Goal: Task Accomplishment & Management: Manage account settings

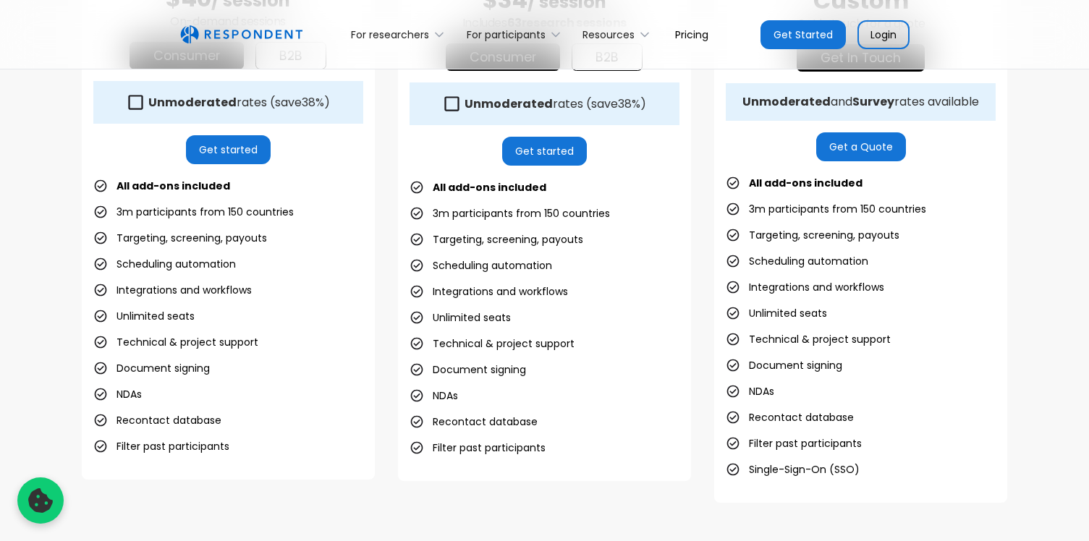
scroll to position [635, 0]
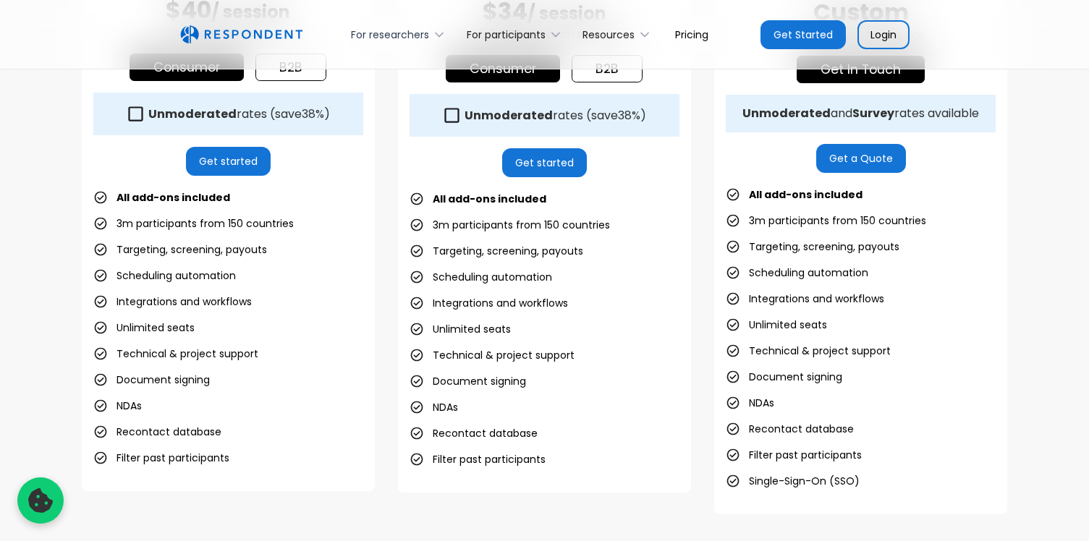
click at [439, 35] on icon at bounding box center [439, 35] width 7 height 4
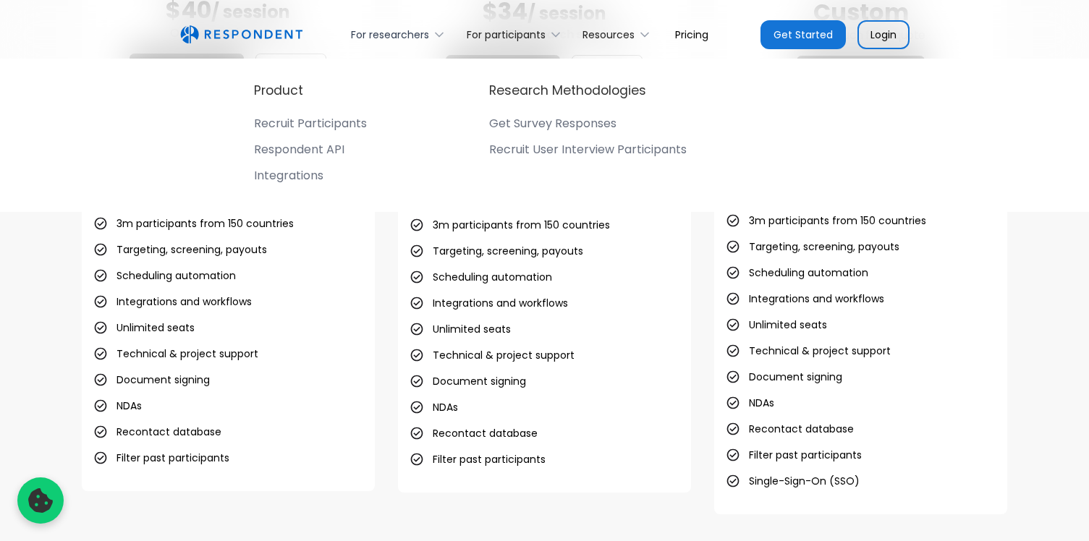
click at [439, 33] on icon at bounding box center [439, 34] width 14 height 14
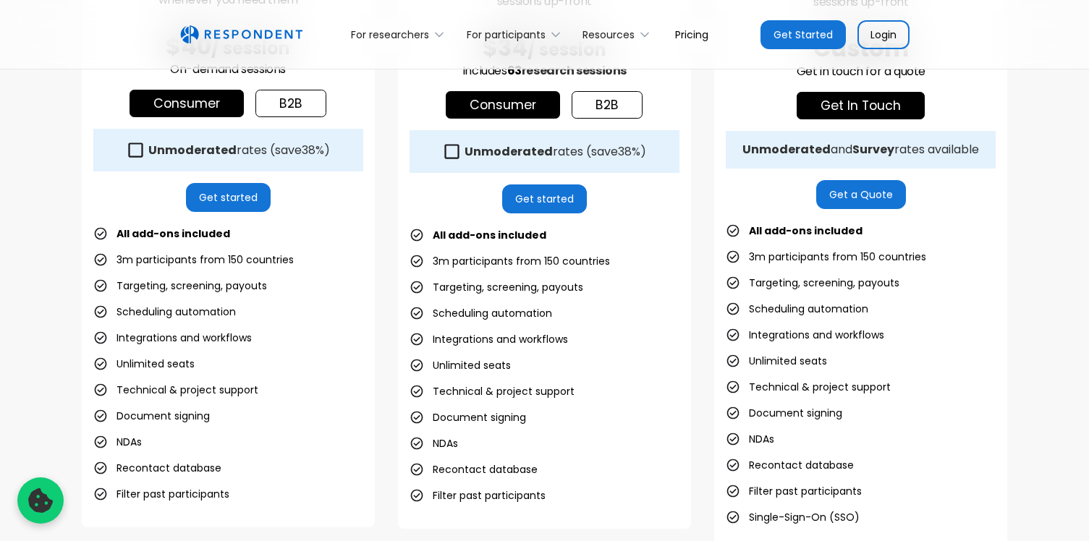
scroll to position [578, 0]
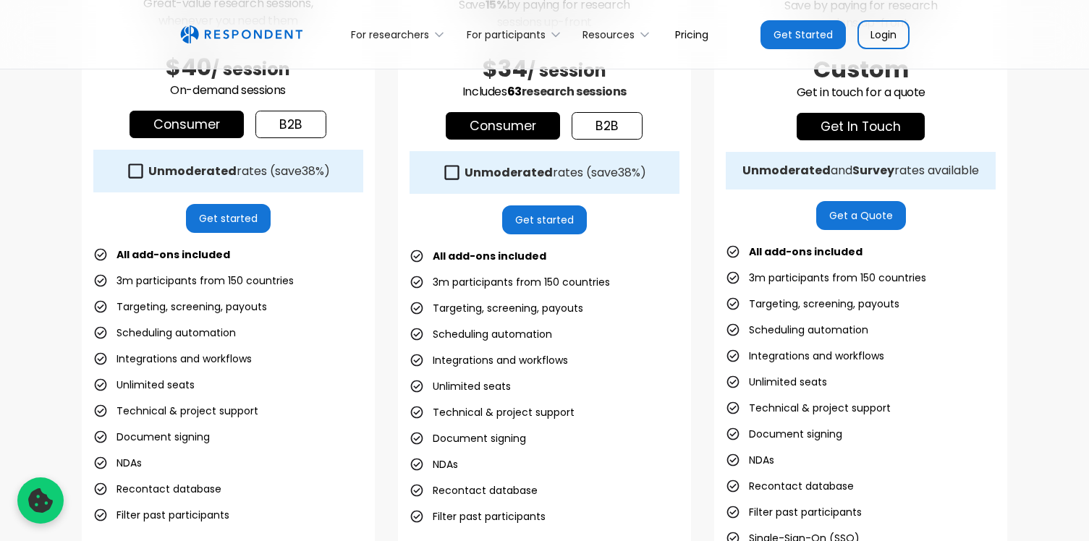
click at [140, 172] on icon at bounding box center [136, 171] width 20 height 20
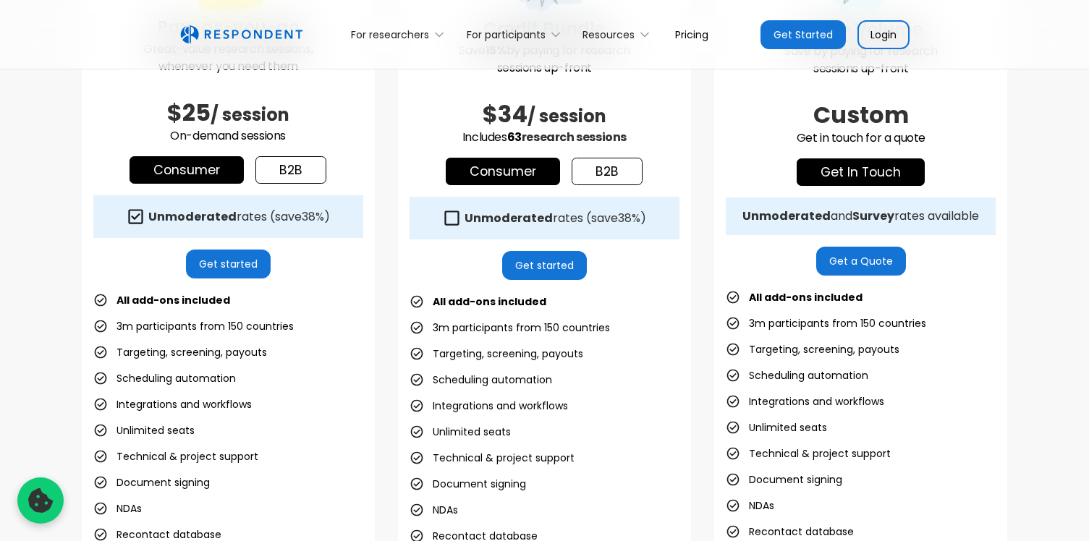
scroll to position [533, 0]
click at [139, 224] on icon at bounding box center [136, 217] width 20 height 20
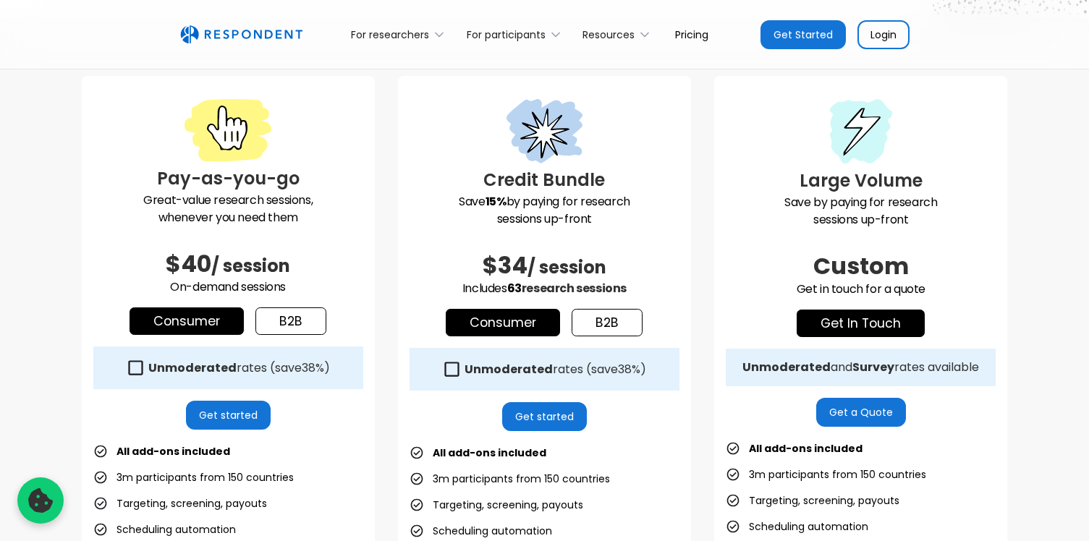
scroll to position [357, 0]
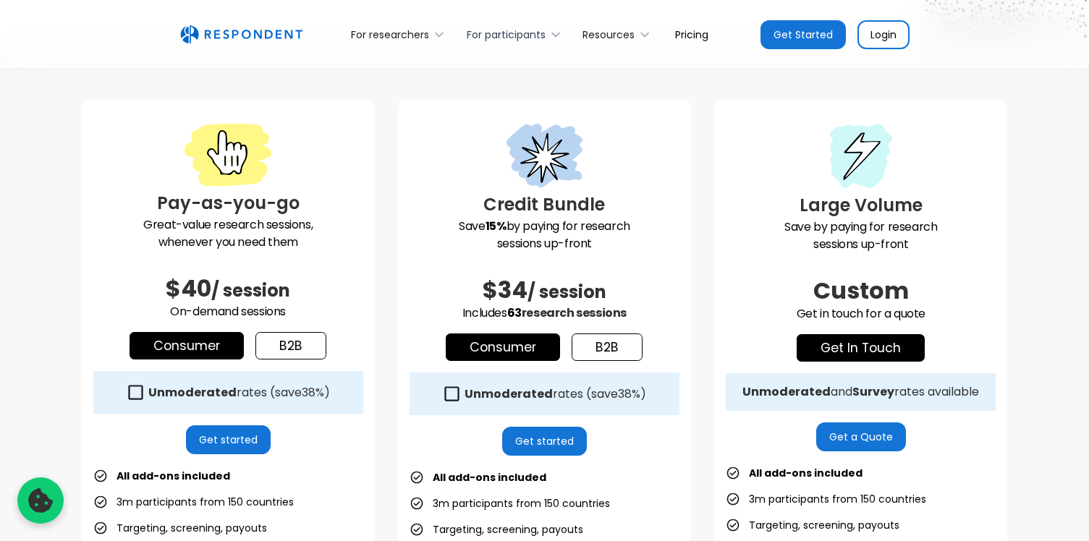
click at [546, 33] on div "For participants" at bounding box center [516, 34] width 116 height 34
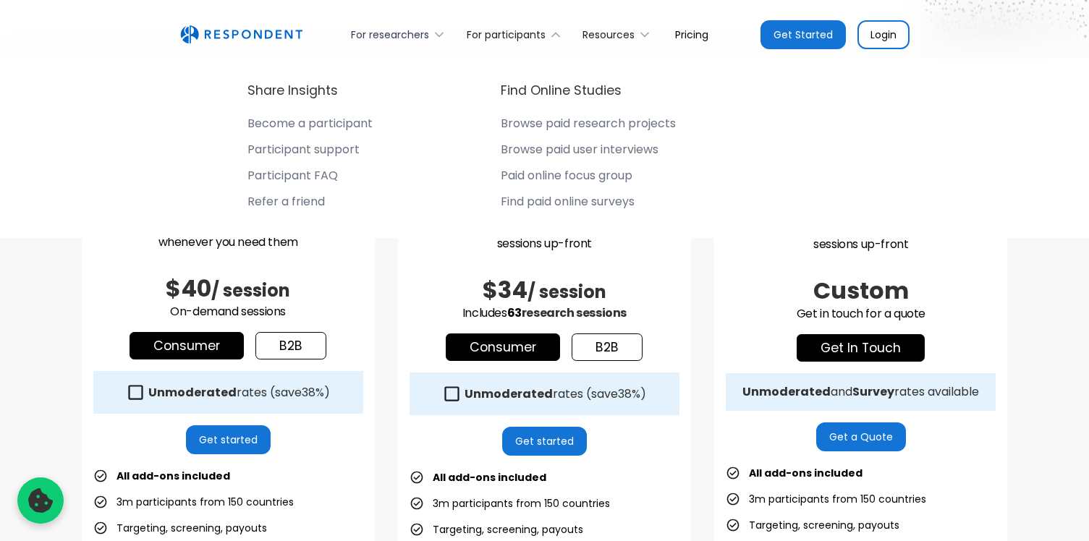
click at [423, 31] on div "For researchers" at bounding box center [390, 34] width 78 height 14
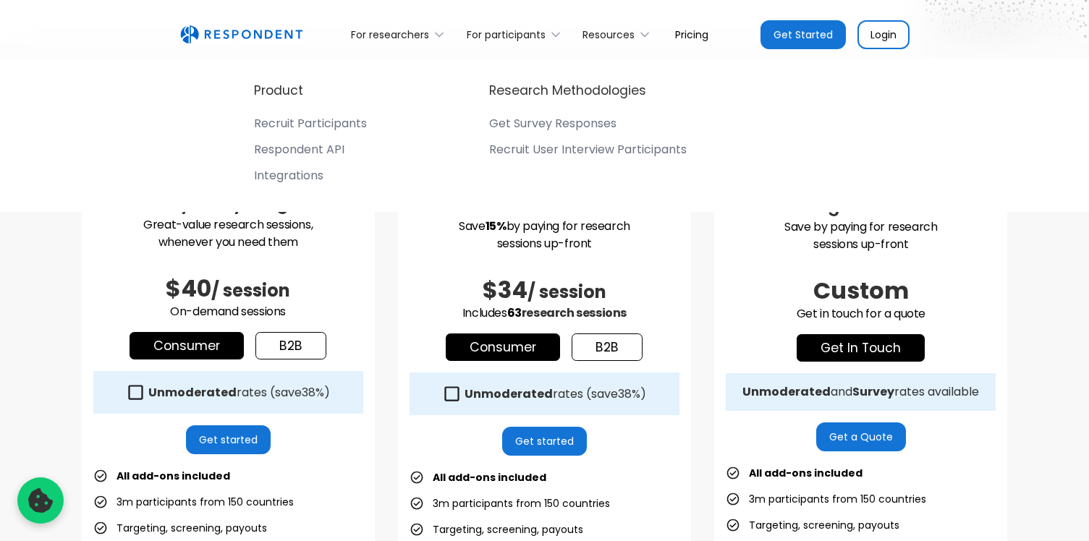
click at [331, 127] on div "Recruit Participants" at bounding box center [310, 124] width 113 height 14
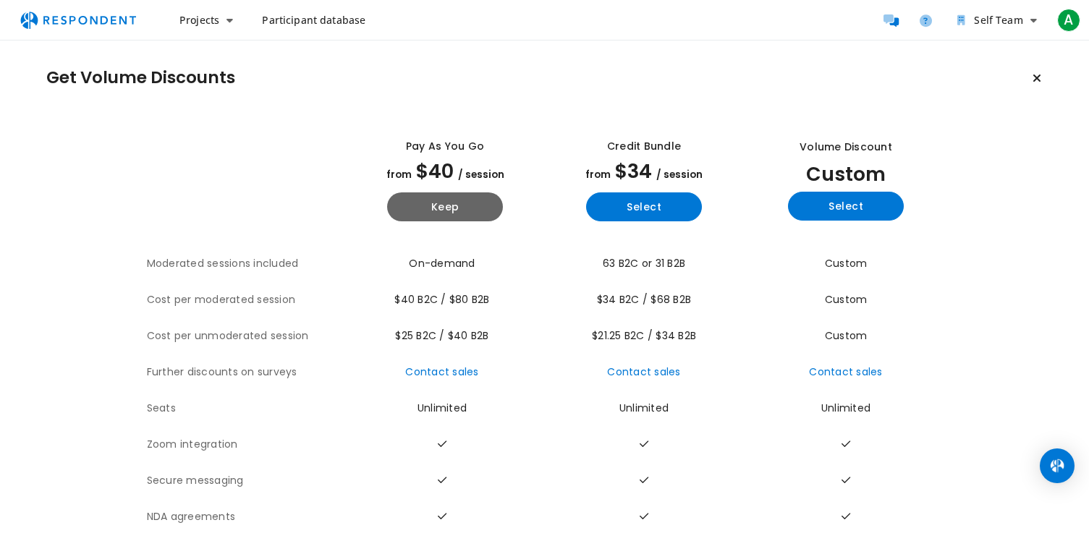
scroll to position [54, 0]
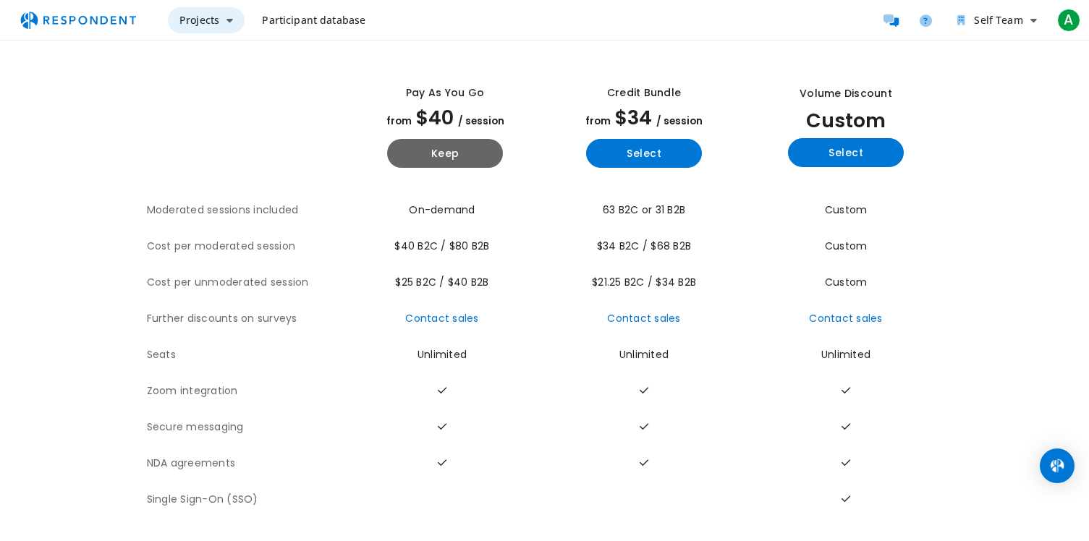
click at [219, 24] on button "Projects" at bounding box center [206, 20] width 77 height 26
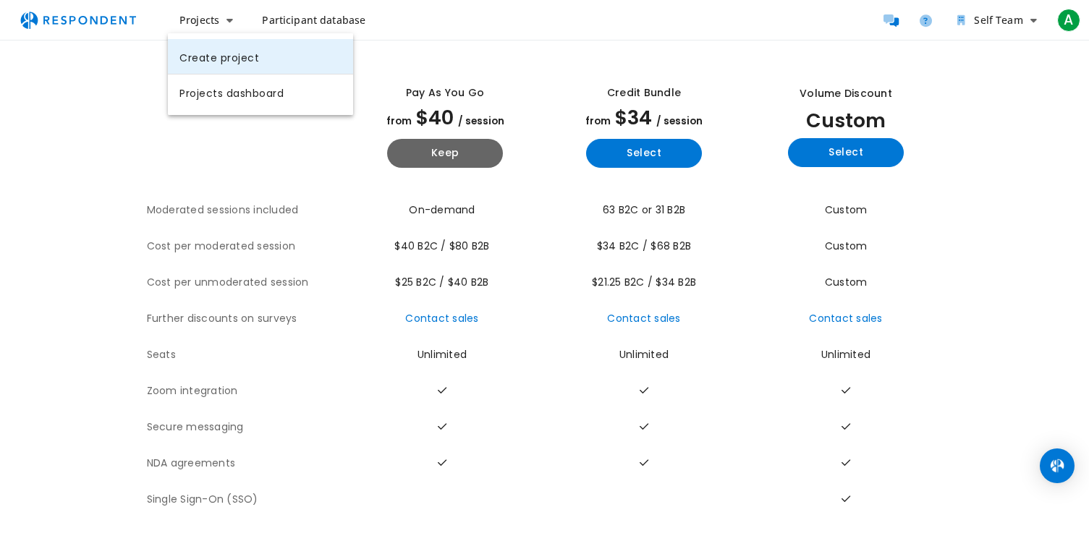
click at [224, 54] on link "Create project" at bounding box center [260, 56] width 185 height 35
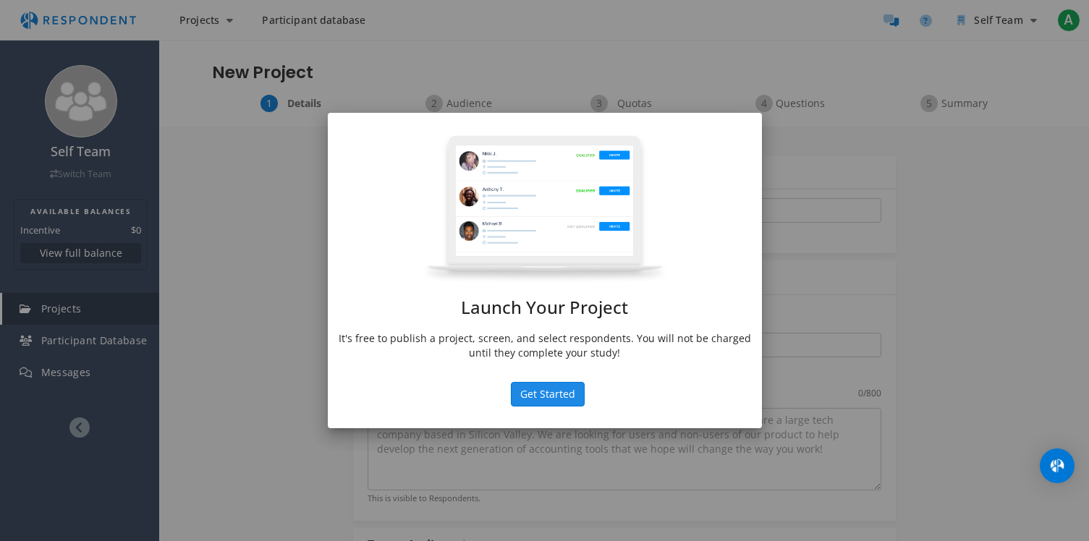
click at [552, 402] on button "Get Started" at bounding box center [548, 394] width 74 height 25
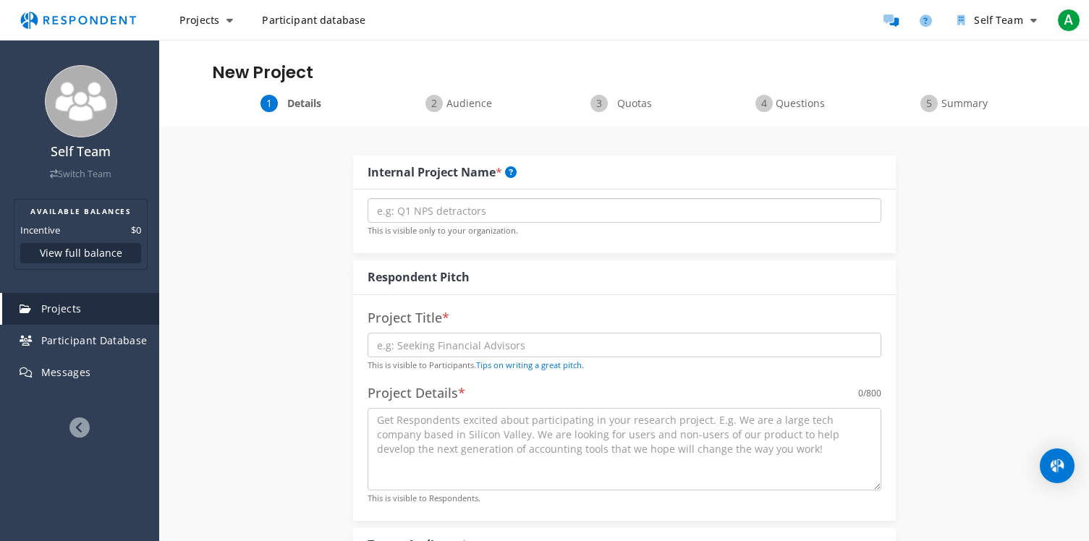
click at [456, 214] on input "text" at bounding box center [625, 210] width 514 height 25
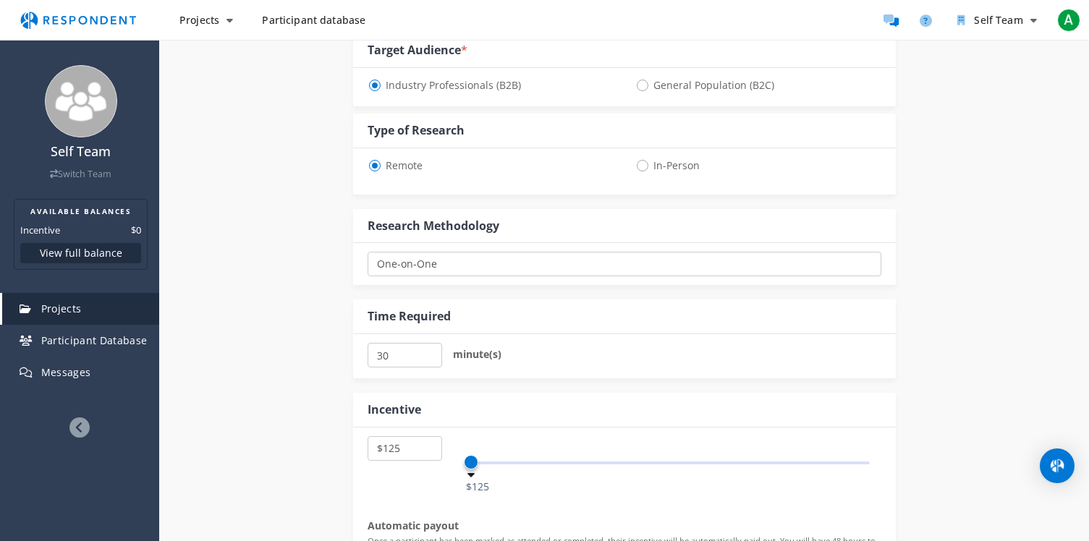
scroll to position [514, 0]
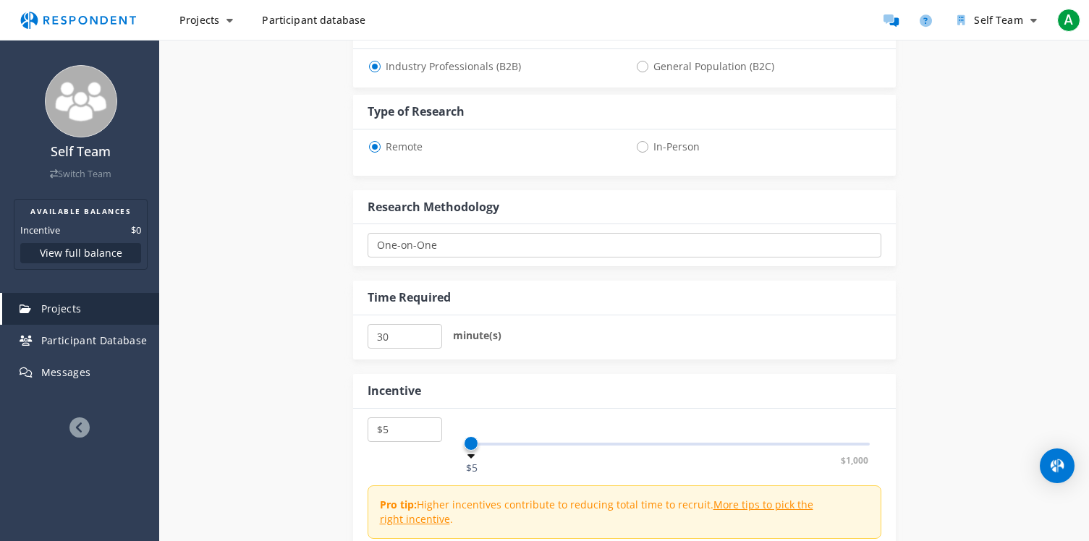
drag, startPoint x: 472, startPoint y: 447, endPoint x: 442, endPoint y: 446, distance: 29.7
click at [442, 446] on div "$5 $10 $15 $20 $25 $30 $35 $40 $45 $50 $55 $60 $65 $70 $75 $80 $85 $90 $95 $100…" at bounding box center [625, 437] width 514 height 39
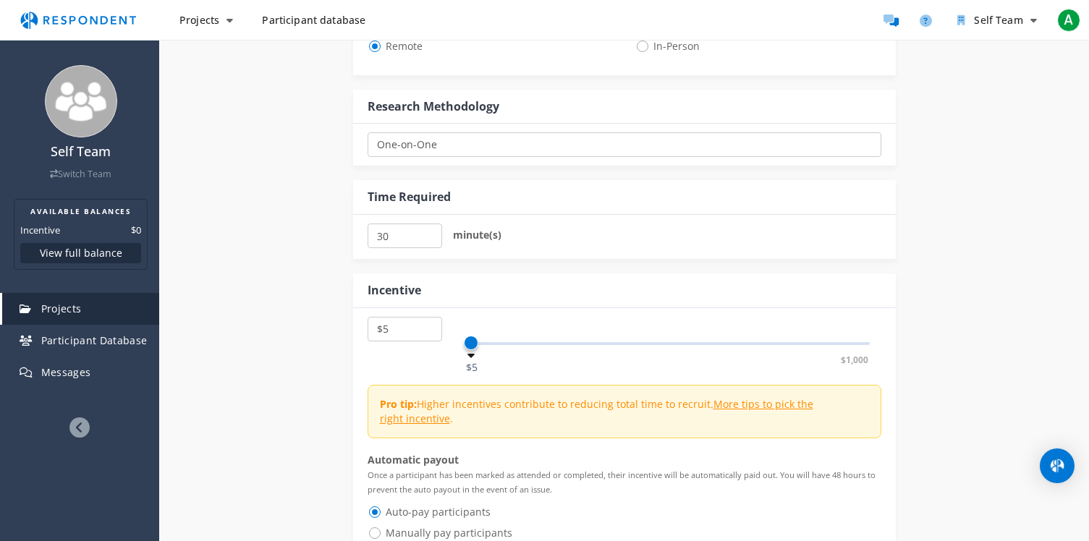
scroll to position [623, 0]
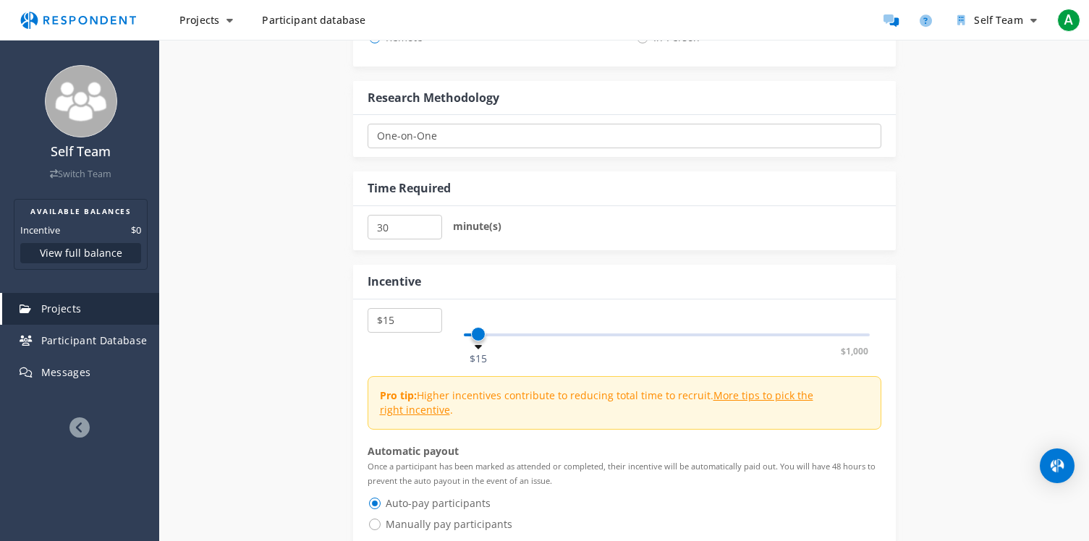
drag, startPoint x: 471, startPoint y: 334, endPoint x: 480, endPoint y: 335, distance: 8.7
click at [480, 335] on span at bounding box center [478, 334] width 14 height 14
click at [283, 301] on div "Internal Project Name * This is visible only to your organization. Respondent P…" at bounding box center [624, 64] width 847 height 1121
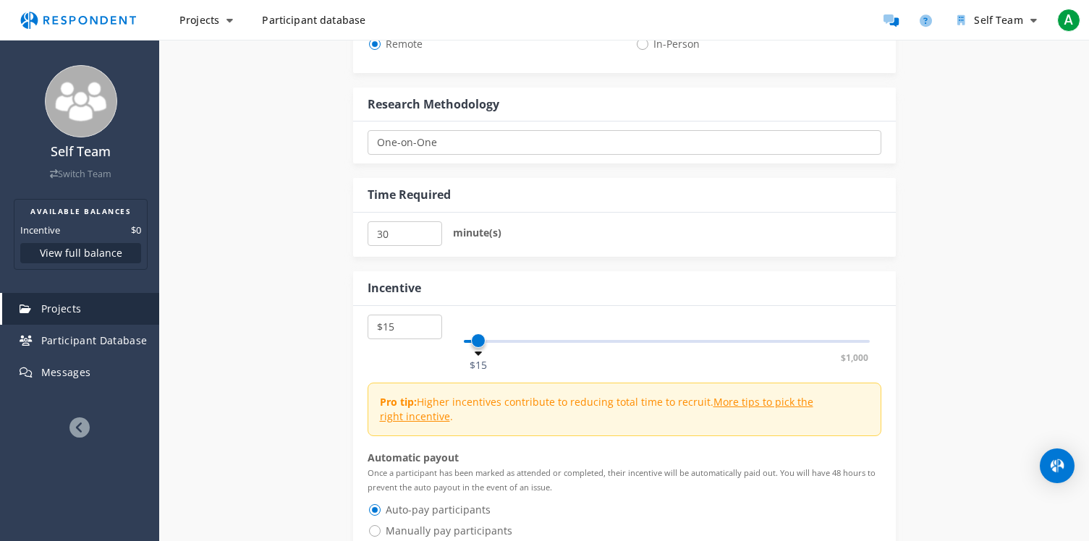
scroll to position [629, 0]
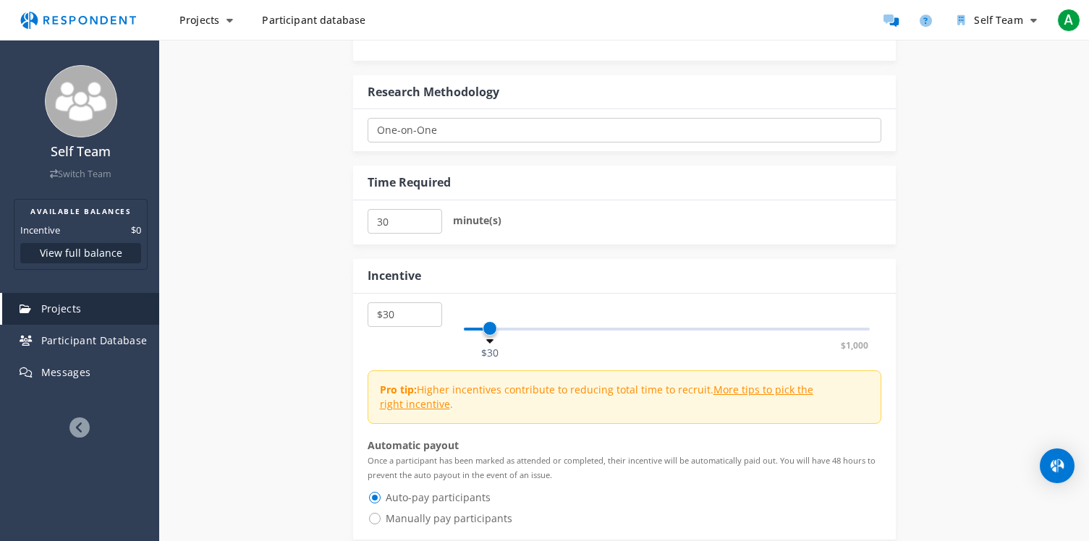
drag, startPoint x: 478, startPoint y: 331, endPoint x: 490, endPoint y: 332, distance: 12.3
click at [490, 332] on span at bounding box center [490, 328] width 14 height 14
drag, startPoint x: 490, startPoint y: 332, endPoint x: 570, endPoint y: 332, distance: 80.3
click at [516, 332] on span at bounding box center [509, 328] width 14 height 14
select select "number:20"
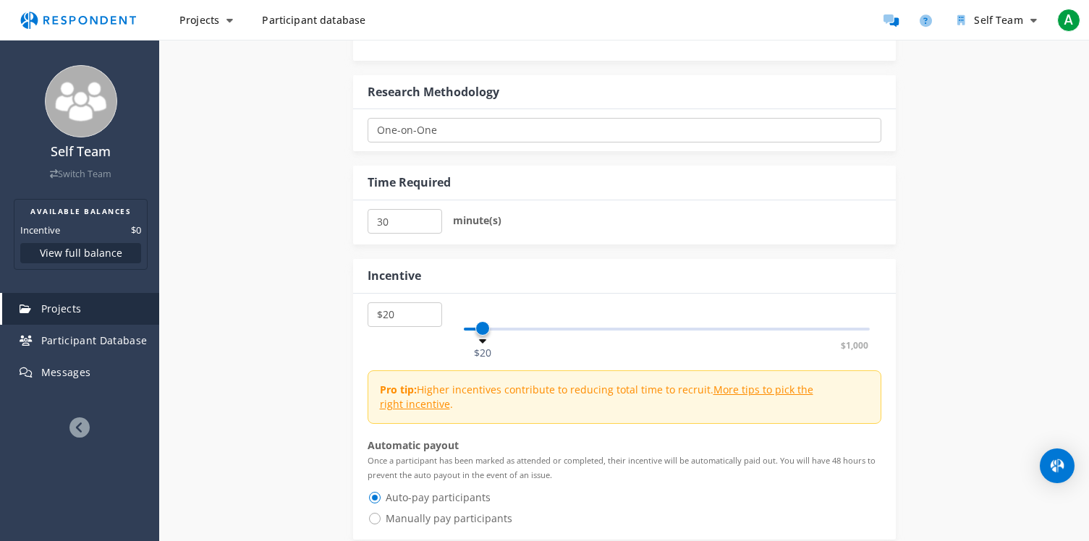
drag, startPoint x: 570, startPoint y: 331, endPoint x: 483, endPoint y: 327, distance: 86.9
click at [483, 327] on span at bounding box center [482, 328] width 14 height 14
click at [323, 310] on div "Internal Project Name * This is visible only to your organization. Respondent P…" at bounding box center [624, 58] width 847 height 1121
drag, startPoint x: 389, startPoint y: 227, endPoint x: 366, endPoint y: 227, distance: 23.2
click at [366, 227] on div "30 minute(s)" at bounding box center [624, 222] width 543 height 44
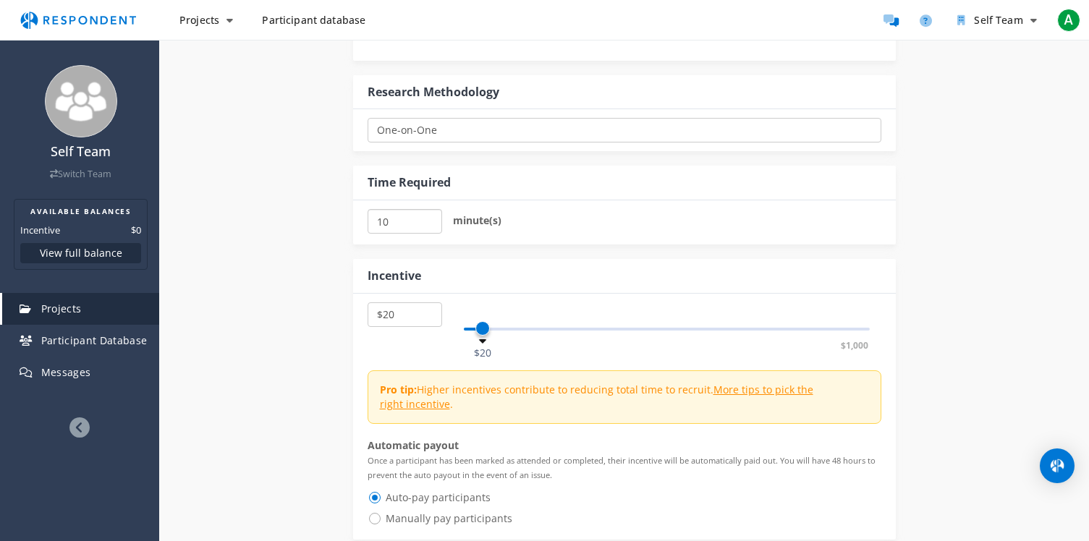
type input "10"
click at [321, 270] on div "Internal Project Name * This is visible only to your organization. Respondent P…" at bounding box center [624, 58] width 847 height 1121
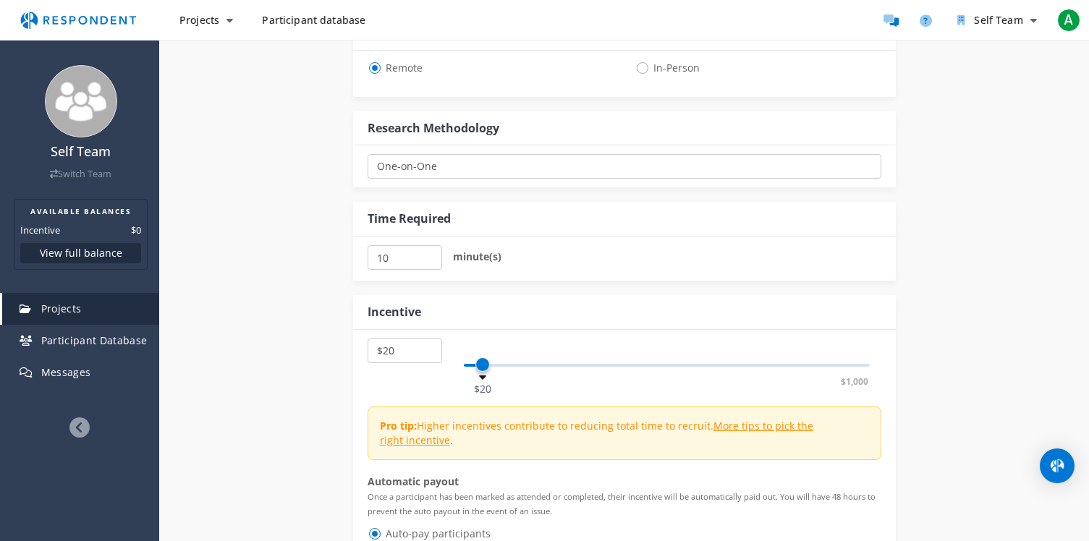
scroll to position [581, 0]
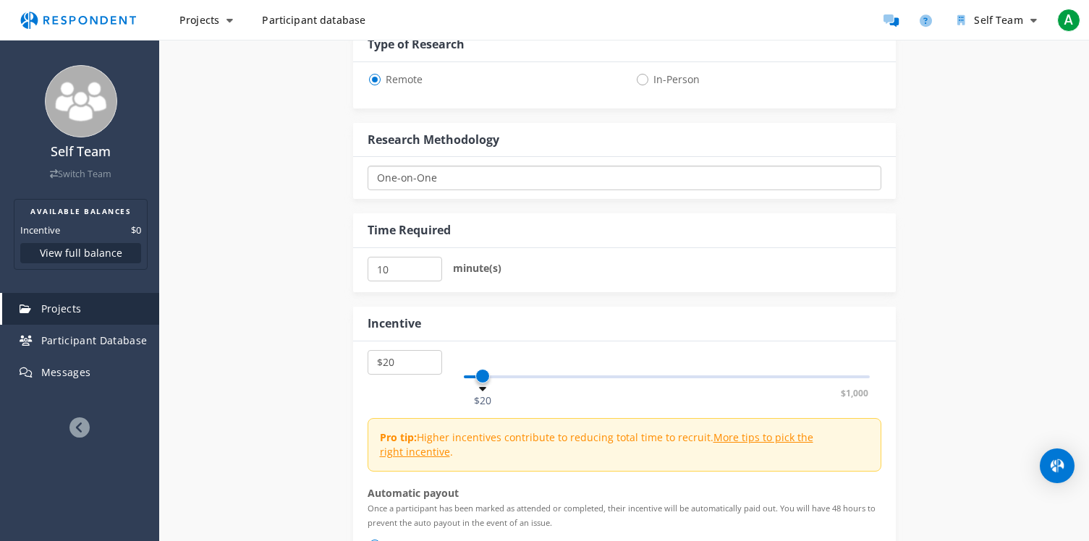
click at [407, 179] on select "One-on-One Focus Group Unmoderated Study Survey Diary Study" at bounding box center [625, 178] width 514 height 25
click at [368, 166] on select "One-on-One Focus Group Unmoderated Study Survey Diary Study" at bounding box center [625, 178] width 514 height 25
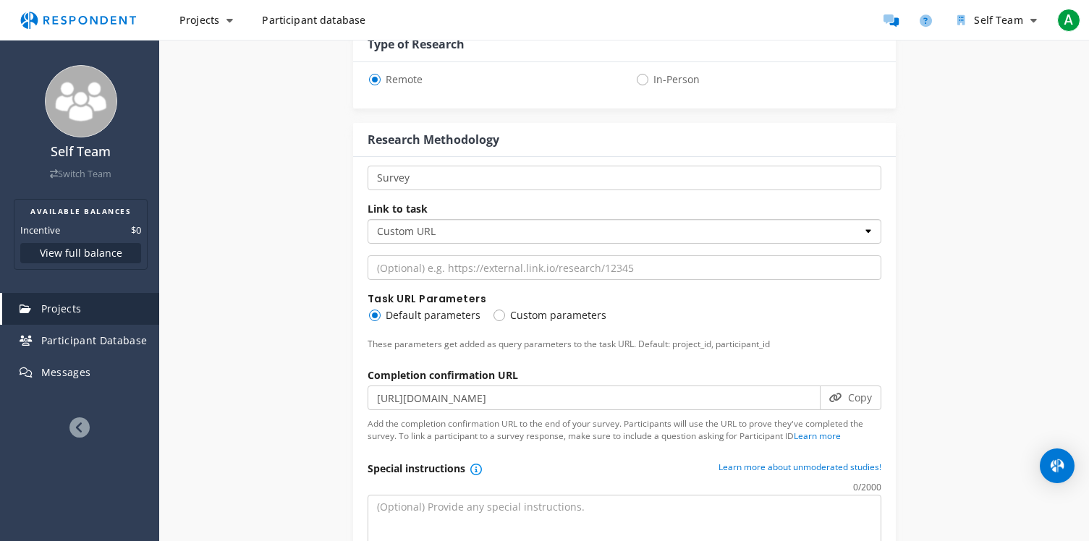
click at [402, 223] on select "Custom URL SurveyMonkey" at bounding box center [625, 231] width 514 height 25
click at [428, 177] on select "One-on-One Focus Group Unmoderated Study Survey Diary Study" at bounding box center [625, 178] width 514 height 25
click at [368, 166] on select "One-on-One Focus Group Unmoderated Study Survey Diary Study" at bounding box center [625, 178] width 514 height 25
click at [330, 223] on div "Internal Project Name * This is visible only to your organization. Respondent P…" at bounding box center [624, 429] width 847 height 1766
click at [480, 175] on select "One-on-One Focus Group Unmoderated Study Survey Diary Study" at bounding box center [625, 178] width 514 height 25
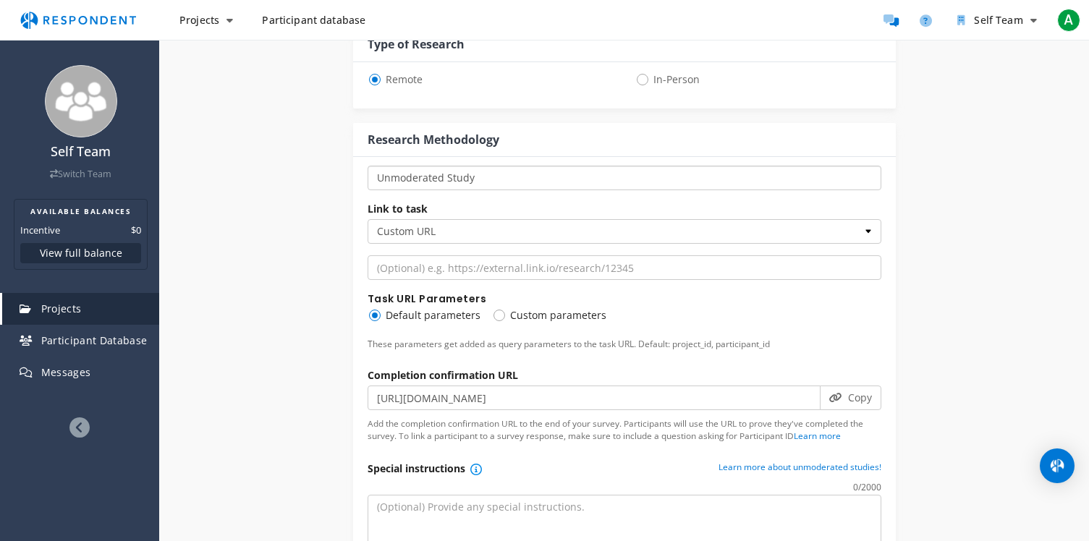
select select "number:9"
click at [368, 166] on select "One-on-One Focus Group Unmoderated Study Survey Diary Study" at bounding box center [625, 178] width 514 height 25
click at [327, 239] on div "Internal Project Name * This is visible only to your organization. Respondent P…" at bounding box center [624, 429] width 847 height 1766
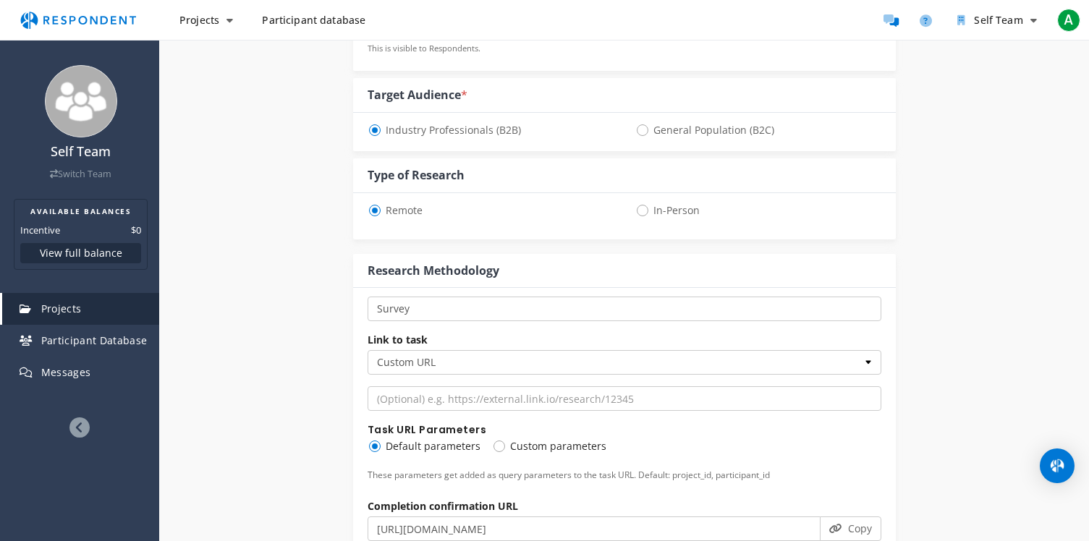
scroll to position [449, 0]
click at [638, 132] on span "General Population (B2C)" at bounding box center [704, 130] width 139 height 17
click at [638, 132] on input "General Population (B2C)" at bounding box center [639, 129] width 9 height 9
radio input "true"
select select "number:20"
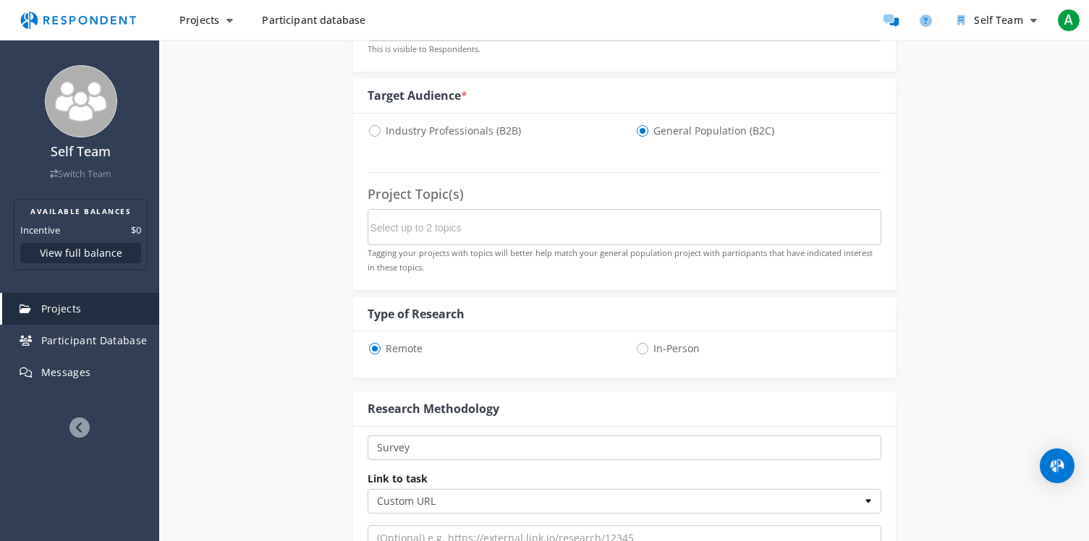
click at [380, 131] on span "Industry Professionals (B2B)" at bounding box center [444, 130] width 153 height 17
click at [377, 131] on input "Industry Professionals (B2B)" at bounding box center [372, 129] width 9 height 9
radio input "true"
select select "number:20"
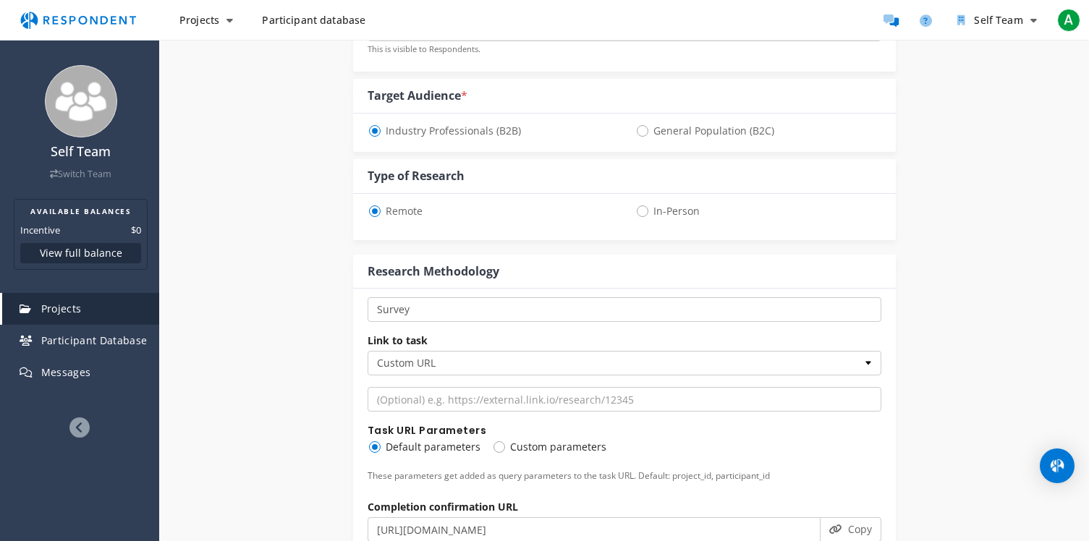
click at [649, 131] on span "General Population (B2C)" at bounding box center [704, 130] width 139 height 17
click at [645, 131] on input "General Population (B2C)" at bounding box center [639, 129] width 9 height 9
radio input "true"
select select "number:20"
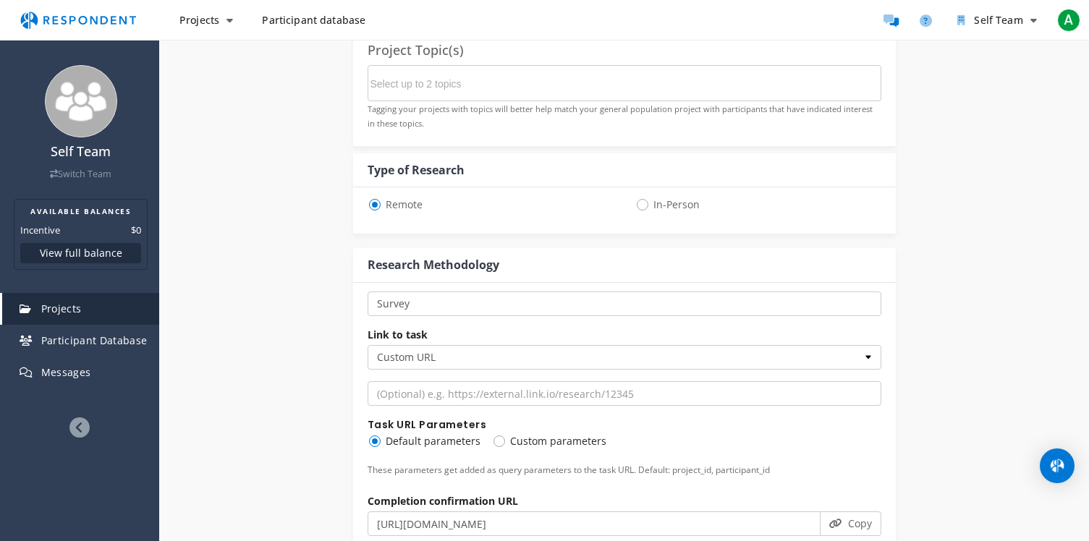
scroll to position [598, 0]
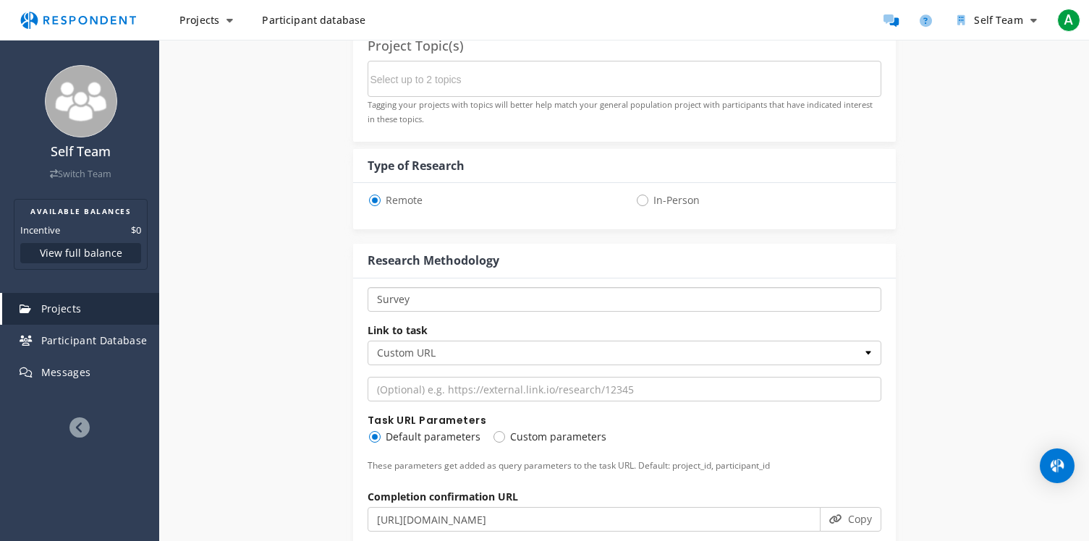
click at [435, 297] on select "One-on-One Focus Group Unmoderated Study Survey Diary Study" at bounding box center [625, 299] width 514 height 25
select select "number:1"
click at [368, 287] on select "One-on-One Focus Group Unmoderated Study Survey Diary Study" at bounding box center [625, 299] width 514 height 25
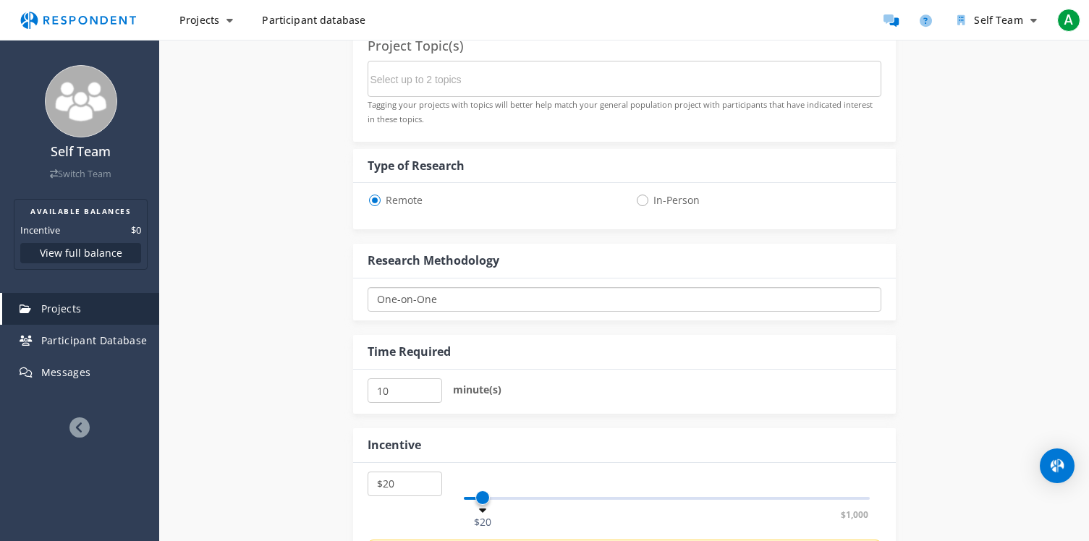
click at [428, 303] on select "One-on-One Focus Group Unmoderated Study Survey Diary Study" at bounding box center [625, 299] width 514 height 25
click at [368, 287] on select "One-on-One Focus Group Unmoderated Study Survey Diary Study" at bounding box center [625, 299] width 514 height 25
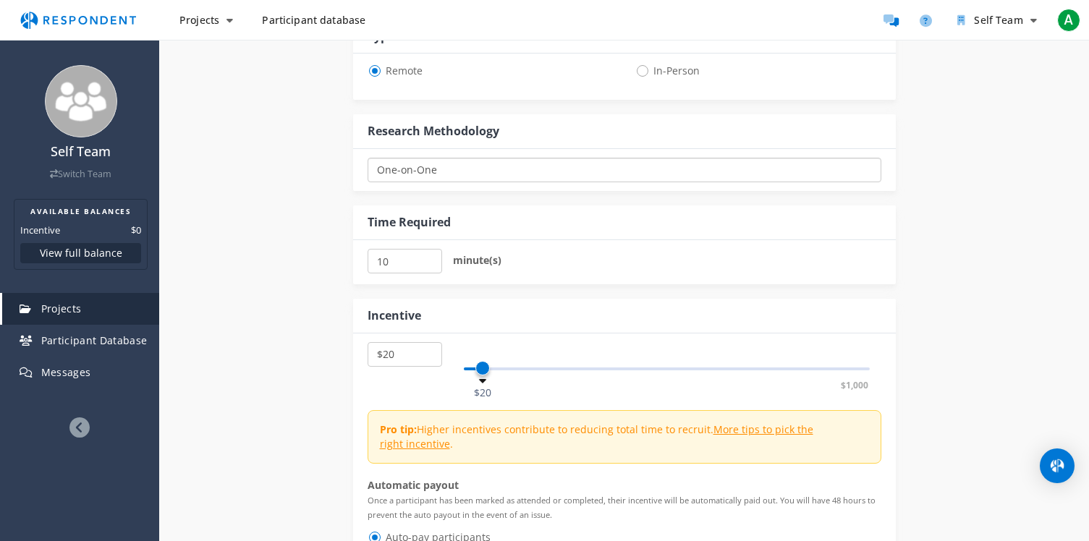
scroll to position [739, 0]
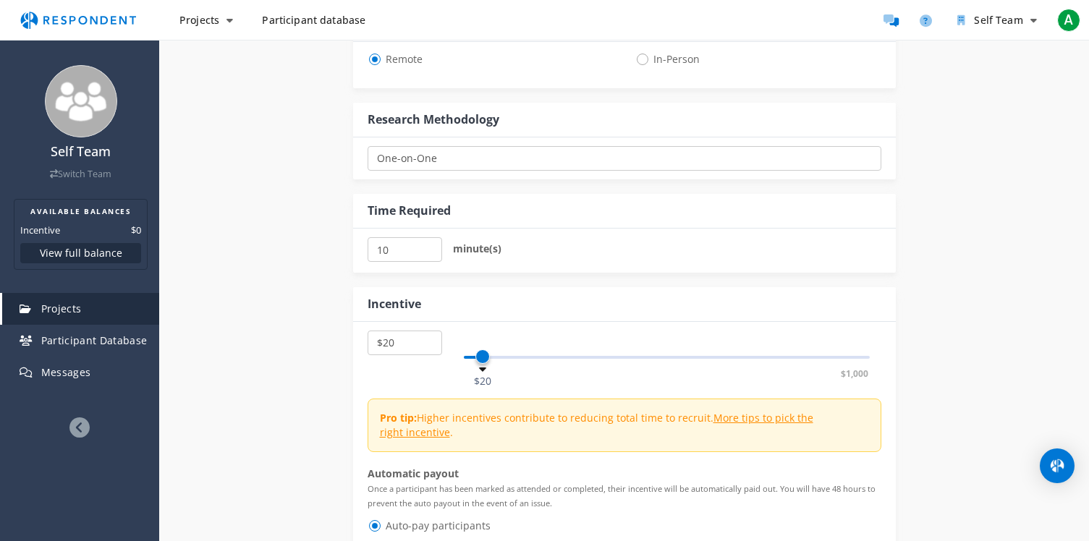
select select "number:15"
click at [478, 360] on span at bounding box center [478, 357] width 14 height 14
click at [267, 302] on div "Internal Project Name * This is visible only to your organization. Respondent P…" at bounding box center [624, 17] width 847 height 1258
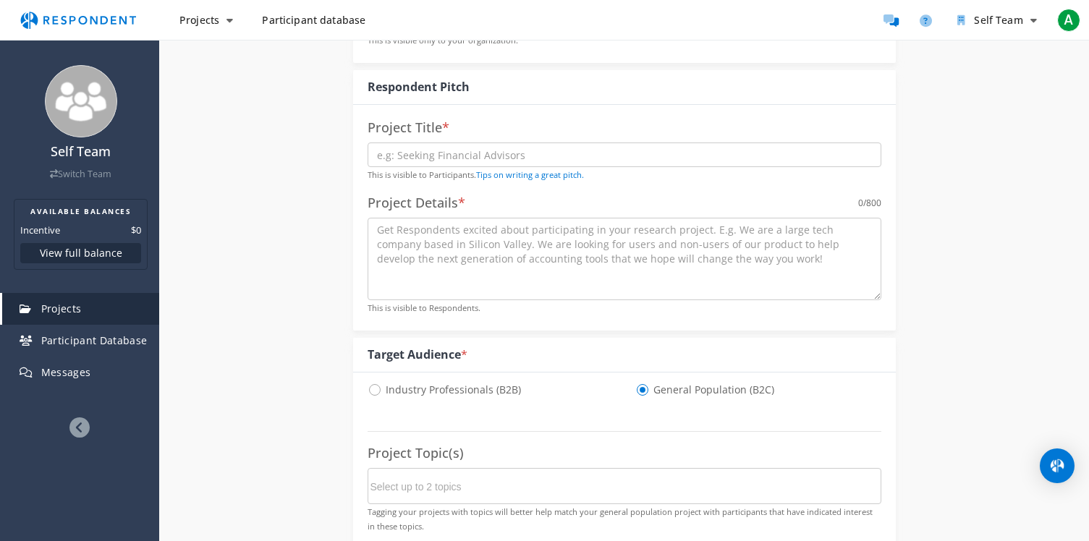
scroll to position [172, 0]
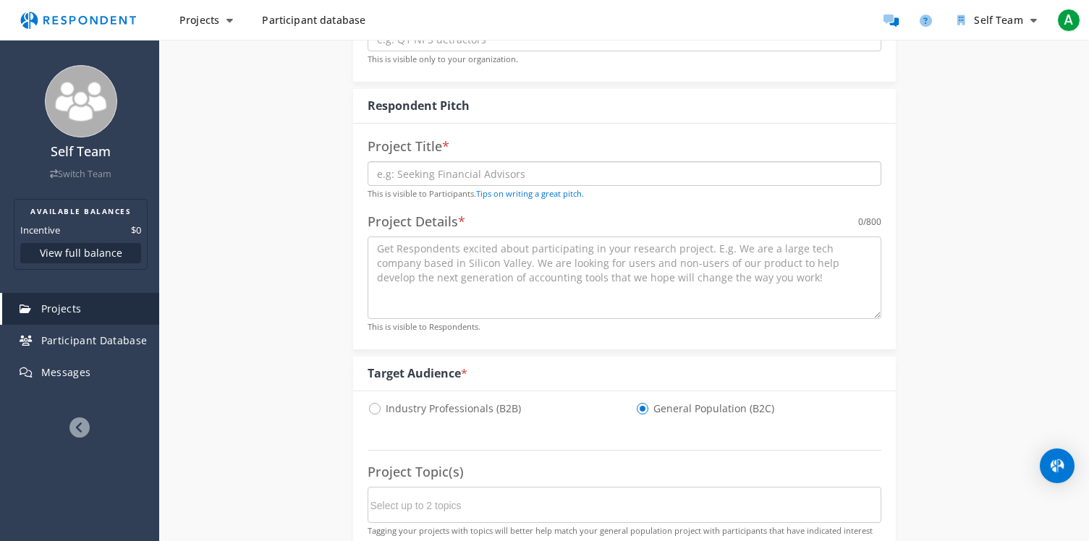
click at [420, 169] on input "text" at bounding box center [625, 173] width 514 height 25
type input "T"
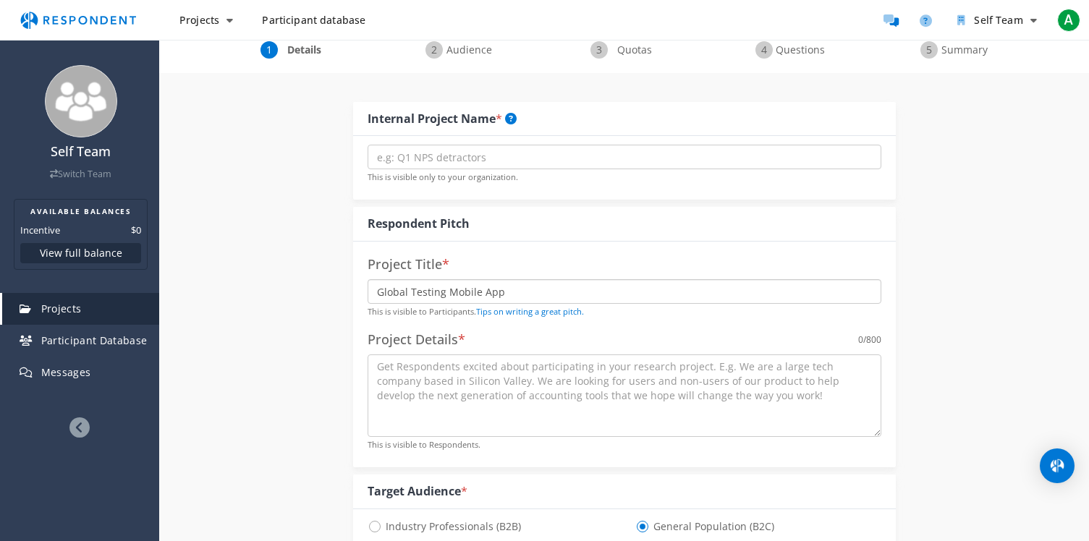
scroll to position [25, 0]
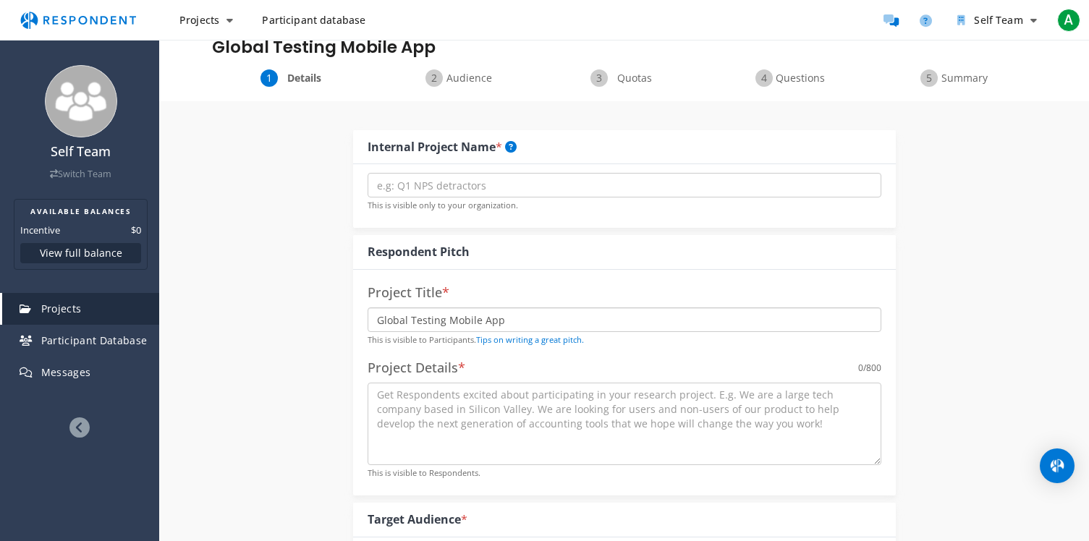
type input "Global Testing Mobile App"
click at [426, 178] on input "text" at bounding box center [625, 185] width 514 height 25
drag, startPoint x: 509, startPoint y: 316, endPoint x: 311, endPoint y: 316, distance: 198.3
click at [396, 191] on input "text" at bounding box center [625, 185] width 514 height 25
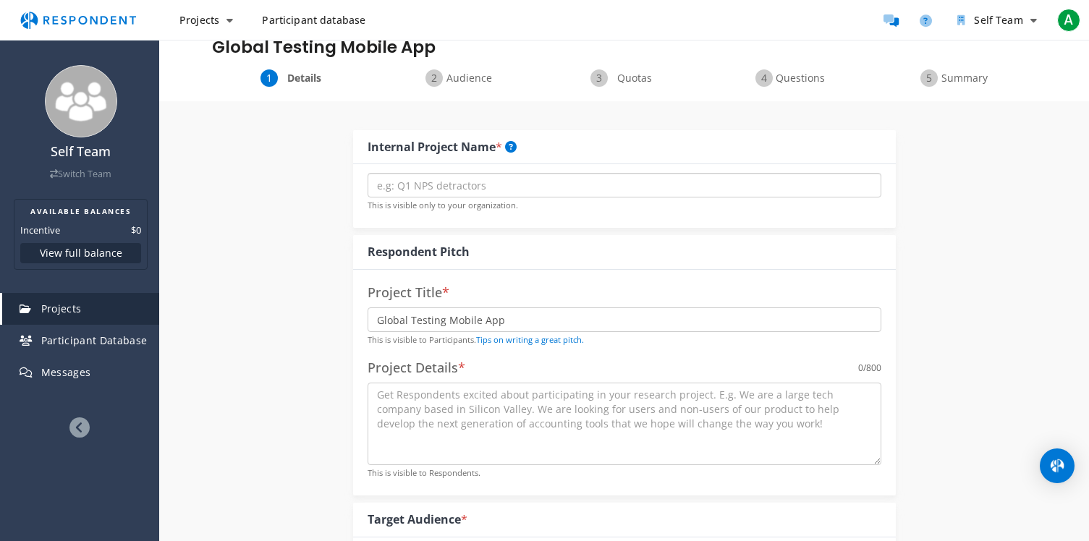
paste input "Global Testing Mobile App"
type input "Global Testing Mobile App"
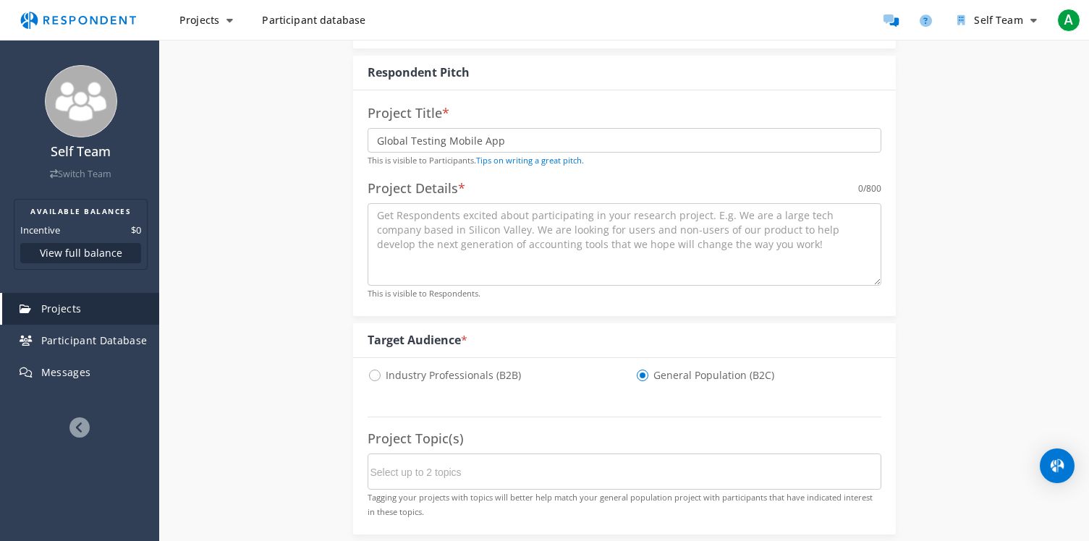
scroll to position [244, 0]
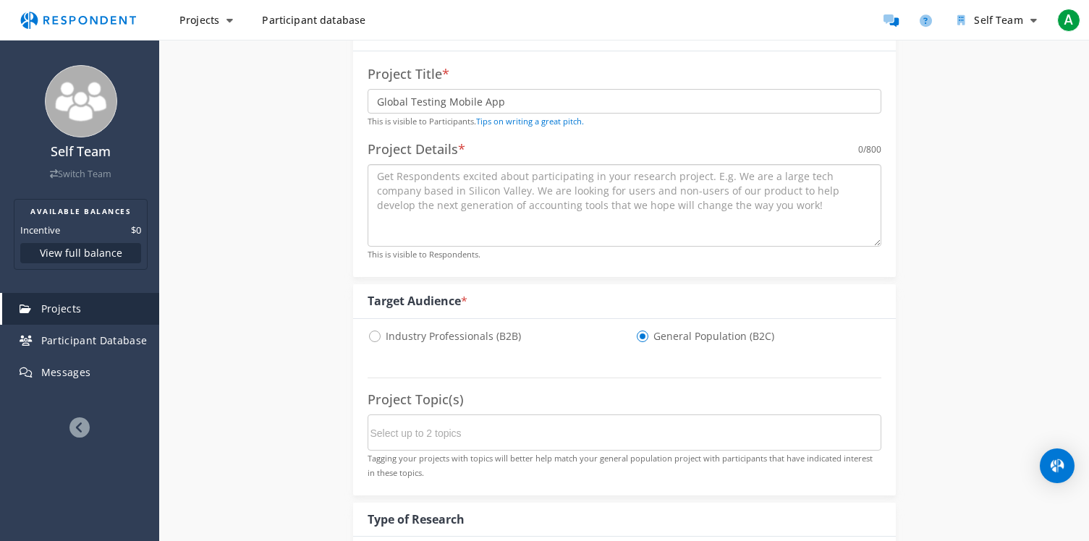
click at [398, 205] on textarea at bounding box center [625, 205] width 514 height 82
paste textarea "we are [DOMAIN_NAME], a zk identity protocol - our app holds the information of…"
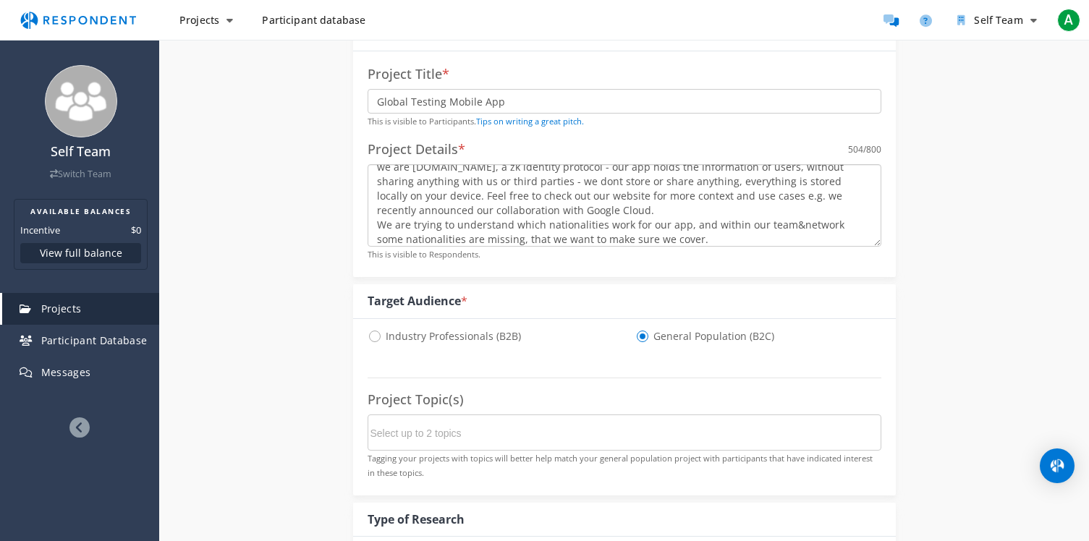
scroll to position [0, 0]
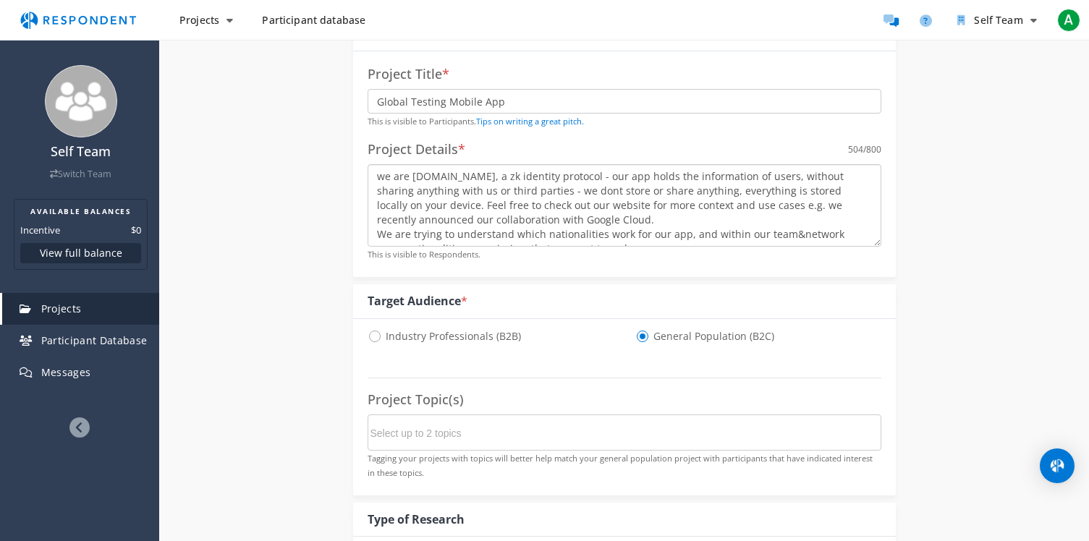
drag, startPoint x: 411, startPoint y: 172, endPoint x: 369, endPoint y: 172, distance: 42.0
click at [371, 172] on textarea "we are [DOMAIN_NAME], a zk identity protocol - our app holds the information of…" at bounding box center [625, 205] width 514 height 82
click at [415, 180] on textarea "[DOMAIN_NAME], a zk identity protocol - our app holds the information of users,…" at bounding box center [625, 205] width 514 height 82
click at [505, 194] on textarea "[DOMAIN_NAME] is a zk identity protocol - our app holds the information of user…" at bounding box center [625, 205] width 514 height 82
click at [525, 204] on textarea "[DOMAIN_NAME] is a zk identity protocol - our app holds the information of user…" at bounding box center [625, 205] width 514 height 82
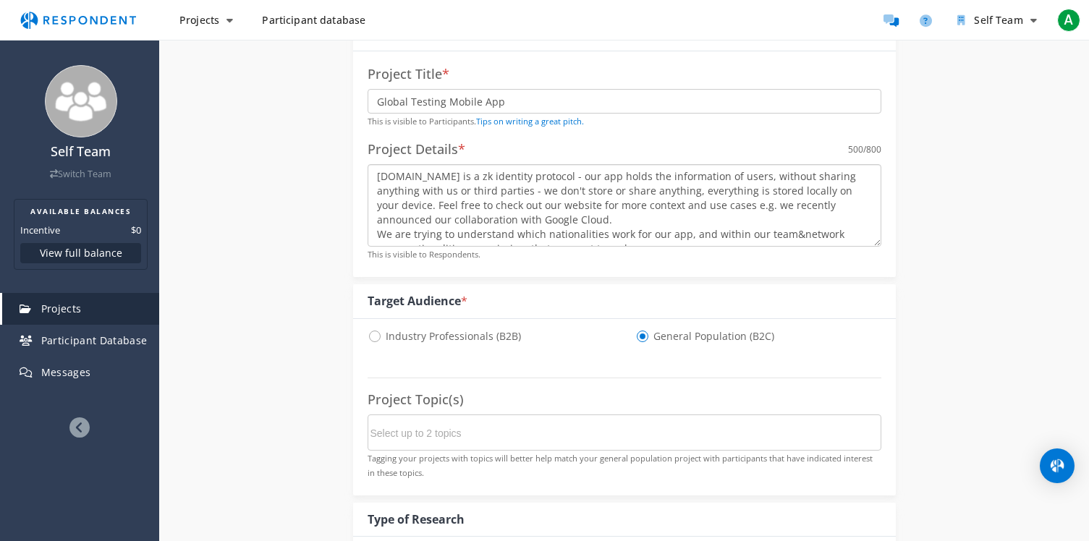
click at [445, 179] on textarea "[DOMAIN_NAME] is a zk identity protocol - our app holds the information of user…" at bounding box center [625, 205] width 514 height 82
click at [475, 202] on textarea "[DOMAIN_NAME] is a zk-identity protocol - our app holds the information of user…" at bounding box center [625, 205] width 514 height 82
click at [461, 182] on textarea "[DOMAIN_NAME] is a zk-identity protocol - our app holds the information of user…" at bounding box center [625, 205] width 514 height 82
drag, startPoint x: 533, startPoint y: 177, endPoint x: 570, endPoint y: 175, distance: 37.7
click at [570, 175] on textarea "[DOMAIN_NAME] is a zk-identity protocol - our app holds the information of user…" at bounding box center [625, 205] width 514 height 82
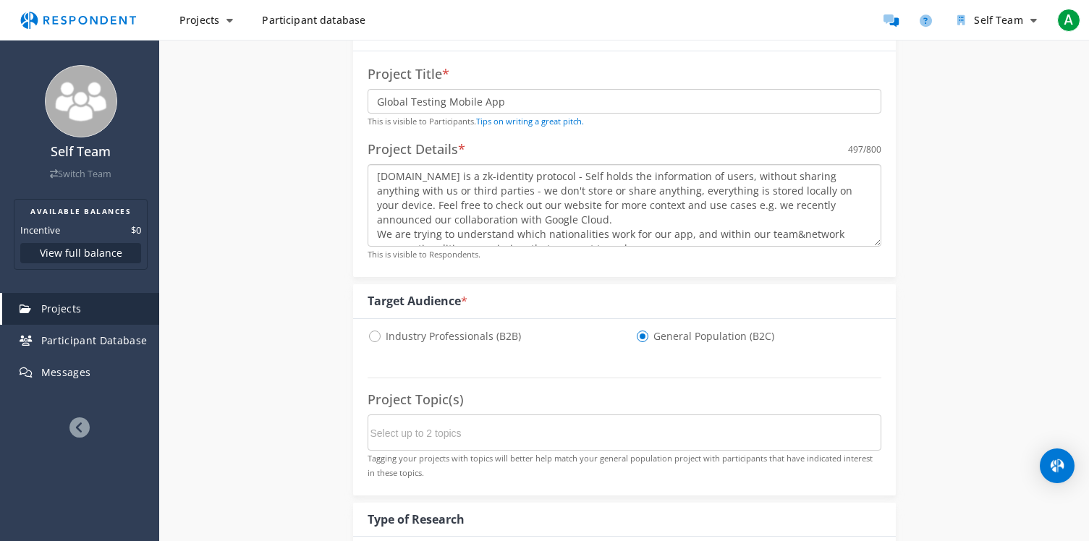
click at [594, 185] on textarea "[DOMAIN_NAME] is a zk-identity protocol - Self holds the information of users, …" at bounding box center [625, 205] width 514 height 82
click at [533, 179] on textarea "[DOMAIN_NAME] is a zk-identity protocol - Self holds the information of users, …" at bounding box center [625, 205] width 514 height 82
drag, startPoint x: 554, startPoint y: 179, endPoint x: 483, endPoint y: 188, distance: 71.5
click at [483, 188] on textarea "[DOMAIN_NAME] is a zk-identity protocol - Self holds the information of users, …" at bounding box center [625, 205] width 514 height 82
click at [669, 177] on textarea "[DOMAIN_NAME] is a zk-identity protocol - Self does not store nor sharepersonal…" at bounding box center [625, 205] width 514 height 82
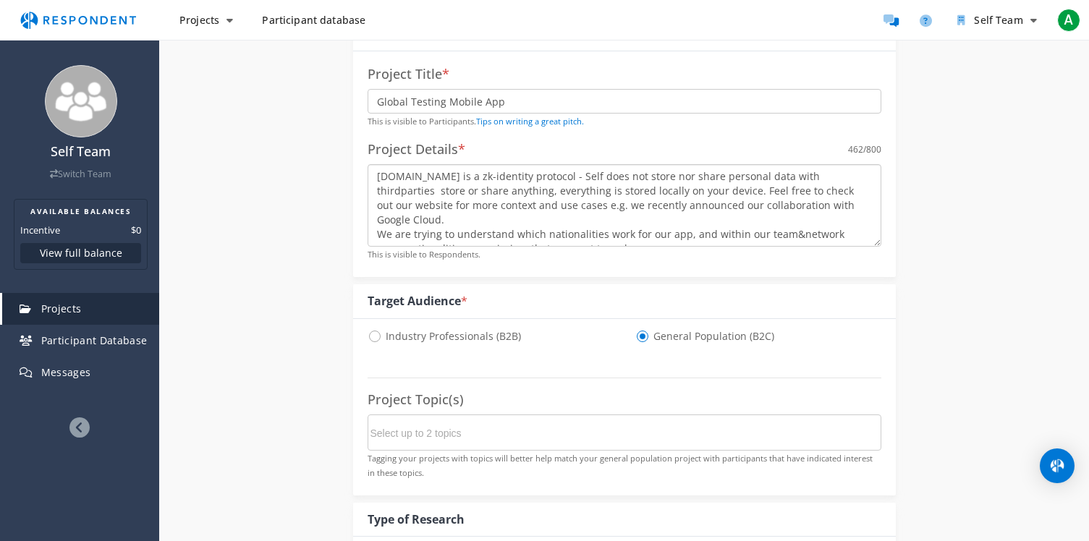
click at [564, 178] on textarea "[DOMAIN_NAME] is a zk-identity protocol - Self does not store nor share persona…" at bounding box center [625, 205] width 514 height 82
click at [780, 180] on textarea "[DOMAIN_NAME] is a zk-identity protocol - Self neither stores nor share persona…" at bounding box center [625, 205] width 514 height 82
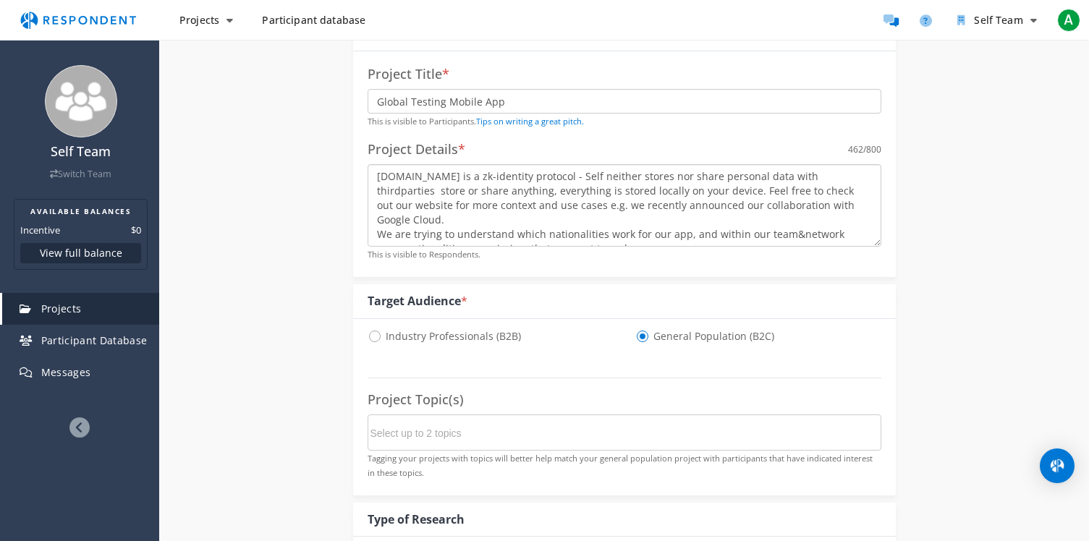
click at [748, 179] on textarea "[DOMAIN_NAME] is a zk-identity protocol - Self neither stores nor share persona…" at bounding box center [625, 205] width 514 height 82
click at [638, 177] on textarea "[DOMAIN_NAME] is a zk-identity protocol - Self neither stores nor share persona…" at bounding box center [625, 205] width 514 height 82
drag, startPoint x: 491, startPoint y: 192, endPoint x: 369, endPoint y: 192, distance: 121.6
click at [369, 192] on textarea "[DOMAIN_NAME] is a zk-identity protocol - Self neither stores nor does it share…" at bounding box center [625, 205] width 514 height 82
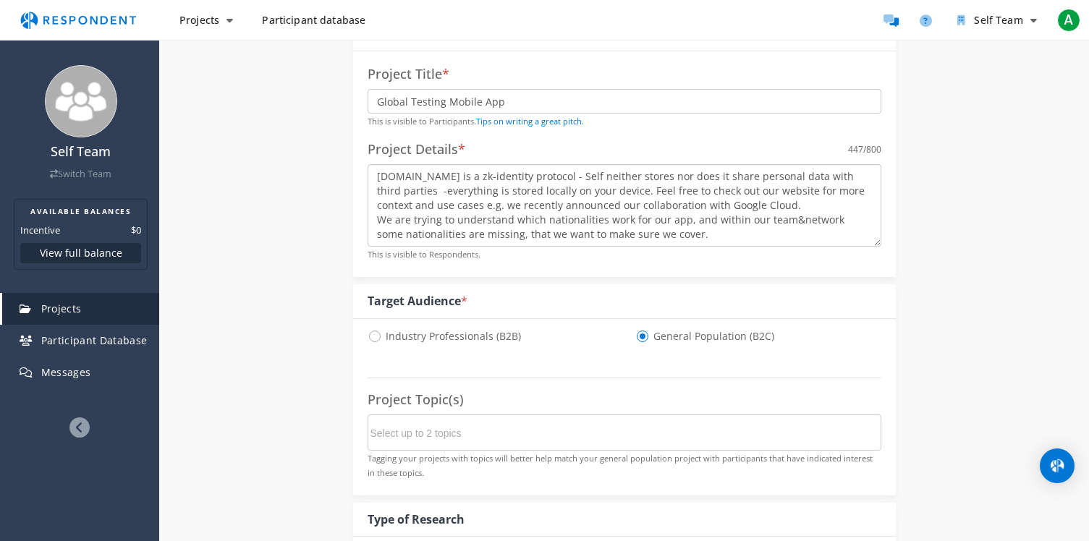
click at [580, 190] on textarea "[DOMAIN_NAME] is a zk-identity protocol - Self neither stores nor does it share…" at bounding box center [625, 205] width 514 height 82
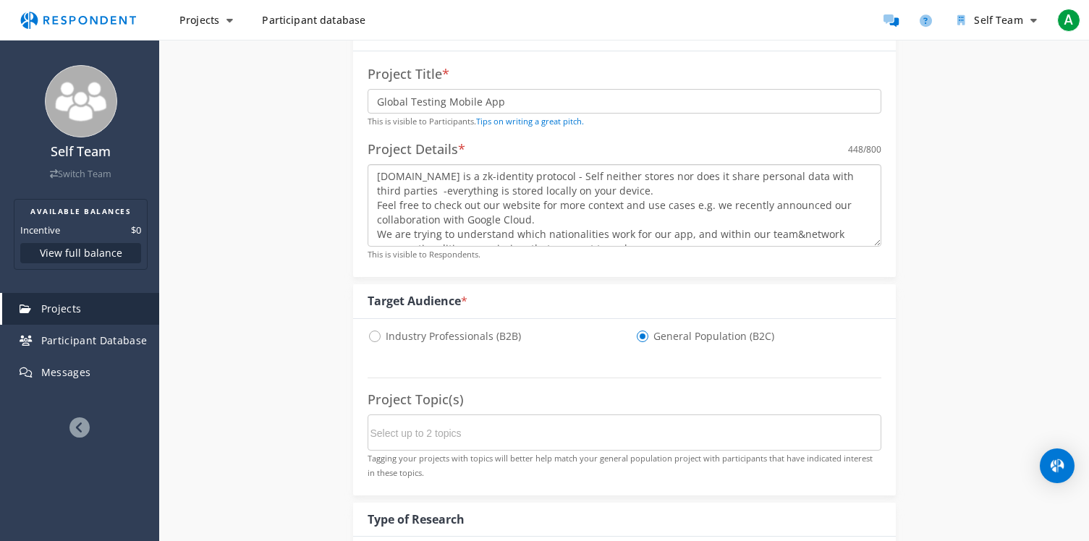
click at [585, 194] on textarea "[DOMAIN_NAME] is a zk-identity protocol - Self neither stores nor does it share…" at bounding box center [625, 205] width 514 height 82
click at [545, 219] on textarea "[DOMAIN_NAME] is a zk-identity protocol - Self neither stores nor does it share…" at bounding box center [625, 205] width 514 height 82
drag, startPoint x: 834, startPoint y: 216, endPoint x: 552, endPoint y: 221, distance: 282.3
click at [552, 221] on textarea "[DOMAIN_NAME] is a zk-identity protocol - Self neither stores nor does it share…" at bounding box center [625, 205] width 514 height 82
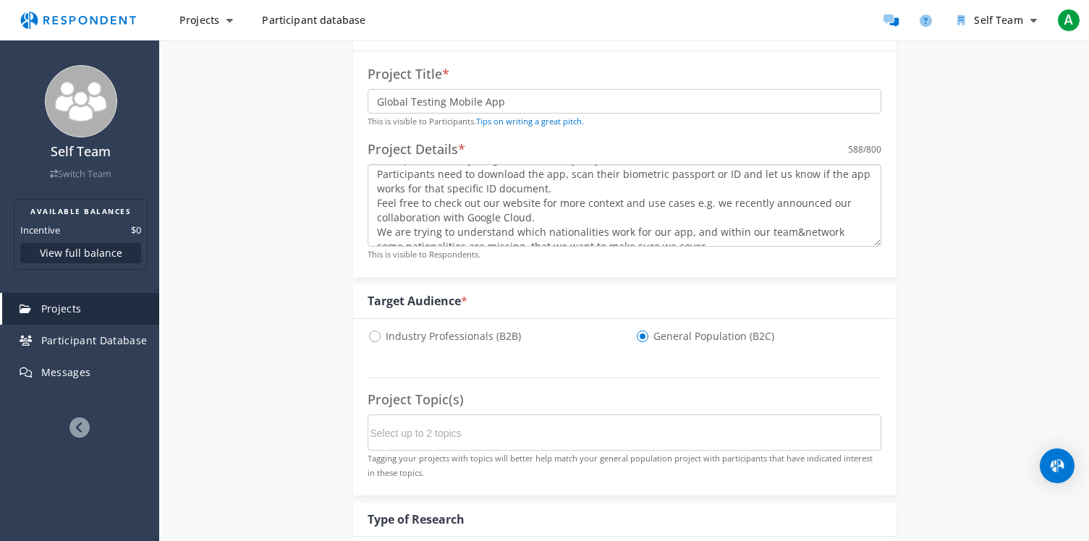
scroll to position [43, 0]
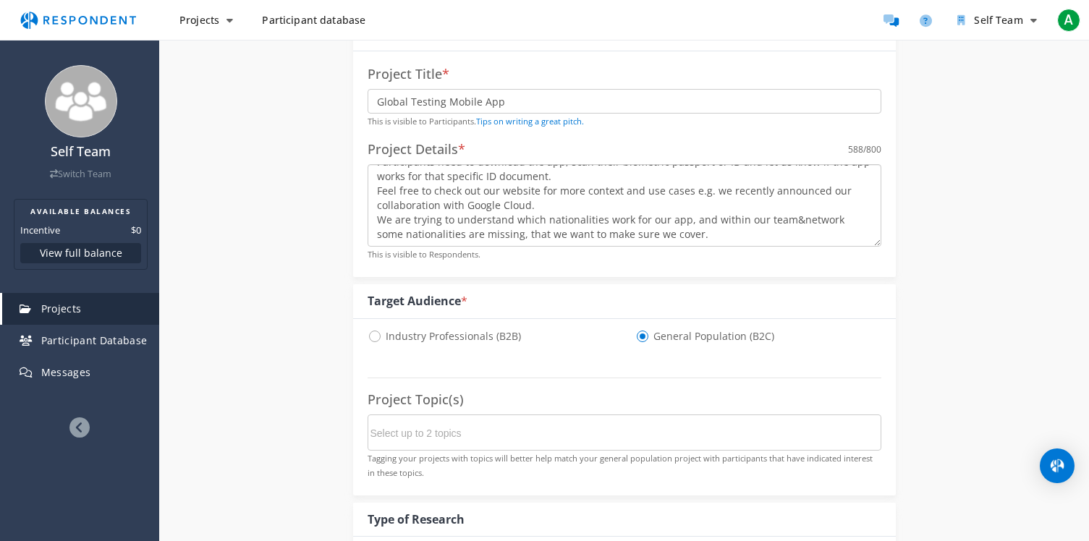
drag, startPoint x: 685, startPoint y: 221, endPoint x: 561, endPoint y: 237, distance: 125.5
click at [561, 237] on textarea "[DOMAIN_NAME] is a zk-identity protocol - Self neither stores nor does it share…" at bounding box center [625, 205] width 514 height 82
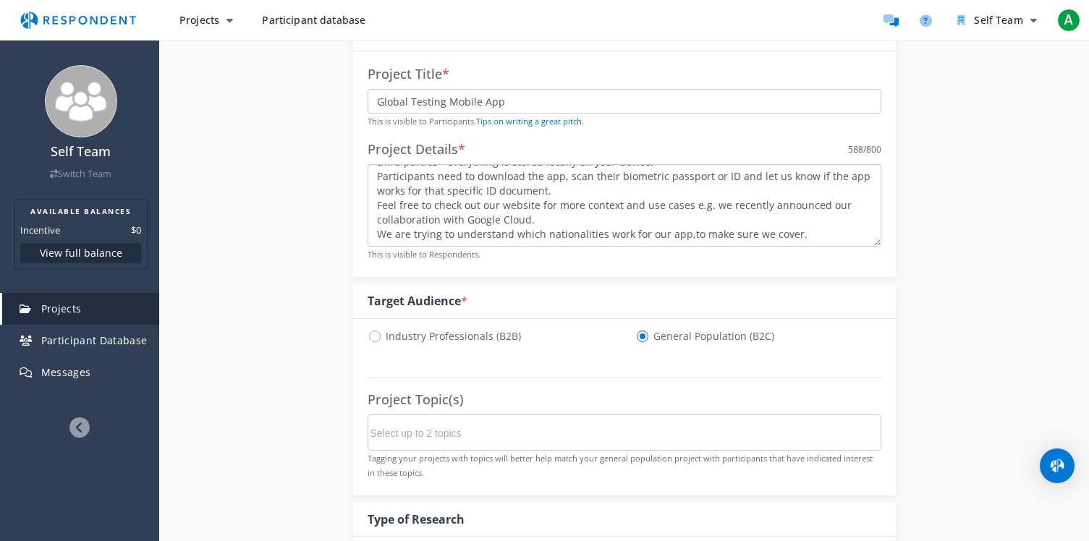
scroll to position [29, 0]
click at [799, 232] on textarea "[DOMAIN_NAME] is a zk-identity protocol - Self neither stores nor does it share…" at bounding box center [625, 205] width 514 height 82
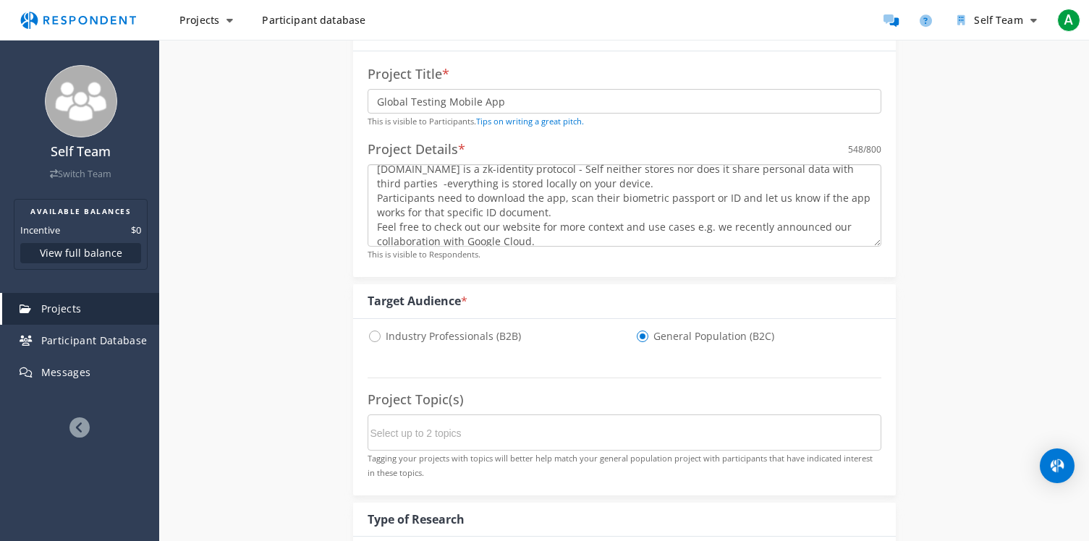
scroll to position [0, 0]
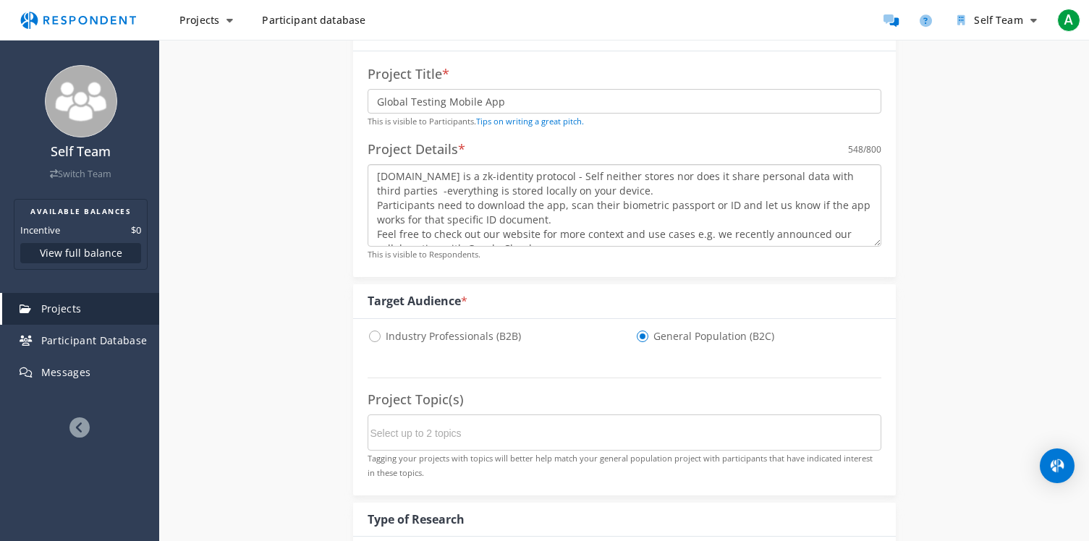
click at [572, 192] on textarea "[DOMAIN_NAME] is a zk-identity protocol - Self neither stores nor does it share…" at bounding box center [625, 205] width 514 height 82
click at [566, 229] on textarea "[DOMAIN_NAME] is a zk-identity protocol - Self neither stores nor does it share…" at bounding box center [625, 205] width 514 height 82
click at [376, 210] on textarea "[DOMAIN_NAME] is a zk-identity protocol - Self neither stores nor does it share…" at bounding box center [625, 205] width 514 height 82
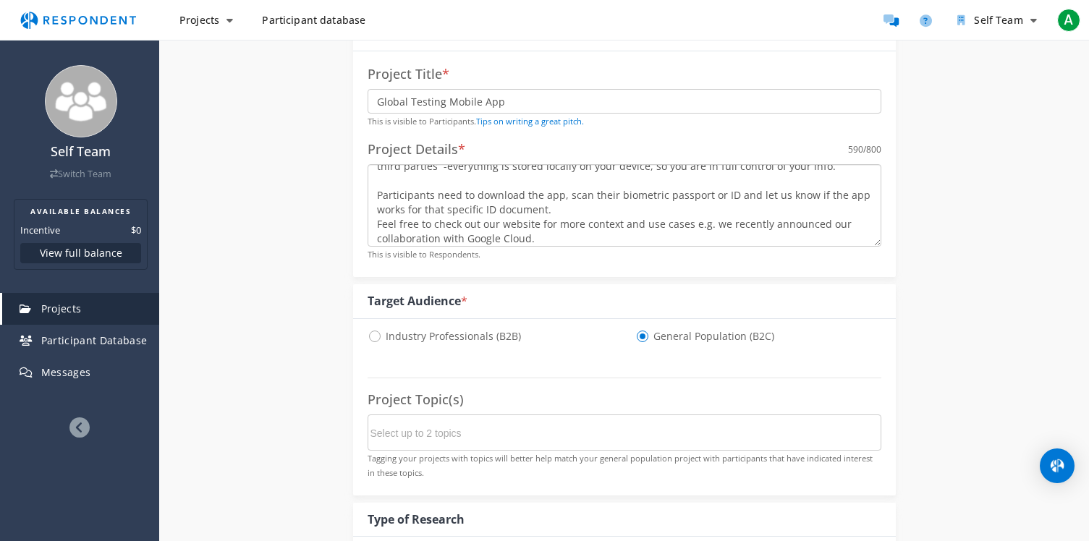
scroll to position [30, 0]
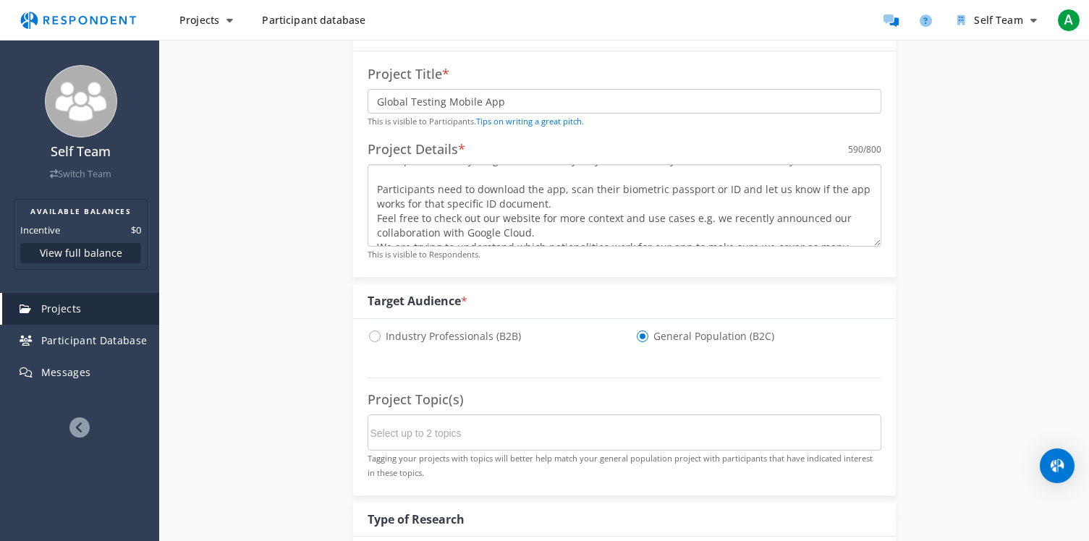
click at [566, 208] on textarea "[DOMAIN_NAME] is a zk-identity protocol - Self neither stores nor does it share…" at bounding box center [625, 205] width 514 height 82
drag, startPoint x: 709, startPoint y: 219, endPoint x: 843, endPoint y: 227, distance: 134.1
click at [843, 227] on textarea "[DOMAIN_NAME] is a zk-identity protocol - Self neither stores nor does it share…" at bounding box center [625, 205] width 514 height 82
click at [640, 223] on textarea "[DOMAIN_NAME] is a zk-identity protocol - Self neither stores nor does it share…" at bounding box center [625, 205] width 514 height 82
click at [800, 220] on textarea "[DOMAIN_NAME] is a zk-identity protocol - Self neither stores nor does it share…" at bounding box center [625, 205] width 514 height 82
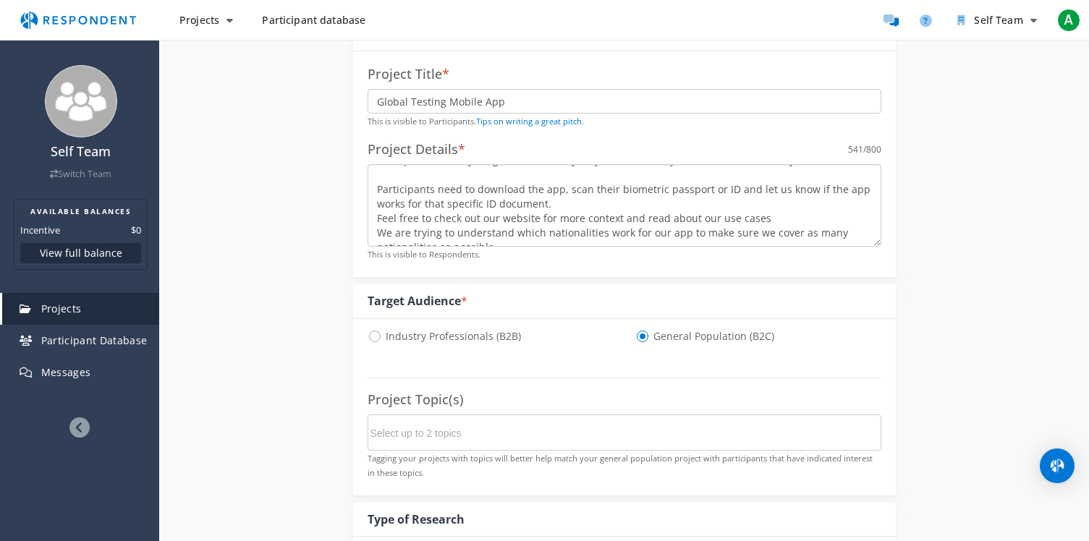
drag, startPoint x: 776, startPoint y: 220, endPoint x: 759, endPoint y: 221, distance: 16.7
click at [759, 222] on textarea "[DOMAIN_NAME] is a zk-identity protocol - Self neither stores nor does it share…" at bounding box center [625, 205] width 514 height 82
click at [467, 234] on textarea "[DOMAIN_NAME] is a zk-identity protocol - Self neither stores nor does it share…" at bounding box center [625, 205] width 514 height 82
click at [476, 234] on textarea "[DOMAIN_NAME] is a zk-identity protocol - Self neither stores nor does it share…" at bounding box center [625, 205] width 514 height 82
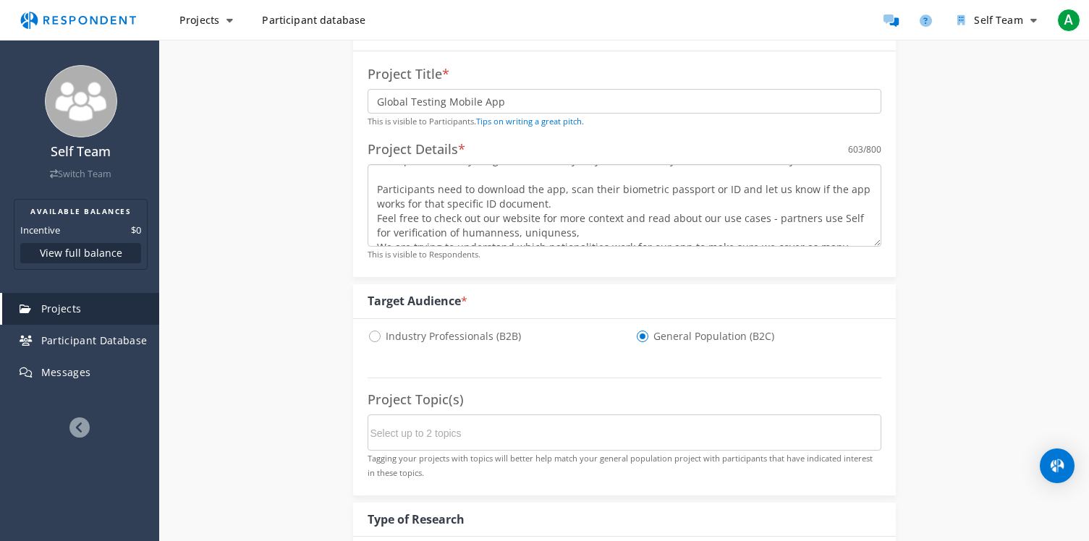
click at [536, 239] on textarea "[DOMAIN_NAME] is a zk-identity protocol - Self neither stores nor does it share…" at bounding box center [625, 205] width 514 height 82
click at [530, 237] on textarea "[DOMAIN_NAME] is a zk-identity protocol - Self neither stores nor does it share…" at bounding box center [625, 205] width 514 height 82
click at [576, 237] on textarea "[DOMAIN_NAME] is a zk-identity protocol - Self neither stores nor does it share…" at bounding box center [625, 205] width 514 height 82
click at [814, 222] on textarea "[DOMAIN_NAME] is a zk-identity protocol - Self neither stores nor does it share…" at bounding box center [625, 205] width 514 height 82
click at [484, 232] on textarea "[DOMAIN_NAME] is a zk-identity protocol - Self neither stores nor does it share…" at bounding box center [625, 205] width 514 height 82
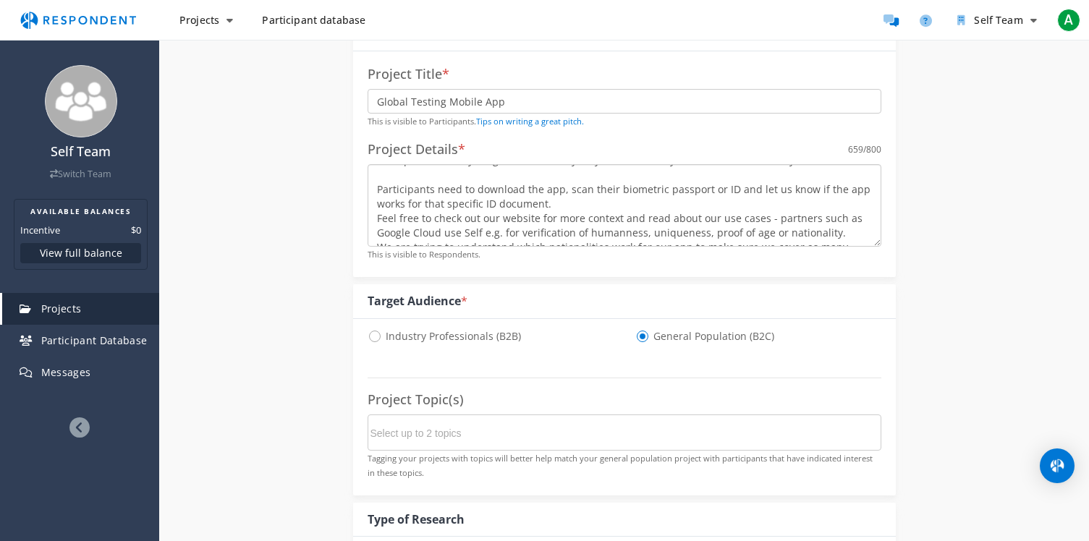
click at [536, 223] on textarea "[DOMAIN_NAME] is a zk-identity protocol - Self neither stores nor does it share…" at bounding box center [625, 205] width 514 height 82
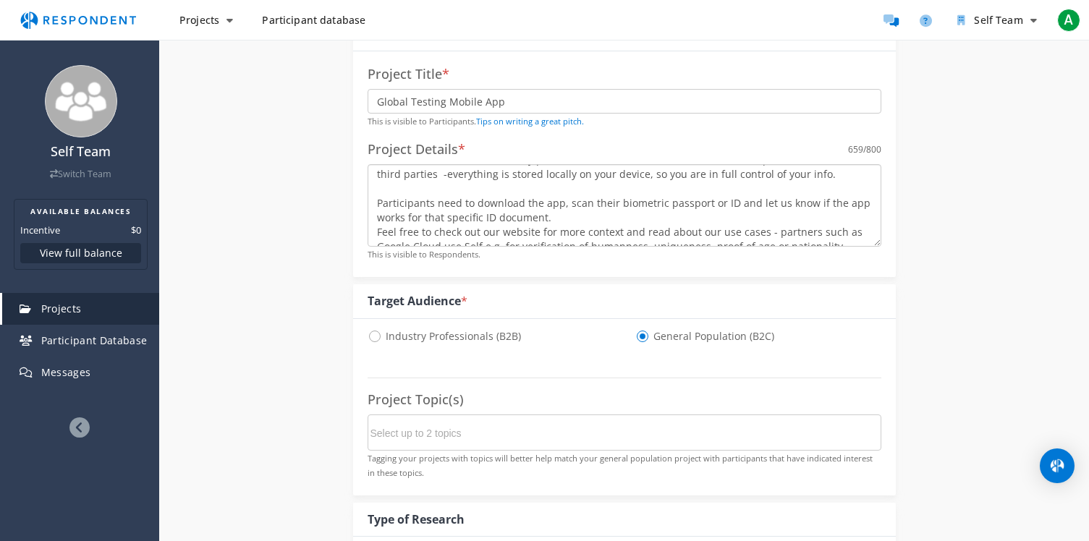
scroll to position [0, 0]
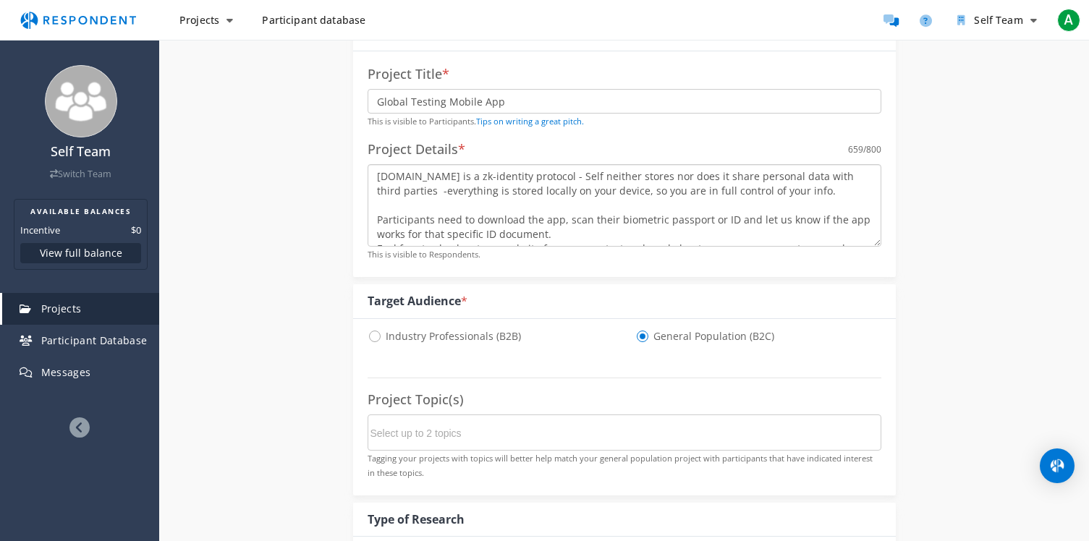
click at [532, 179] on textarea "[DOMAIN_NAME] is a zk-identity protocol - Self neither stores nor does it share…" at bounding box center [625, 205] width 514 height 82
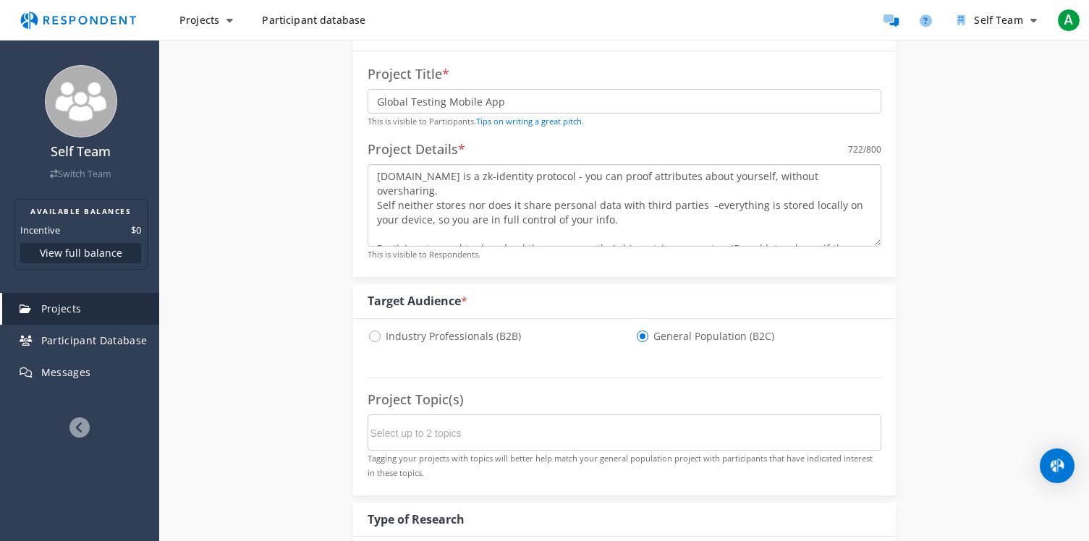
click at [500, 193] on textarea "[DOMAIN_NAME] is a zk-identity protocol - you can proof attributes about yourse…" at bounding box center [625, 205] width 514 height 82
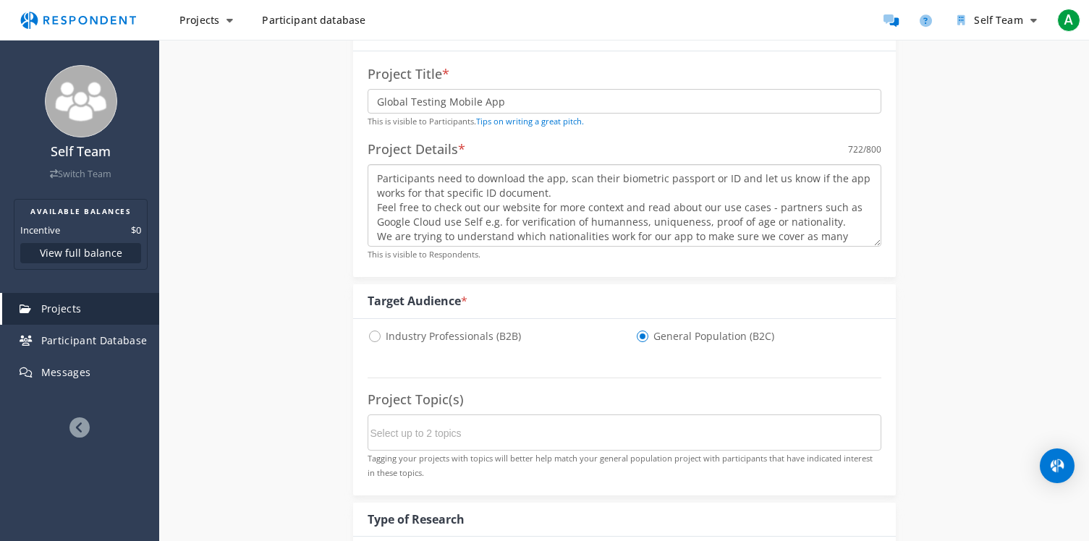
scroll to position [72, 0]
drag, startPoint x: 499, startPoint y: 222, endPoint x: 414, endPoint y: 224, distance: 84.7
click at [414, 224] on textarea "[DOMAIN_NAME] is a zk-identity protocol - you can proof attributes about yourse…" at bounding box center [625, 205] width 514 height 82
click at [837, 208] on textarea "[DOMAIN_NAME] is a zk-identity protocol - you can proof attributes about yourse…" at bounding box center [625, 205] width 514 height 82
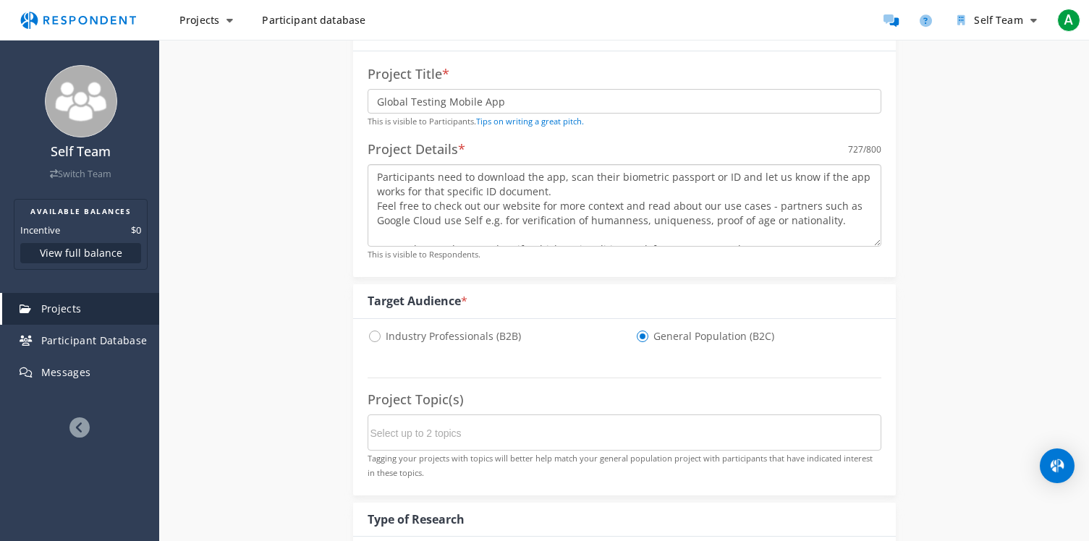
click at [720, 200] on textarea "[DOMAIN_NAME] is a zk-identity protocol - you can proof attributes about yourse…" at bounding box center [625, 205] width 514 height 82
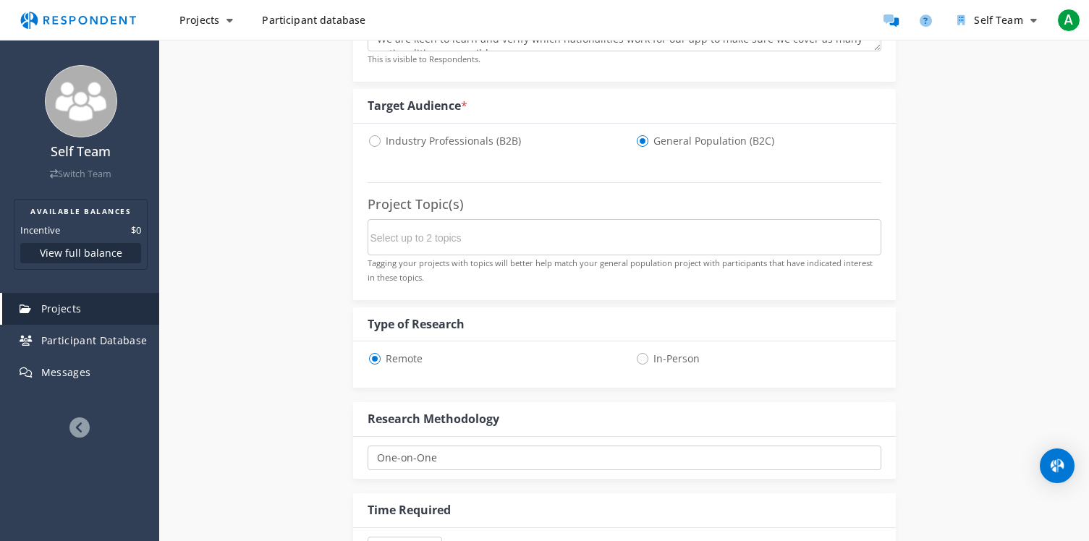
scroll to position [445, 0]
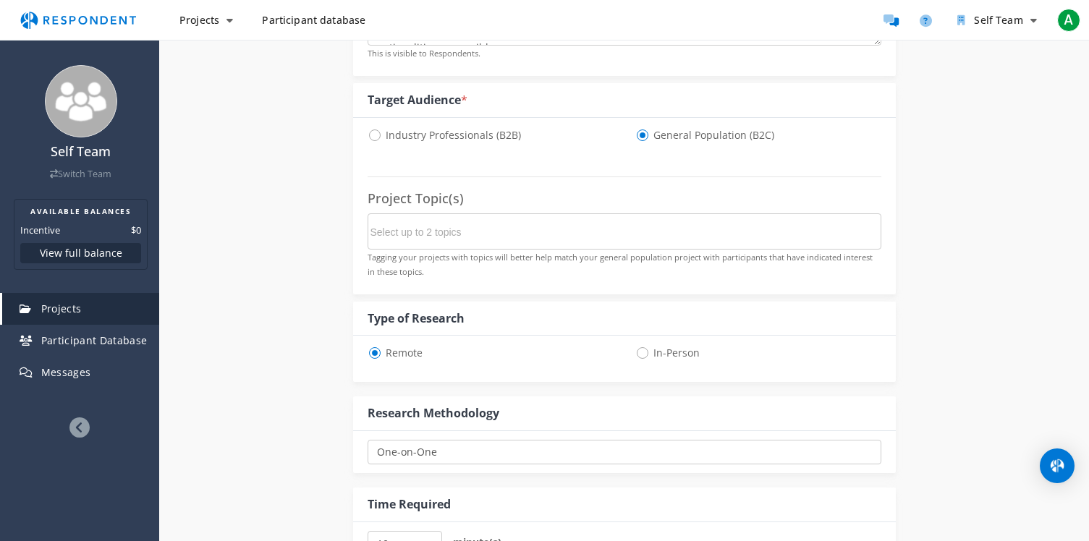
type textarea "[DOMAIN_NAME] is a zk-identity protocol - you can proof attributes about yourse…"
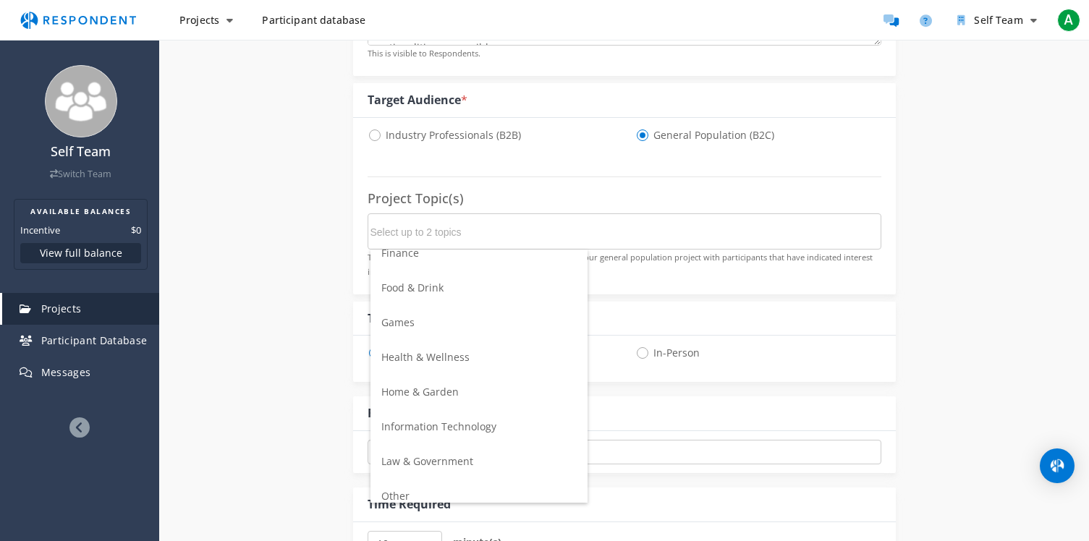
scroll to position [258, 0]
click at [426, 418] on span "Information Technology" at bounding box center [438, 425] width 115 height 14
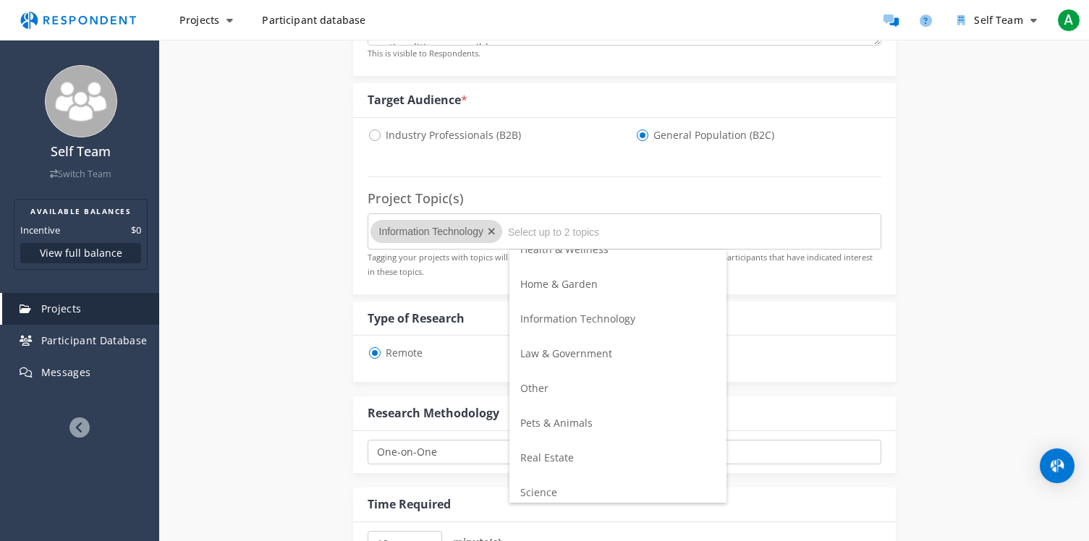
scroll to position [368, 0]
click at [560, 384] on li "Other" at bounding box center [617, 385] width 217 height 35
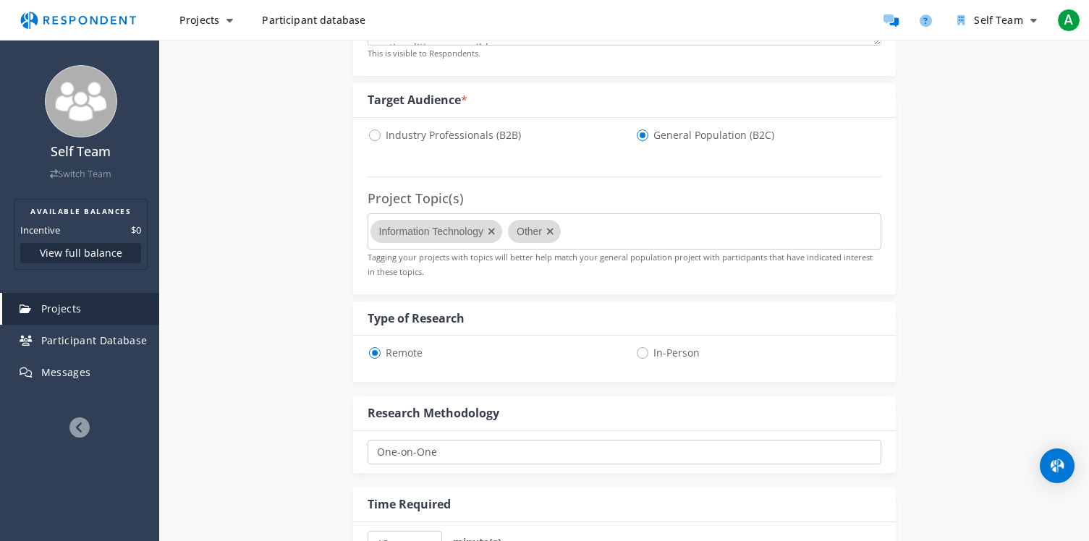
click at [551, 382] on div "Internal Project Name * Global Testing Mobile App This is visible only to your …" at bounding box center [624, 290] width 543 height 1159
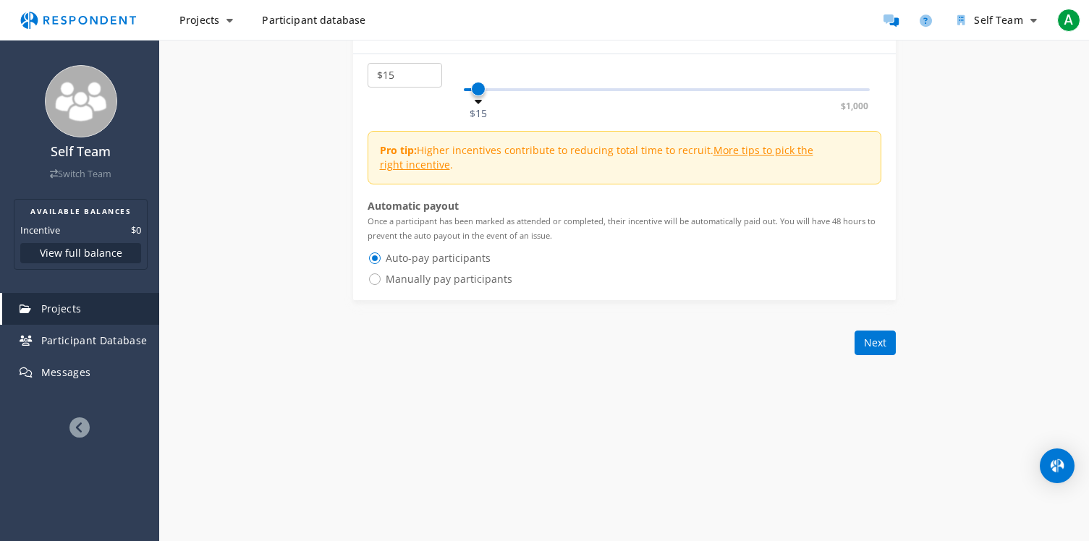
scroll to position [1010, 0]
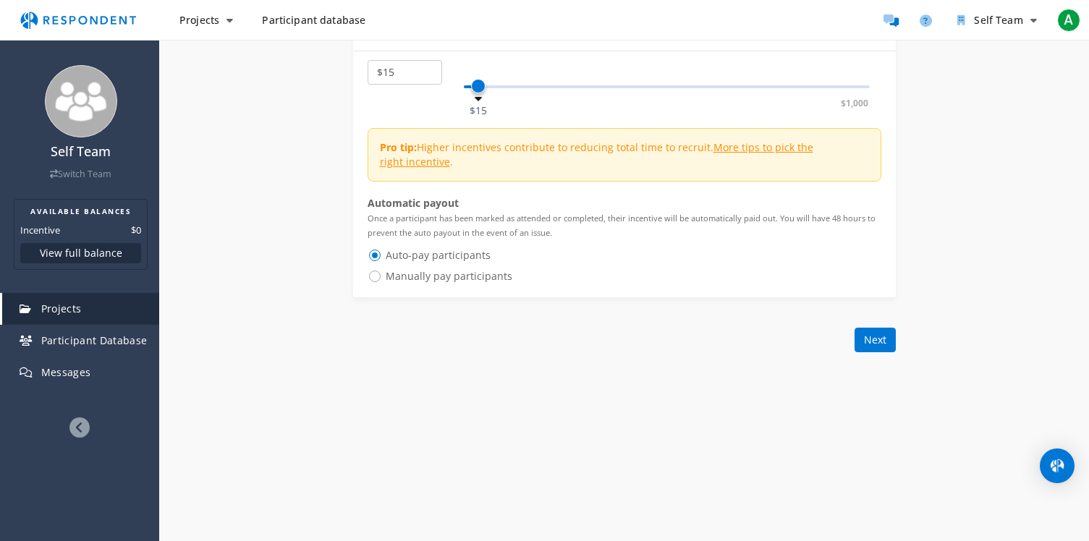
click at [375, 271] on span "Manually pay participants" at bounding box center [440, 276] width 145 height 17
click at [375, 271] on input "Manually pay participants" at bounding box center [372, 275] width 9 height 9
radio input "true"
click at [892, 340] on button "Next" at bounding box center [875, 340] width 41 height 25
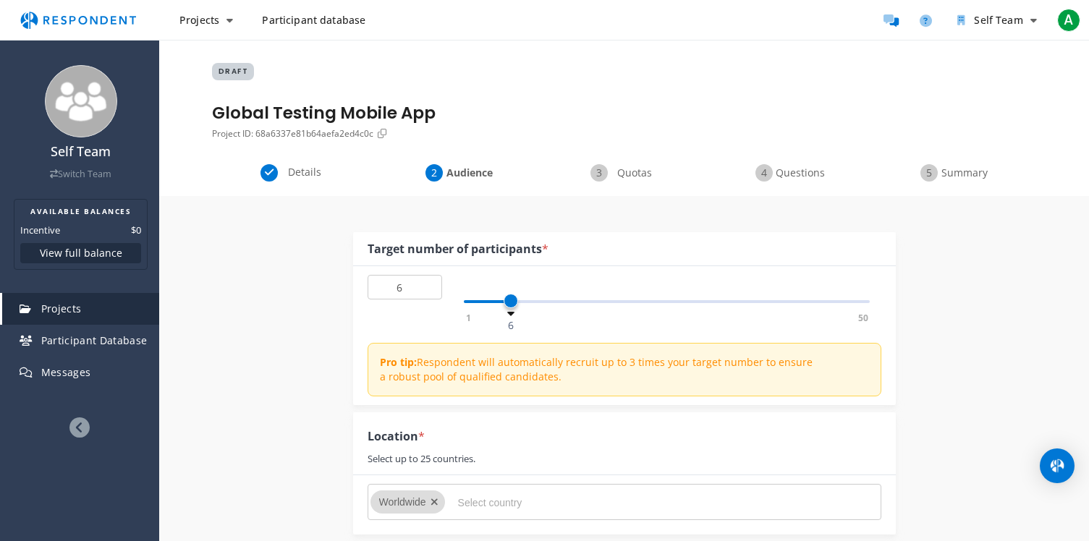
type input "5"
drag, startPoint x: 475, startPoint y: 300, endPoint x: 507, endPoint y: 297, distance: 31.9
click at [507, 297] on span at bounding box center [503, 301] width 14 height 14
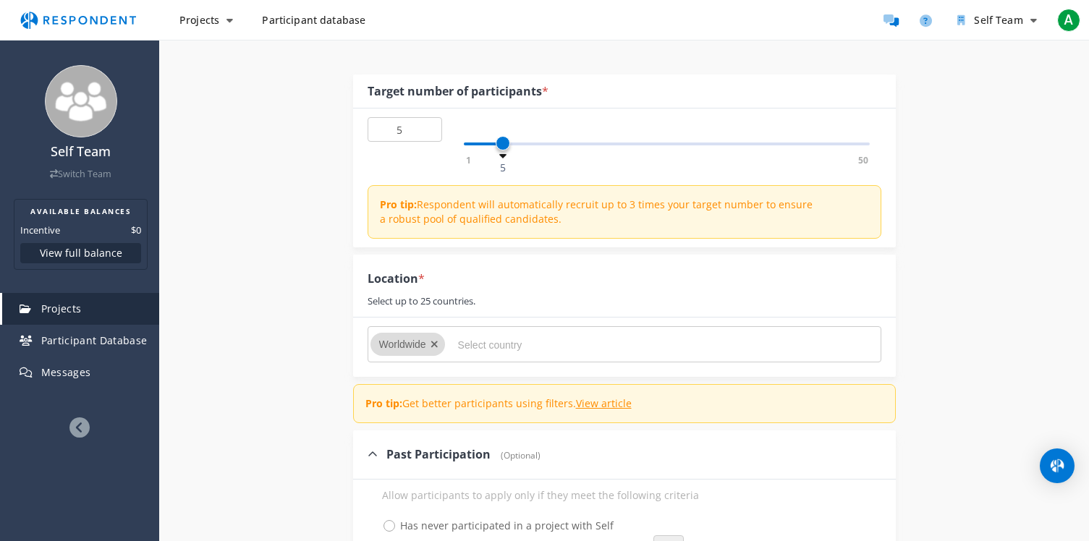
scroll to position [168, 0]
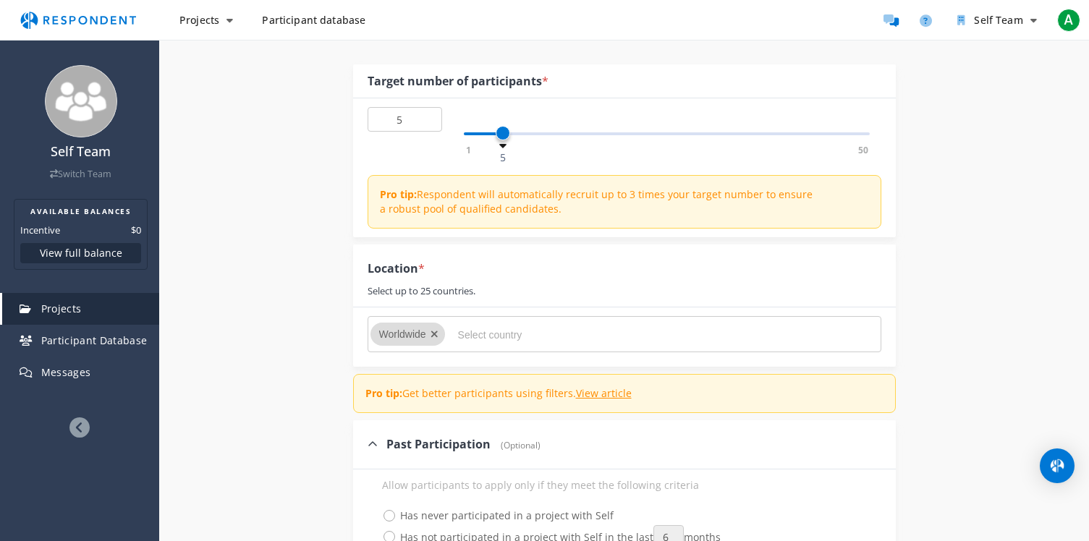
click at [504, 135] on span at bounding box center [503, 133] width 14 height 14
click at [431, 335] on icon "Remove Worldwide" at bounding box center [435, 334] width 8 height 10
click at [436, 331] on icon "Remove Worldwide" at bounding box center [435, 334] width 8 height 10
click at [469, 335] on input "Select country" at bounding box center [566, 335] width 217 height 25
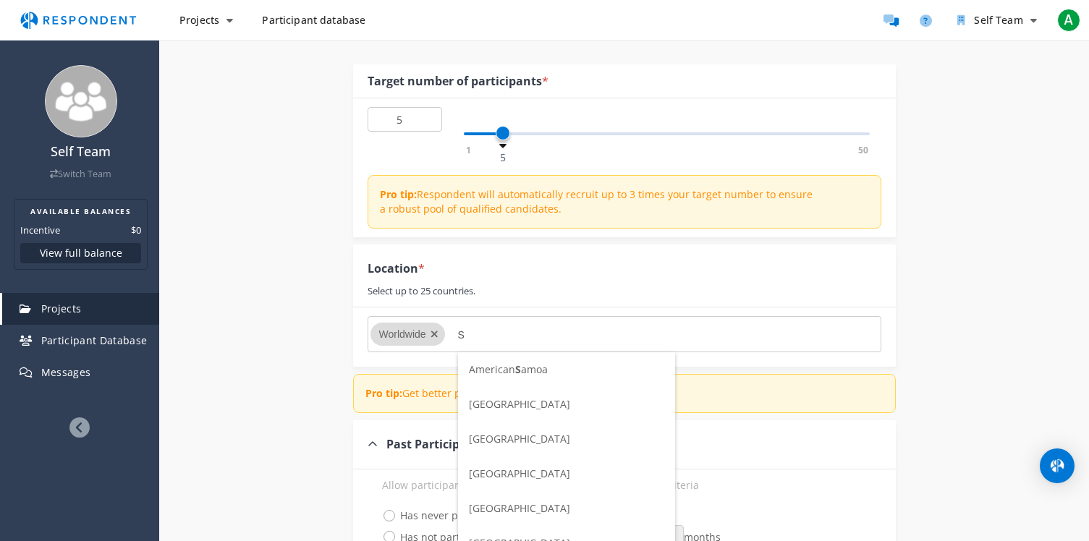
scroll to position [0, 0]
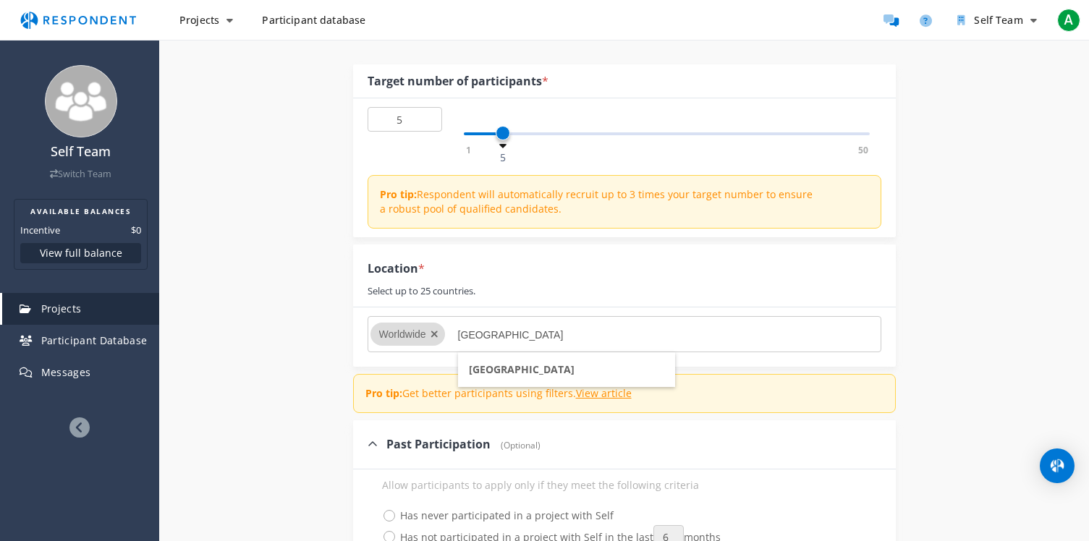
type input "[GEOGRAPHIC_DATA]"
click at [490, 380] on li "[GEOGRAPHIC_DATA]" at bounding box center [566, 369] width 217 height 35
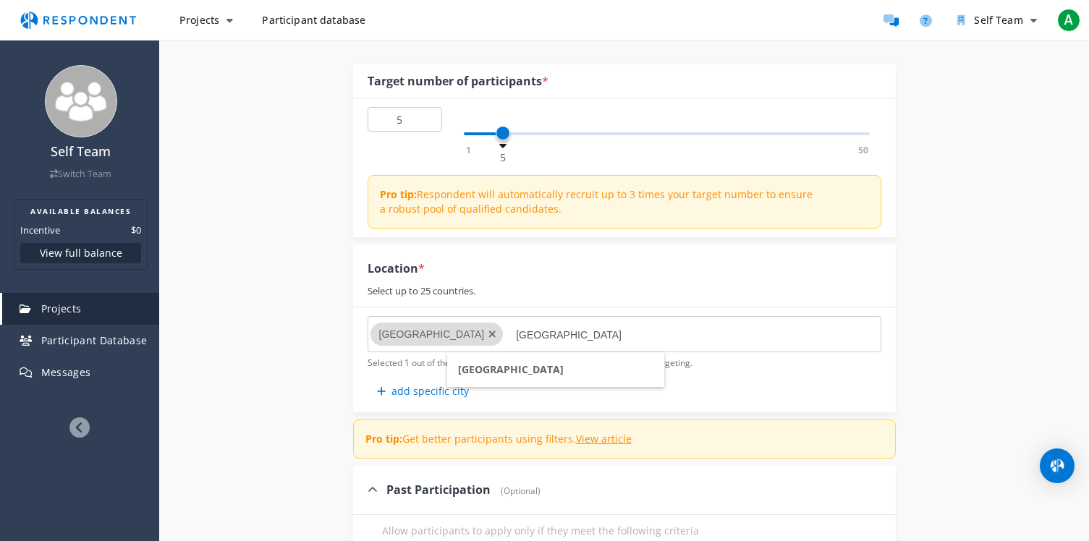
type input "[GEOGRAPHIC_DATA]"
click at [504, 369] on li "[GEOGRAPHIC_DATA]" at bounding box center [555, 369] width 217 height 35
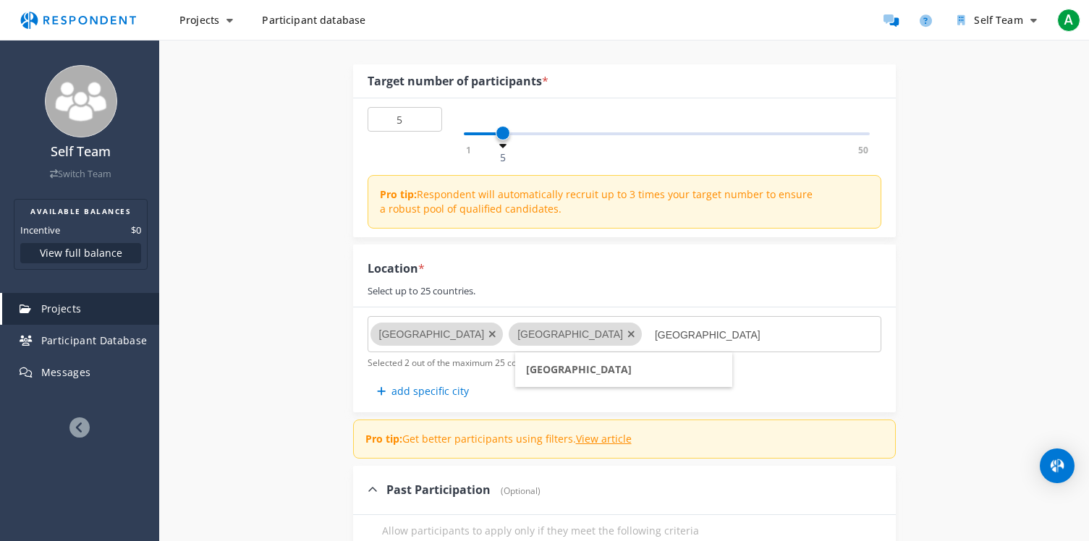
type input "[GEOGRAPHIC_DATA]"
click at [542, 366] on span "[GEOGRAPHIC_DATA]" at bounding box center [579, 370] width 106 height 14
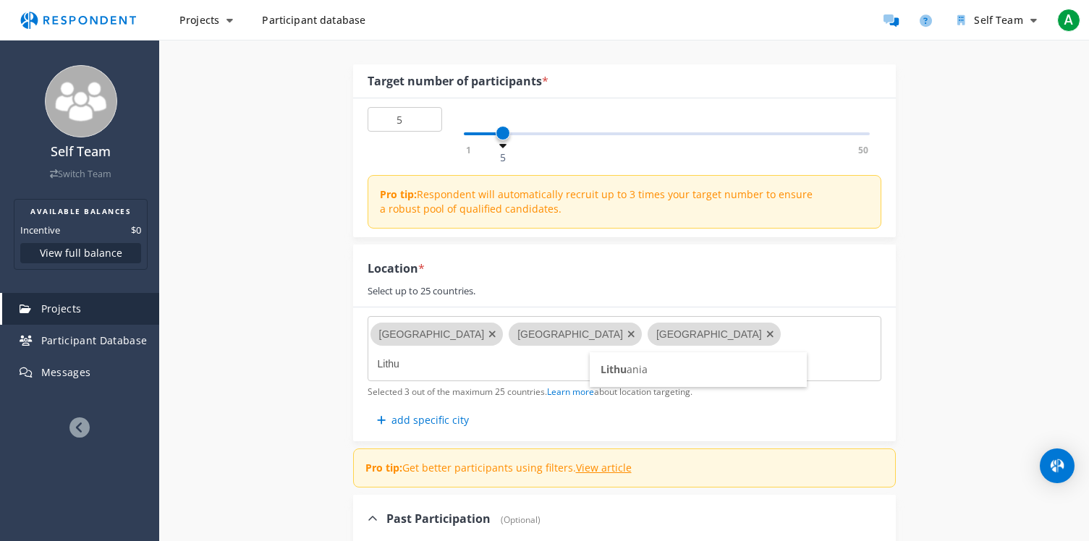
type input "Lithu"
click at [632, 367] on span "Lithu ania" at bounding box center [624, 370] width 47 height 14
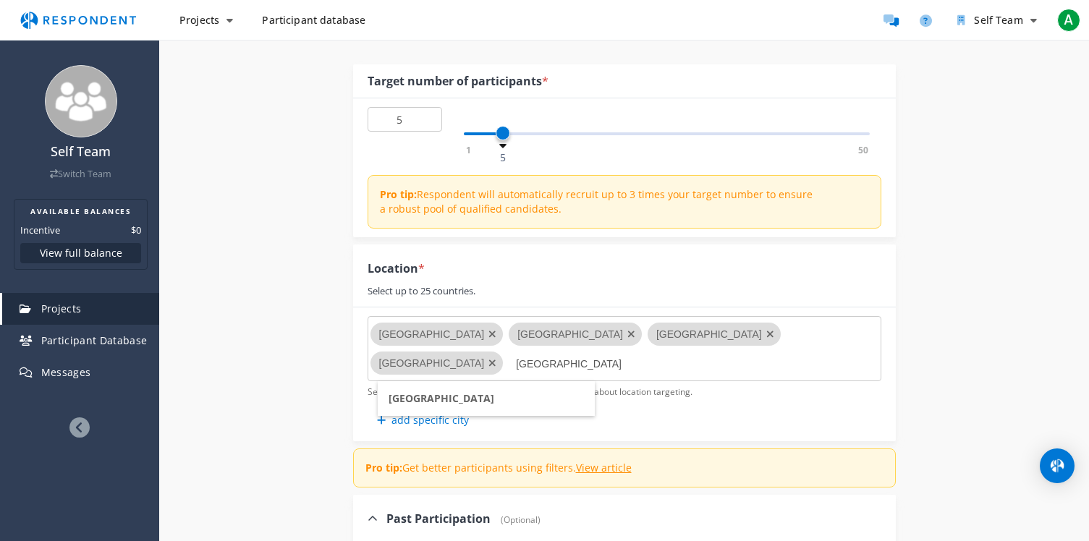
type input "[GEOGRAPHIC_DATA]"
click at [556, 398] on li "[GEOGRAPHIC_DATA]" at bounding box center [486, 398] width 217 height 35
type input "[GEOGRAPHIC_DATA]"
click at [518, 405] on li "[GEOGRAPHIC_DATA]" at bounding box center [486, 398] width 217 height 35
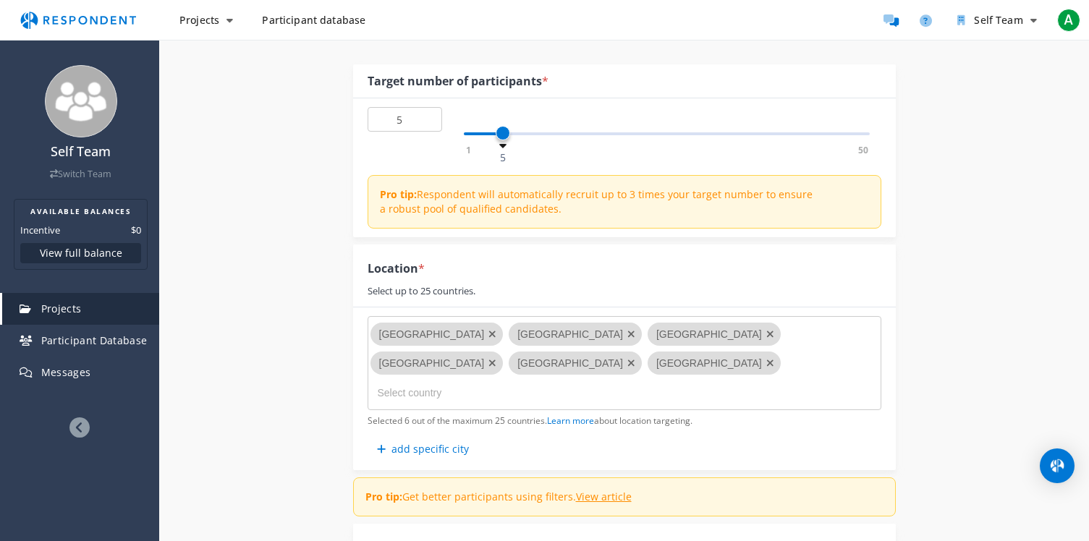
click at [483, 381] on input "Select country" at bounding box center [486, 393] width 217 height 25
type input "[GEOGRAPHIC_DATA]"
click at [490, 396] on li "[GEOGRAPHIC_DATA]" at bounding box center [486, 398] width 217 height 35
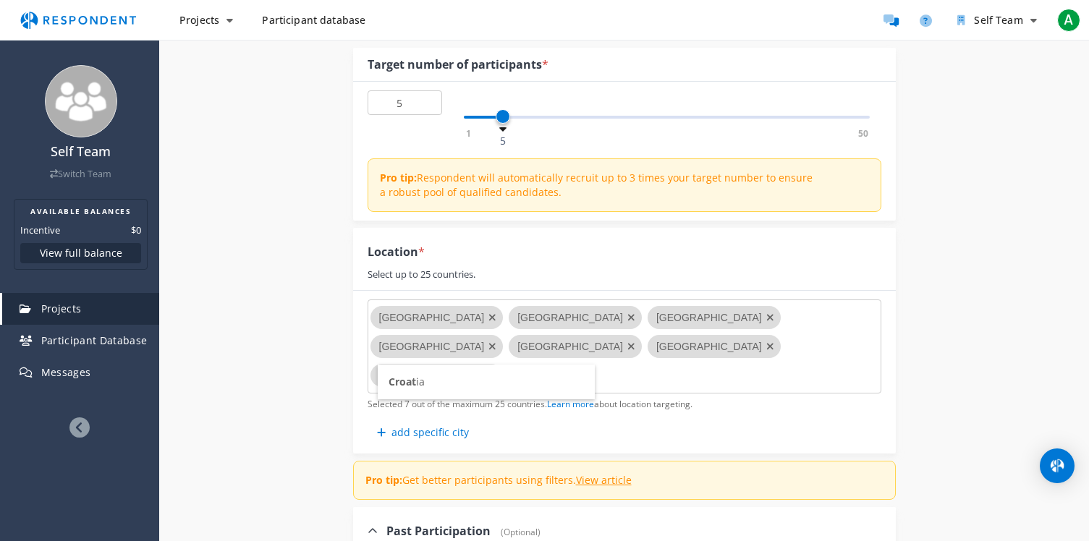
type input "Croat"
click at [506, 376] on li "Croat ia" at bounding box center [486, 382] width 217 height 35
type input "[PERSON_NAME]"
click at [546, 386] on li "North [PERSON_NAME]" at bounding box center [552, 382] width 217 height 35
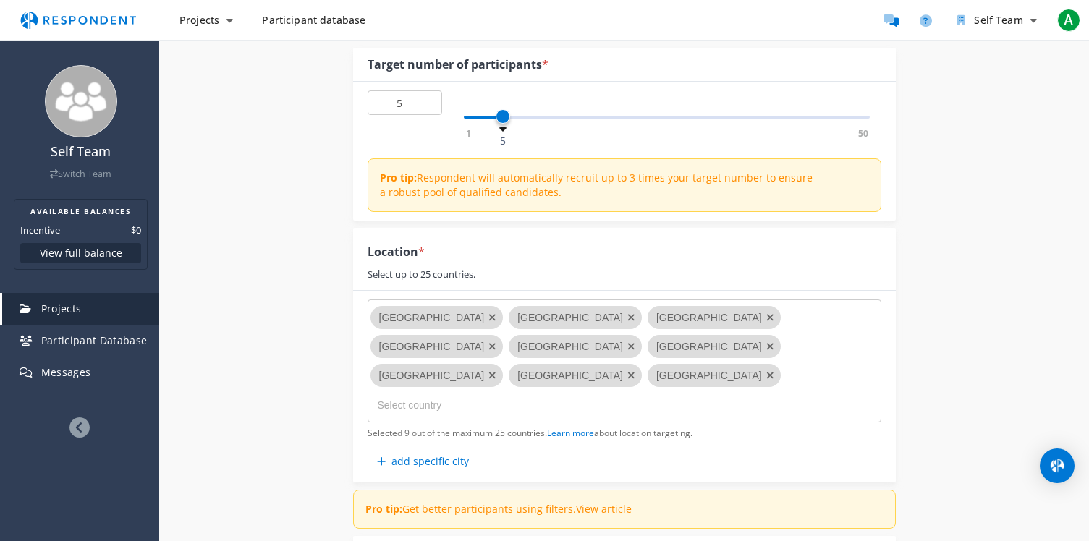
drag, startPoint x: 565, startPoint y: 346, endPoint x: 381, endPoint y: 313, distance: 186.7
click at [381, 313] on md-chips-wrap "[GEOGRAPHIC_DATA] [GEOGRAPHIC_DATA] [GEOGRAPHIC_DATA] [GEOGRAPHIC_DATA] [GEOGRA…" at bounding box center [625, 361] width 514 height 123
type input "[GEOGRAPHIC_DATA]"
click at [604, 385] on li "[GEOGRAPHIC_DATA]" at bounding box center [663, 382] width 217 height 35
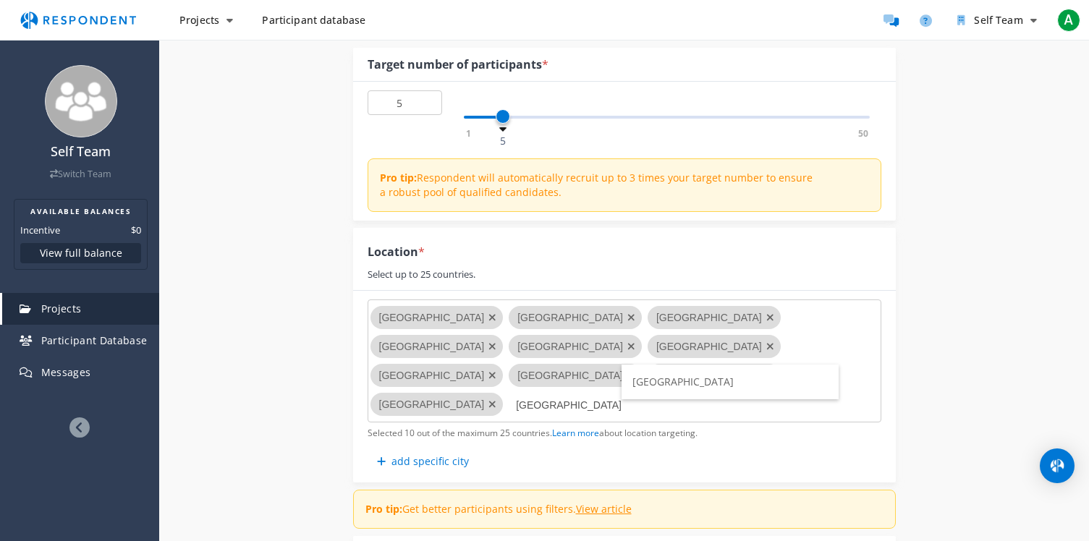
type input "[GEOGRAPHIC_DATA]"
click at [669, 374] on li "[GEOGRAPHIC_DATA]" at bounding box center [730, 382] width 217 height 35
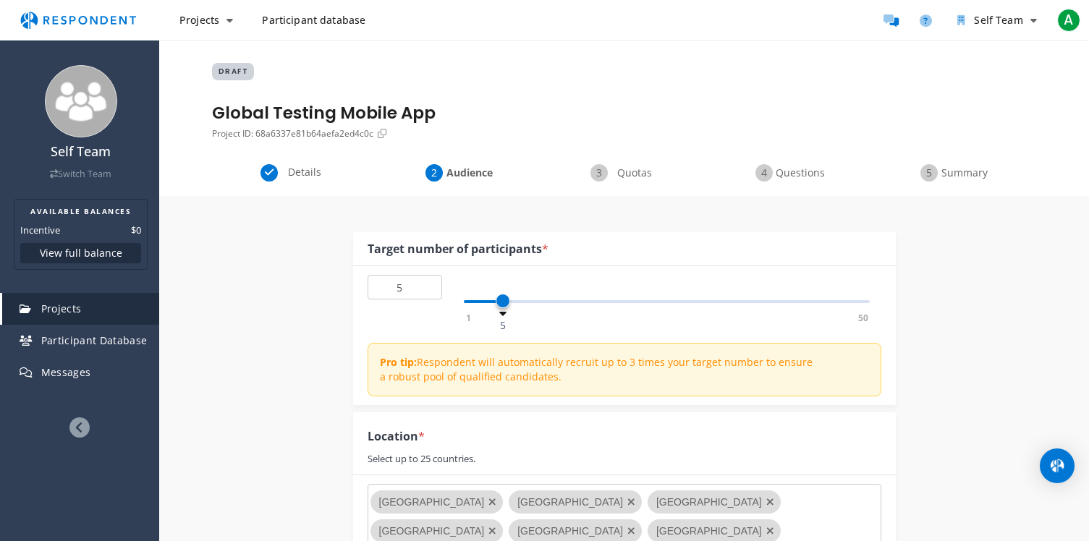
scroll to position [185, 0]
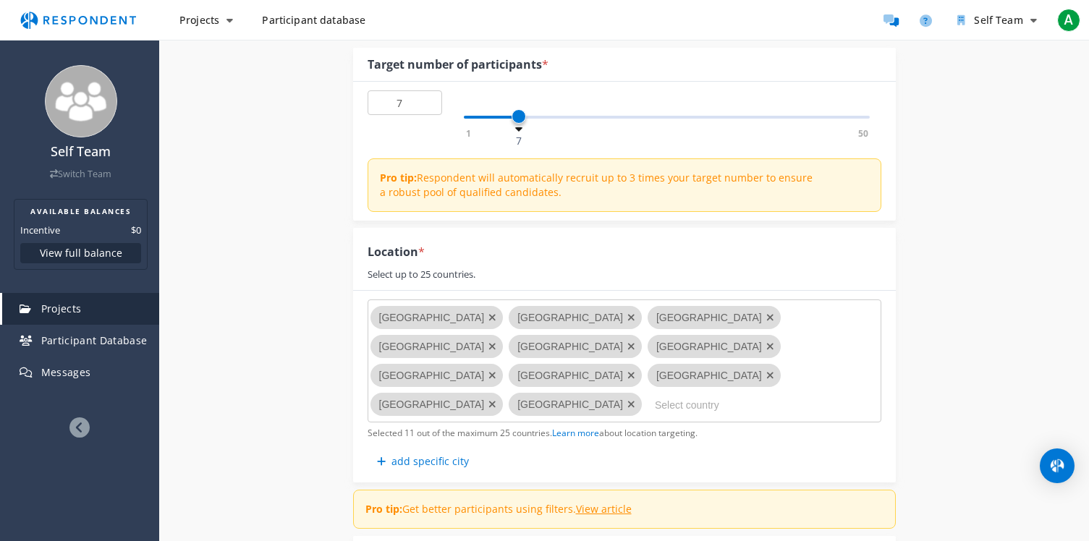
drag, startPoint x: 507, startPoint y: 115, endPoint x: 518, endPoint y: 116, distance: 10.9
click at [518, 116] on span at bounding box center [519, 116] width 14 height 14
type input "10"
drag, startPoint x: 517, startPoint y: 115, endPoint x: 539, endPoint y: 114, distance: 21.7
click at [539, 114] on span at bounding box center [543, 116] width 14 height 14
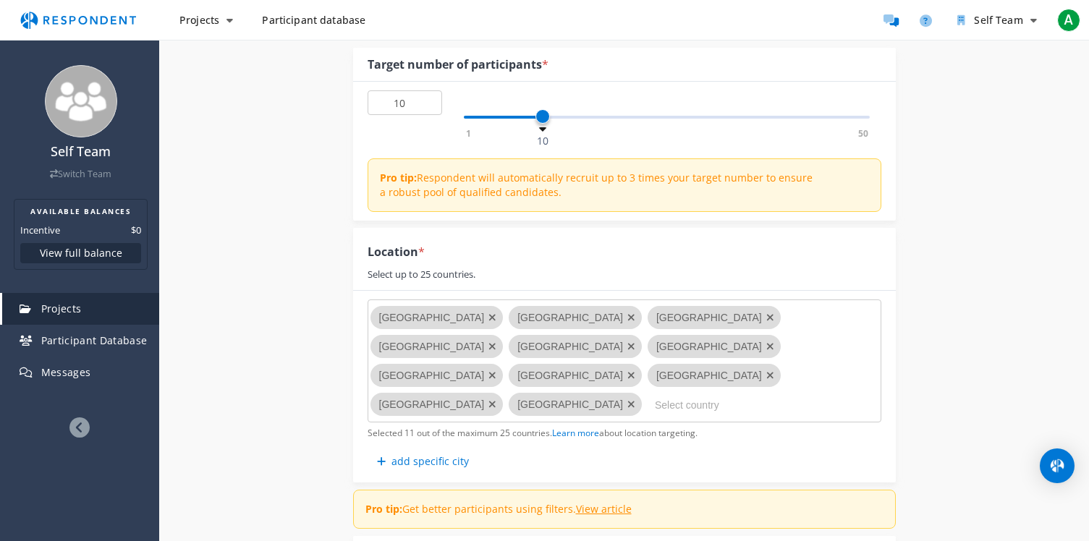
click at [720, 344] on md-chips-wrap "[GEOGRAPHIC_DATA] [GEOGRAPHIC_DATA] [GEOGRAPHIC_DATA] [GEOGRAPHIC_DATA] [GEOGRA…" at bounding box center [625, 361] width 514 height 123
click at [716, 344] on md-chips-wrap "[GEOGRAPHIC_DATA] [GEOGRAPHIC_DATA] [GEOGRAPHIC_DATA] [GEOGRAPHIC_DATA] [GEOGRA…" at bounding box center [625, 361] width 514 height 123
click at [693, 344] on md-chips-wrap "[GEOGRAPHIC_DATA] [GEOGRAPHIC_DATA] [GEOGRAPHIC_DATA] [GEOGRAPHIC_DATA] [GEOGRA…" at bounding box center [625, 361] width 514 height 123
click at [701, 363] on md-chips-wrap "[GEOGRAPHIC_DATA] [GEOGRAPHIC_DATA] [GEOGRAPHIC_DATA] [GEOGRAPHIC_DATA] [GEOGRA…" at bounding box center [625, 361] width 514 height 123
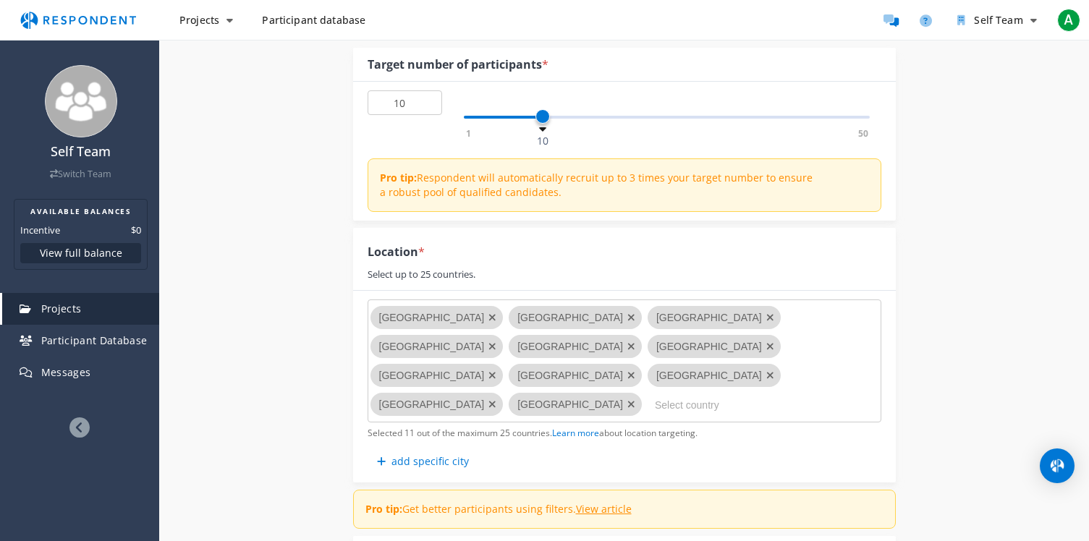
click at [690, 349] on md-chips-wrap "[GEOGRAPHIC_DATA] [GEOGRAPHIC_DATA] [GEOGRAPHIC_DATA] [GEOGRAPHIC_DATA] [GEOGRA…" at bounding box center [625, 361] width 514 height 123
click at [655, 393] on input "Select country" at bounding box center [763, 405] width 217 height 25
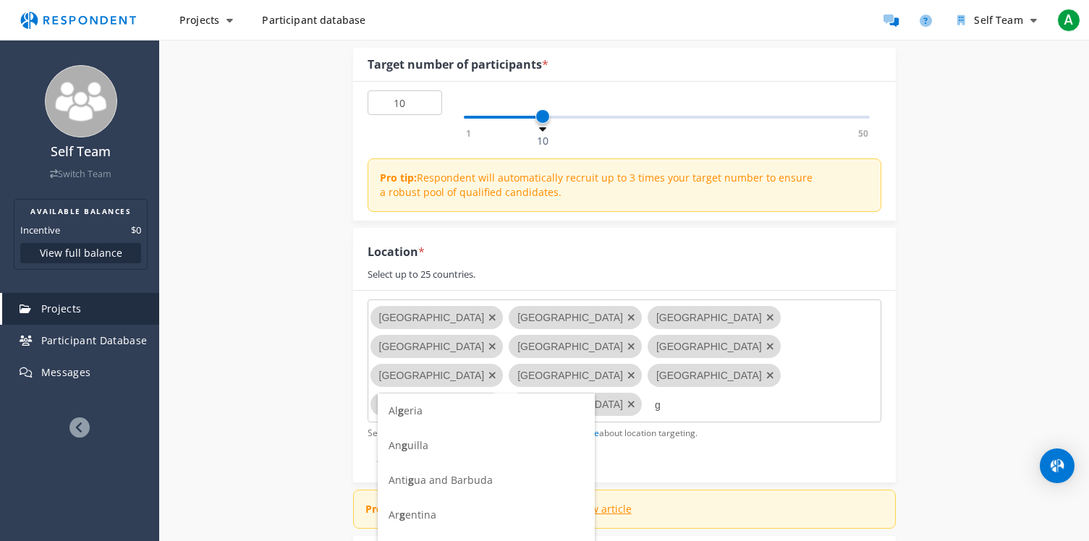
scroll to position [0, 0]
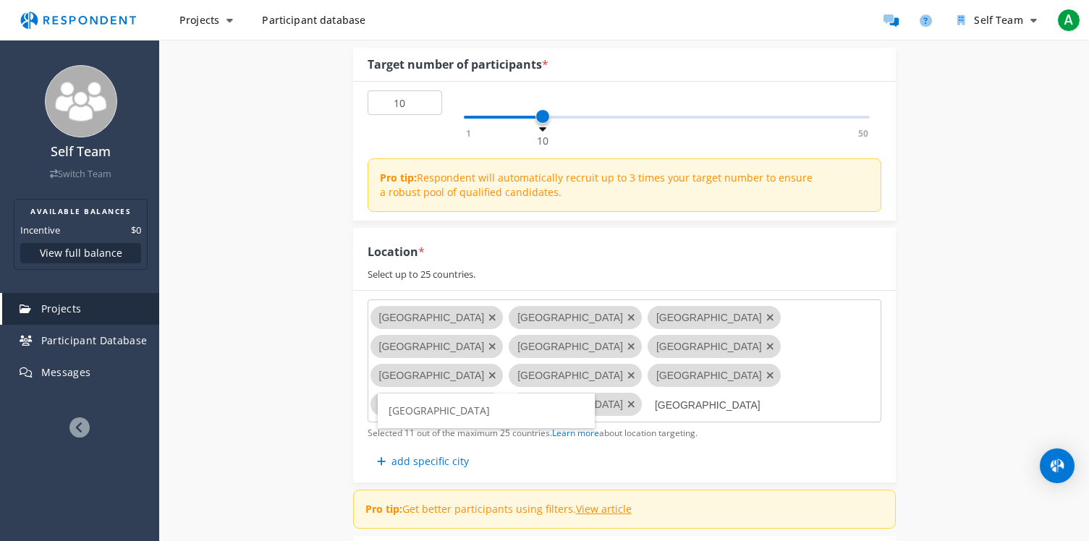
type input "[GEOGRAPHIC_DATA]"
click at [414, 412] on span "[GEOGRAPHIC_DATA]" at bounding box center [439, 411] width 101 height 14
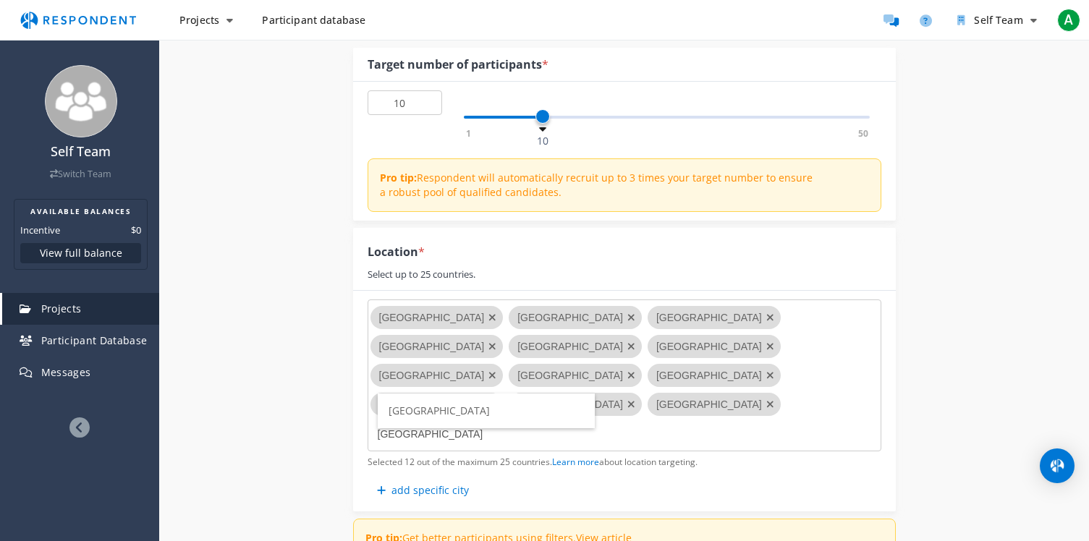
type input "[GEOGRAPHIC_DATA]"
click at [432, 415] on li "[GEOGRAPHIC_DATA]" at bounding box center [486, 411] width 217 height 35
type input "monte"
click at [453, 412] on li "[GEOGRAPHIC_DATA]" at bounding box center [486, 411] width 217 height 35
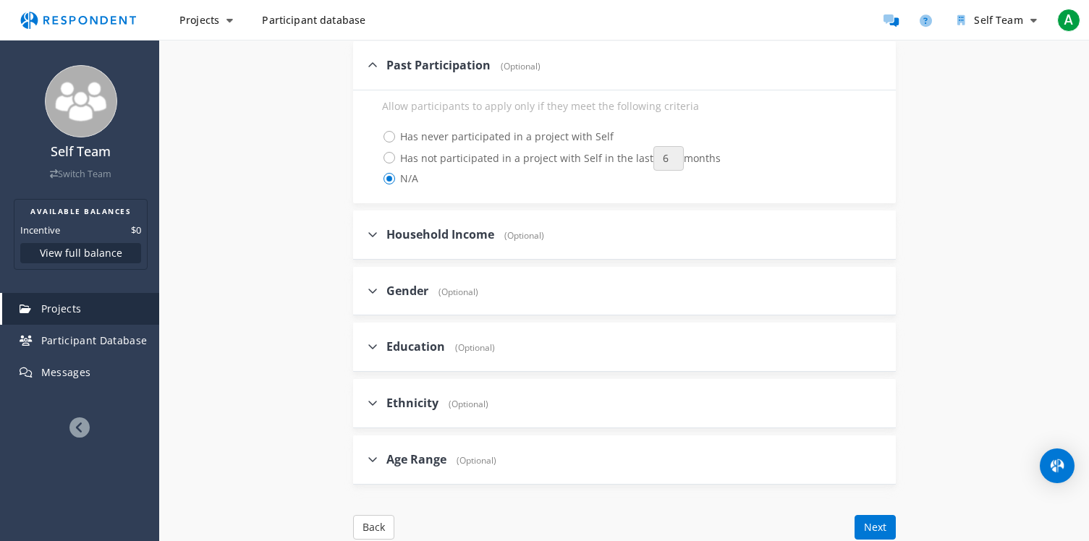
scroll to position [708, 0]
click at [386, 396] on span "Ethnicity" at bounding box center [412, 404] width 52 height 16
click at [363, 399] on input "Ethnicity (Optional)" at bounding box center [357, 403] width 9 height 9
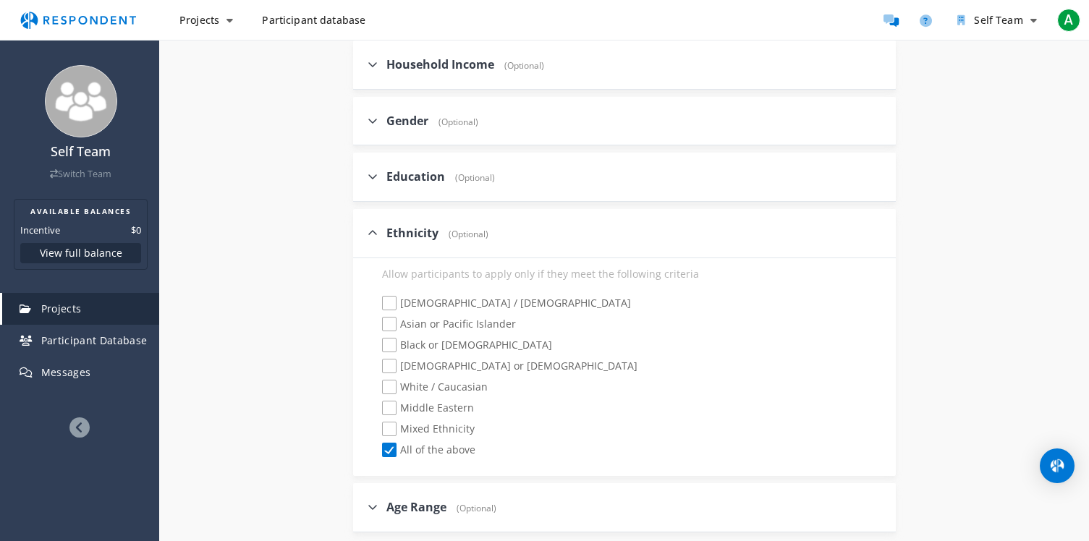
scroll to position [881, 0]
click at [372, 224] on icon at bounding box center [373, 230] width 10 height 12
click at [363, 225] on input "Ethnicity (Optional)" at bounding box center [357, 229] width 9 height 9
checkbox input "false"
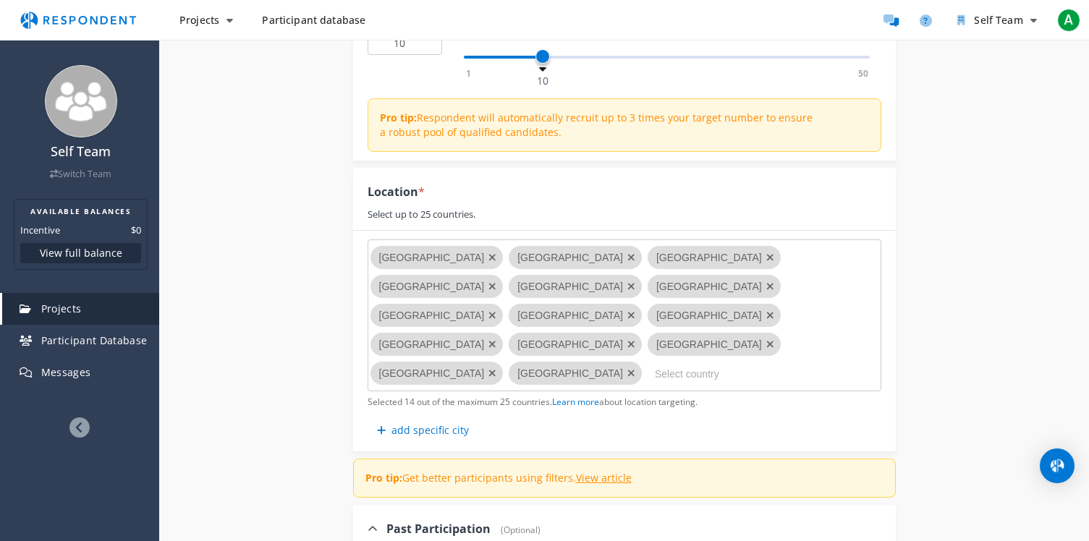
scroll to position [267, 0]
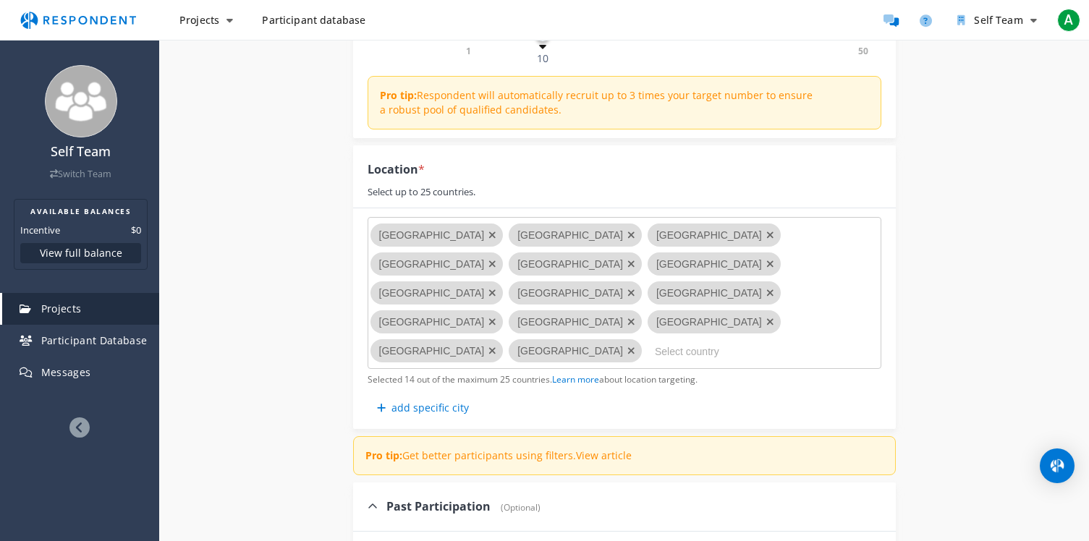
click at [600, 449] on link "View article" at bounding box center [604, 456] width 56 height 14
click at [655, 339] on input "Select country" at bounding box center [763, 351] width 217 height 25
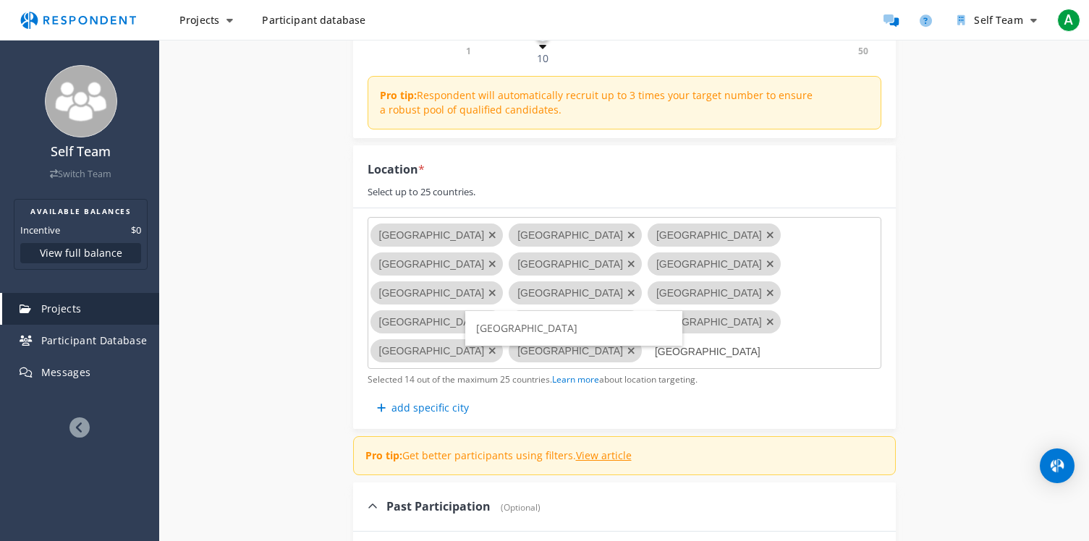
type input "[GEOGRAPHIC_DATA]"
click at [534, 334] on li "[GEOGRAPHIC_DATA]" at bounding box center [573, 328] width 217 height 35
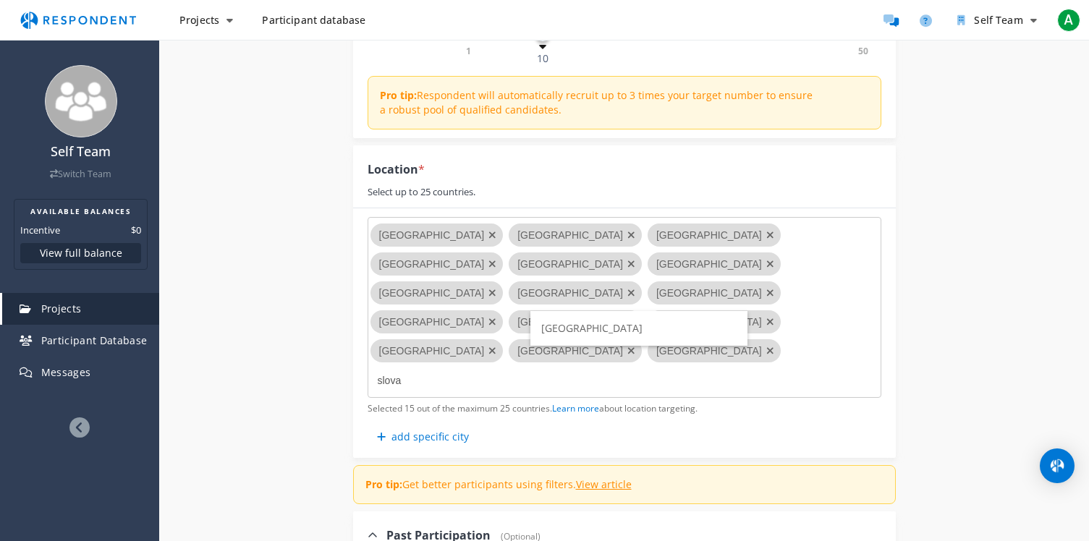
type input "slova"
click at [574, 329] on span "[GEOGRAPHIC_DATA]" at bounding box center [591, 328] width 101 height 14
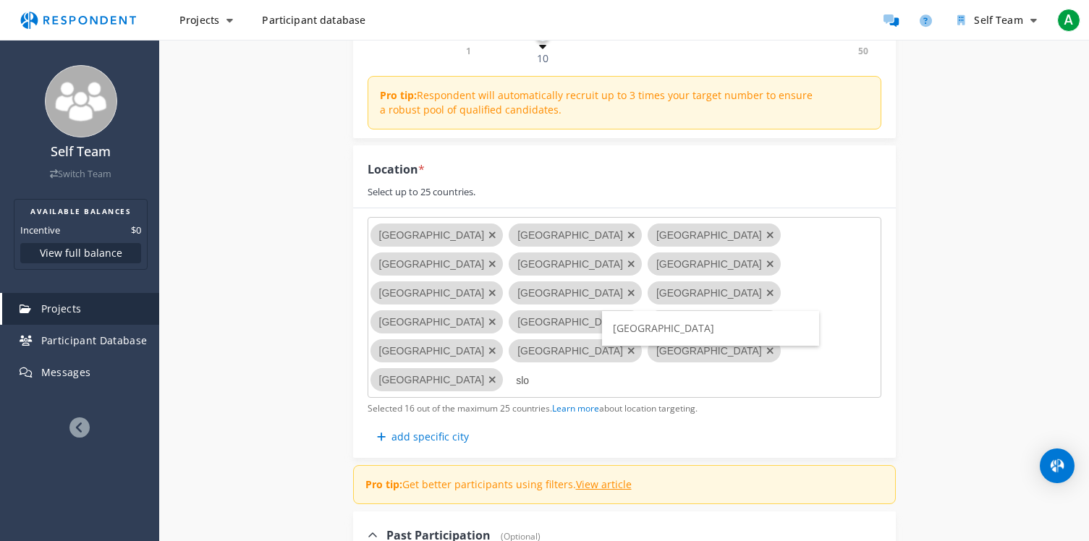
type input "slo"
click at [627, 327] on span "[GEOGRAPHIC_DATA]" at bounding box center [663, 328] width 101 height 14
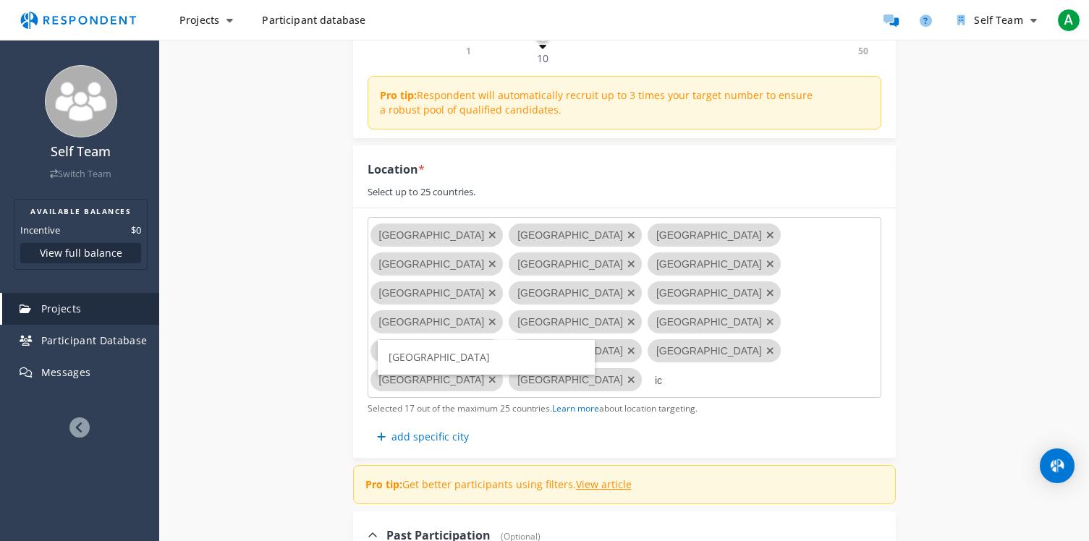
type input "i"
type input "[PERSON_NAME]"
click at [405, 360] on span "[GEOGRAPHIC_DATA]" at bounding box center [439, 357] width 101 height 14
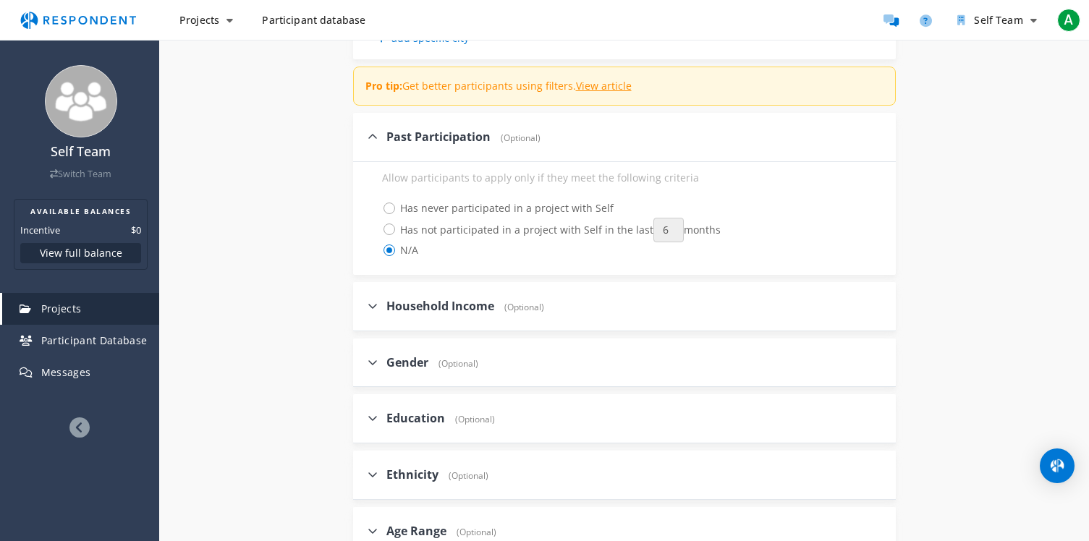
scroll to position [727, 0]
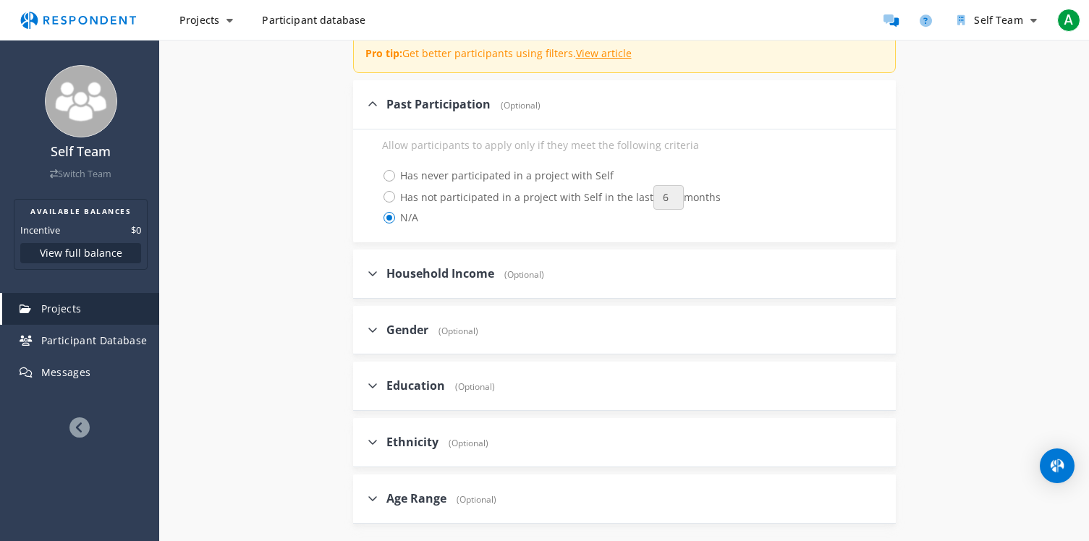
click at [369, 491] on label "Age Range (Optional)" at bounding box center [432, 499] width 129 height 17
click at [363, 494] on input "Age Range (Optional)" at bounding box center [357, 498] width 9 height 9
click at [344, 440] on div "Internal Project Name * Global Testing Mobile App This is visible only to your …" at bounding box center [624, 123] width 564 height 1309
click at [373, 493] on icon at bounding box center [373, 499] width 10 height 12
click at [363, 494] on input "Age Range (Optional)" at bounding box center [357, 498] width 9 height 9
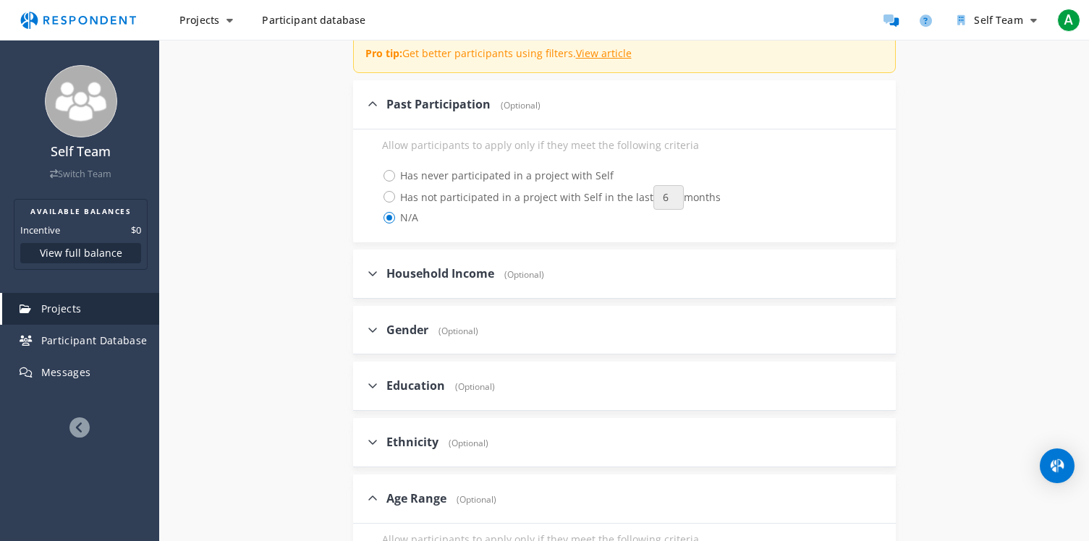
checkbox input "false"
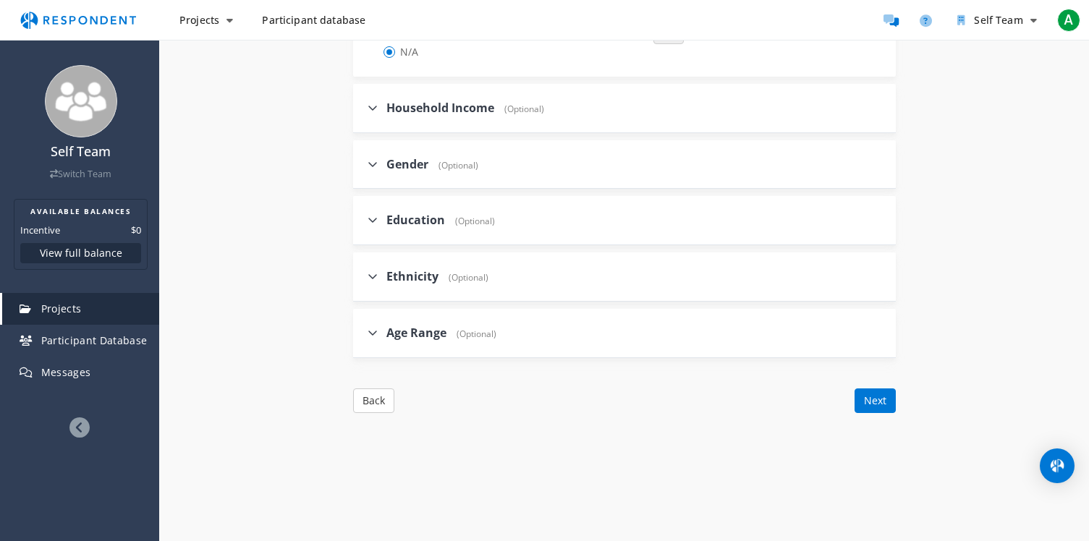
scroll to position [900, 0]
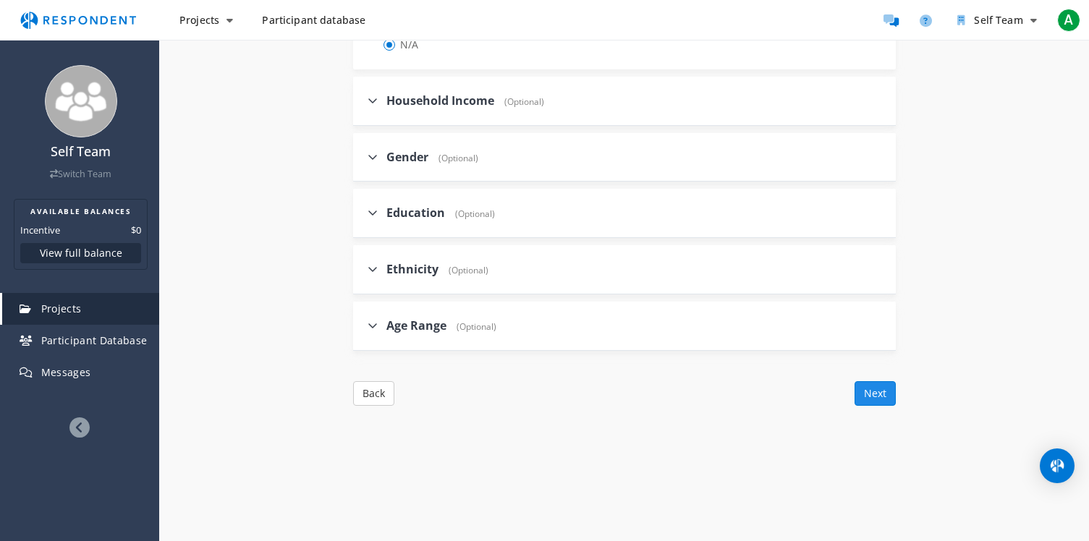
click at [870, 381] on button "Next" at bounding box center [875, 393] width 41 height 25
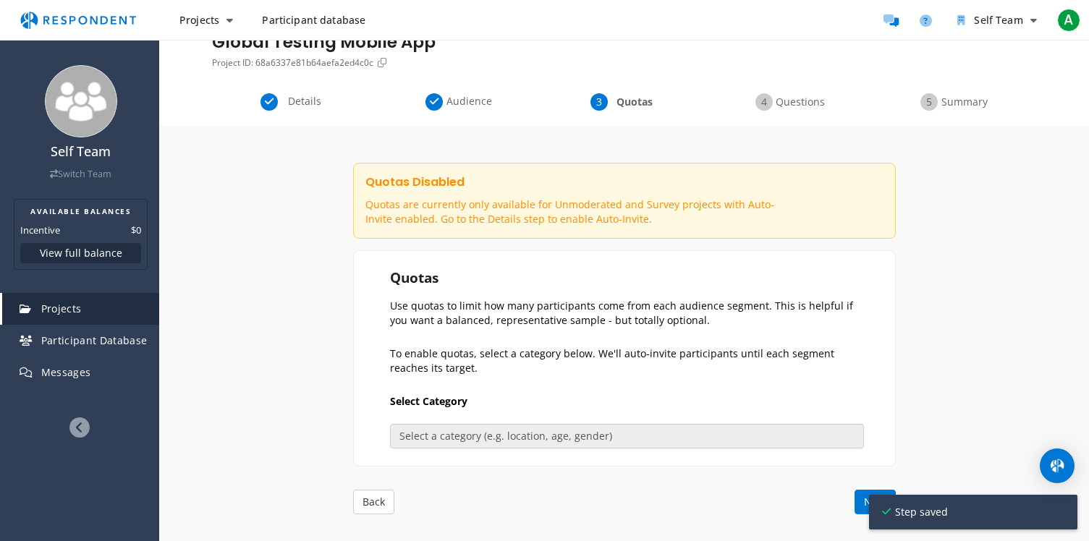
scroll to position [80, 0]
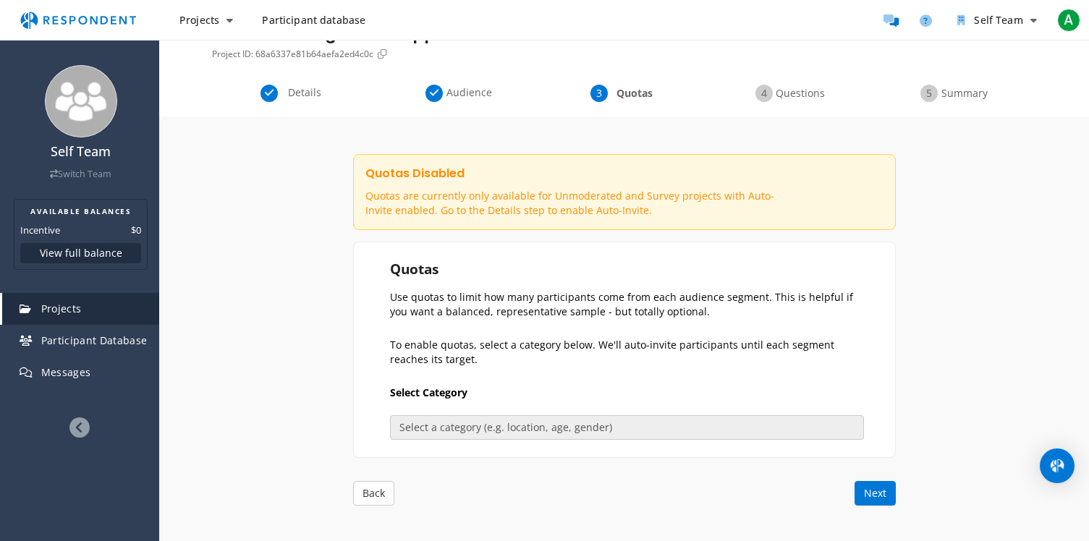
click at [509, 364] on p "To enable quotas, select a category below. We'll auto-invite participants until…" at bounding box center [627, 352] width 474 height 29
click at [873, 493] on button "Next" at bounding box center [875, 493] width 41 height 25
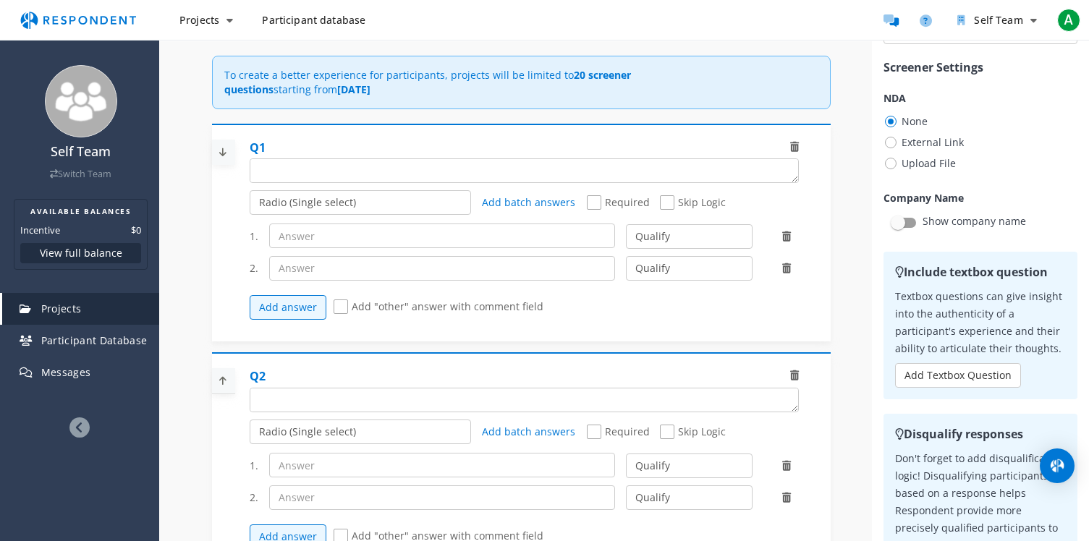
scroll to position [0, 0]
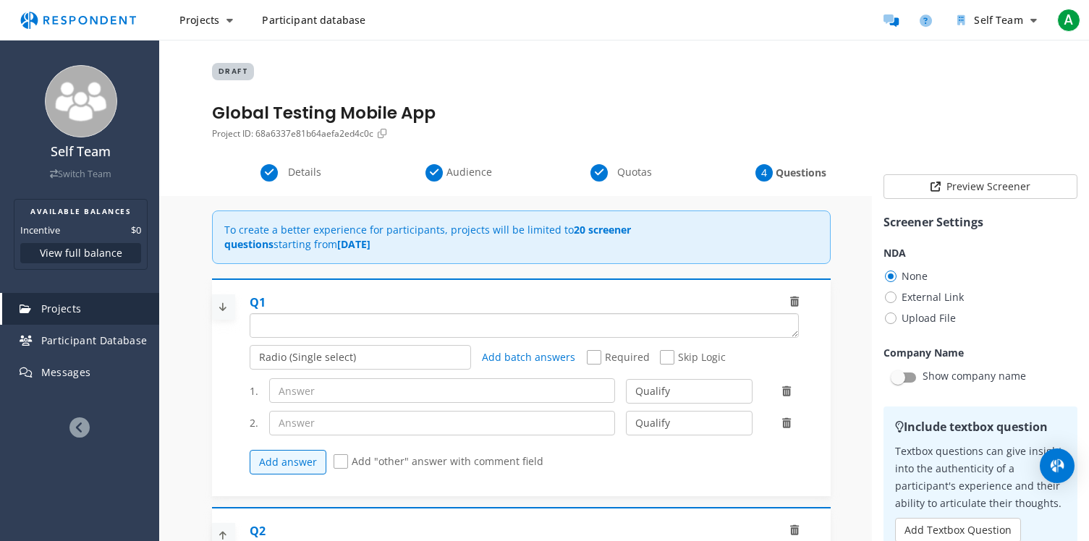
click at [414, 327] on textarea "Which of the following categories best describes your firm's total assets under…" at bounding box center [524, 325] width 548 height 23
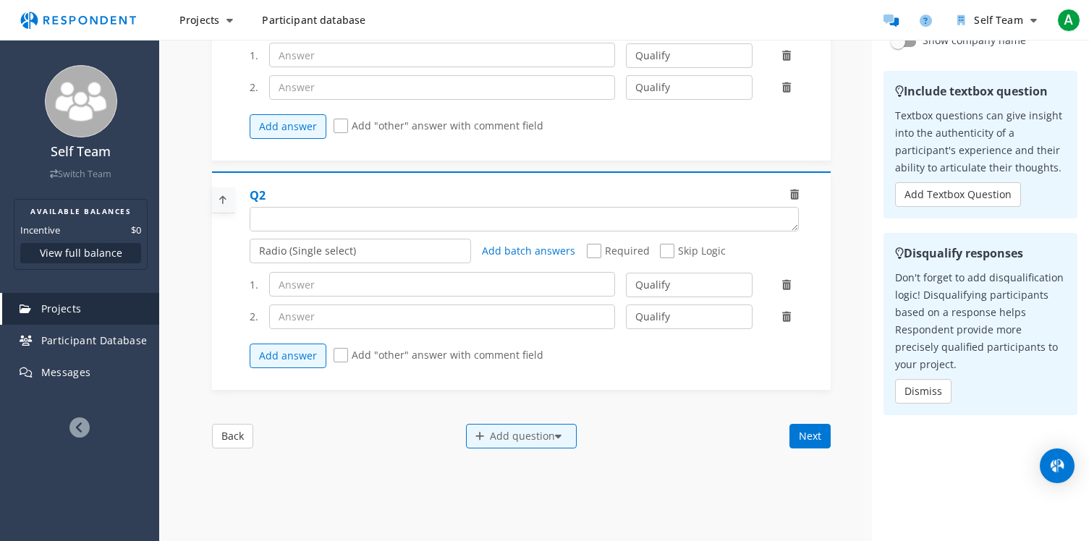
scroll to position [315, 0]
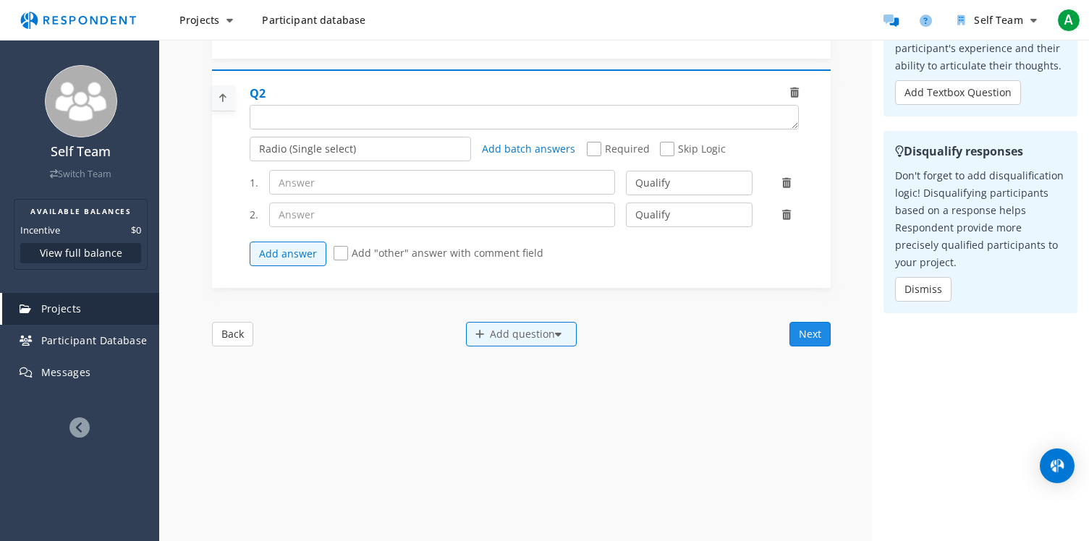
click at [808, 322] on button "Next" at bounding box center [810, 334] width 41 height 25
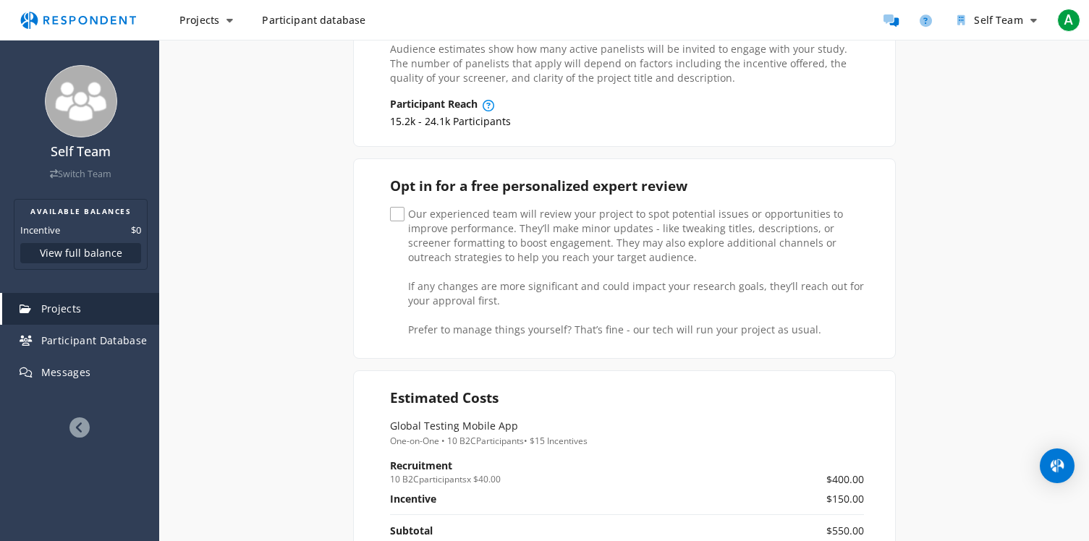
scroll to position [271, 0]
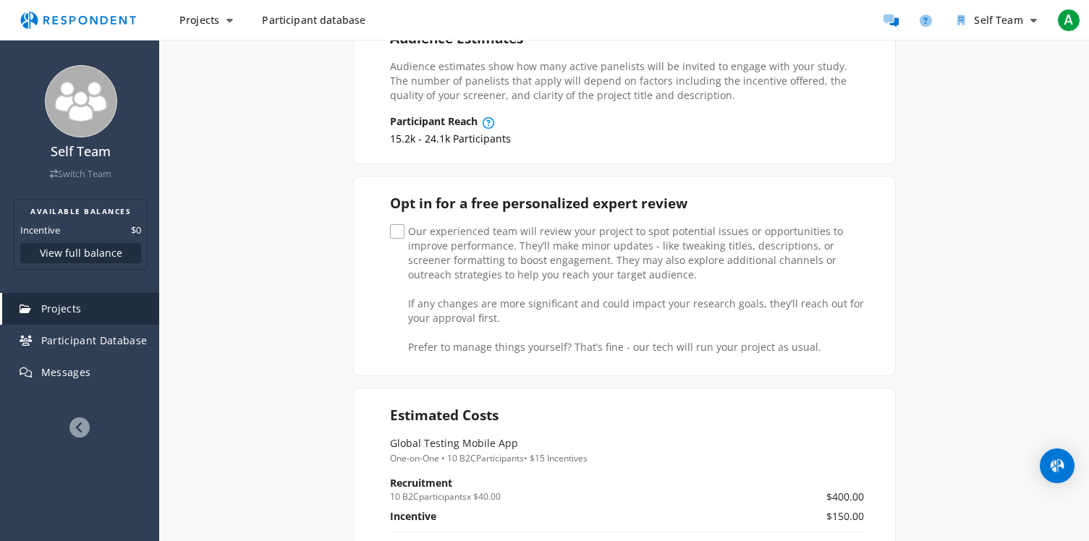
click at [397, 227] on span "Our experienced team will review your project to spot potential issues or oppor…" at bounding box center [627, 232] width 474 height 17
click at [397, 227] on input "Our experienced team will review your project to spot potential issues or oppor…" at bounding box center [394, 231] width 9 height 9
click at [397, 227] on span "Our experienced team will review your project to spot potential issues or oppor…" at bounding box center [627, 232] width 474 height 17
click at [397, 227] on input "Our experienced team will review your project to spot potential issues or oppor…" at bounding box center [394, 231] width 9 height 9
checkbox input "false"
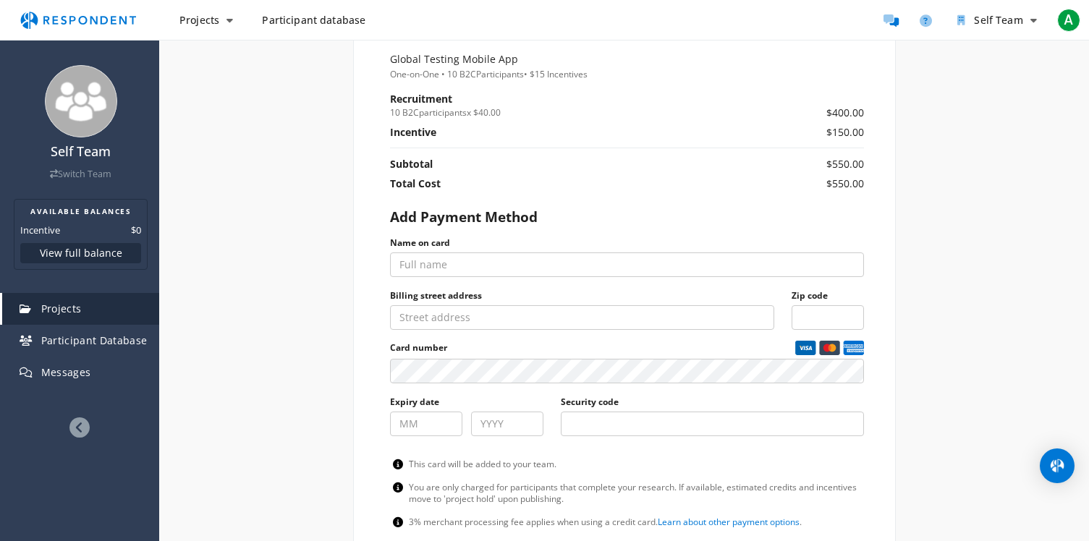
scroll to position [0, 0]
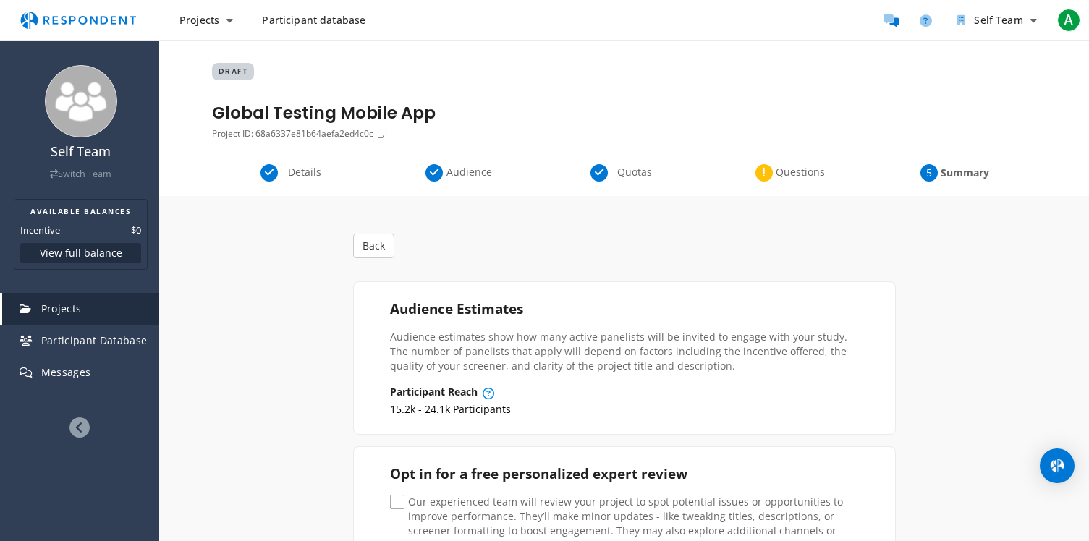
click at [283, 166] on span "Details" at bounding box center [305, 172] width 48 height 14
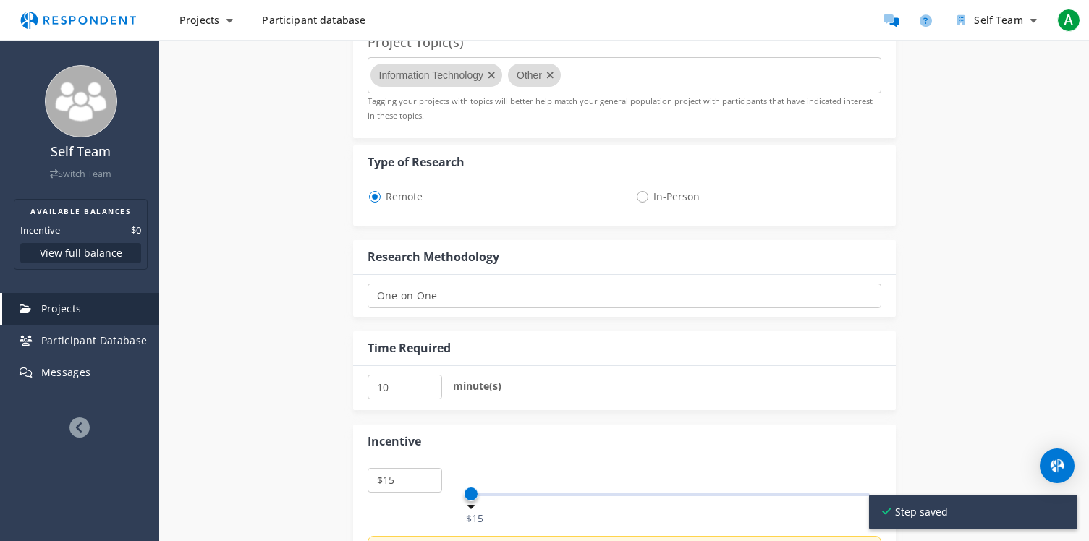
scroll to position [800, 0]
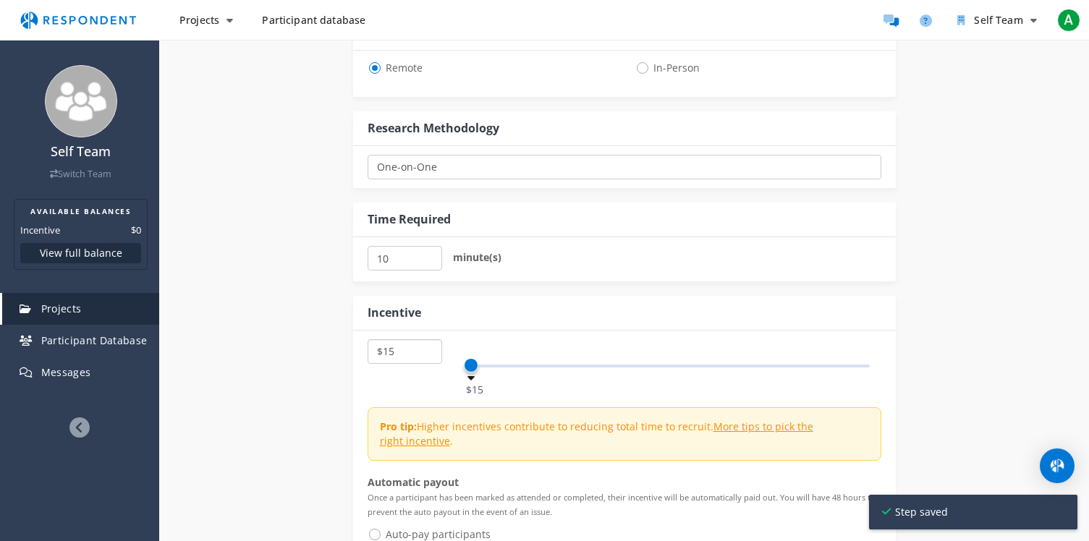
click at [402, 355] on select "$5 $10 $15 $20 $25 $30 $35 $40 $45 $50 $55 $60 $65 $70 $75 $80 $85 $90 $95 $100…" at bounding box center [405, 351] width 75 height 25
select select "number:10"
click at [368, 339] on select "$5 $10 $15 $20 $25 $30 $35 $40 $45 $50 $55 $60 $65 $70 $75 $80 $85 $90 $95 $100…" at bounding box center [405, 351] width 75 height 25
click at [329, 376] on div "Internal Project Name * Global Testing Mobile App This is visible only to your …" at bounding box center [624, 25] width 847 height 1258
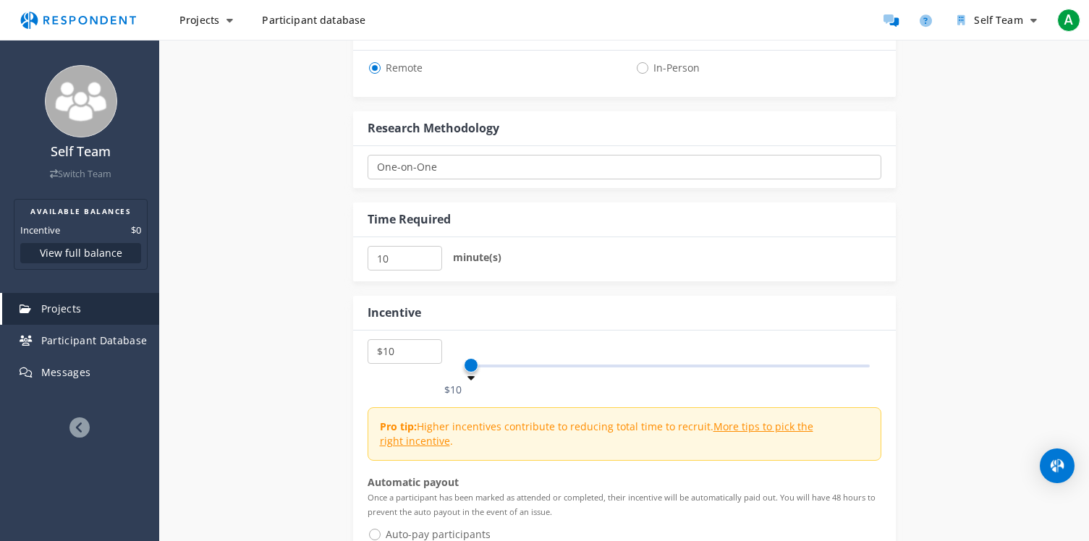
click at [329, 376] on div "Internal Project Name * Global Testing Mobile App This is visible only to your …" at bounding box center [624, 25] width 847 height 1258
click at [1070, 21] on span "A" at bounding box center [1068, 20] width 23 height 23
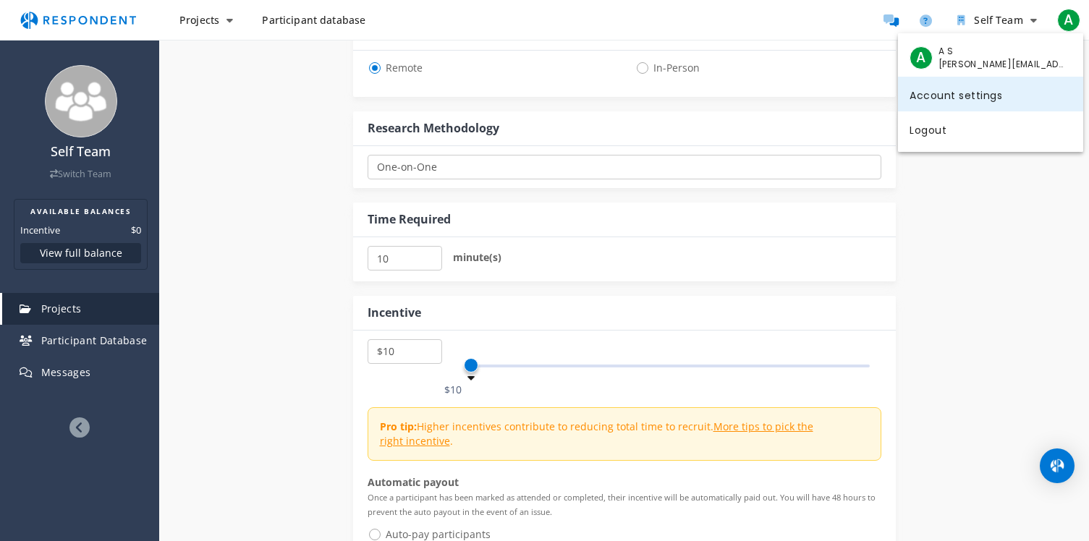
click at [967, 93] on link "Account settings" at bounding box center [990, 94] width 185 height 35
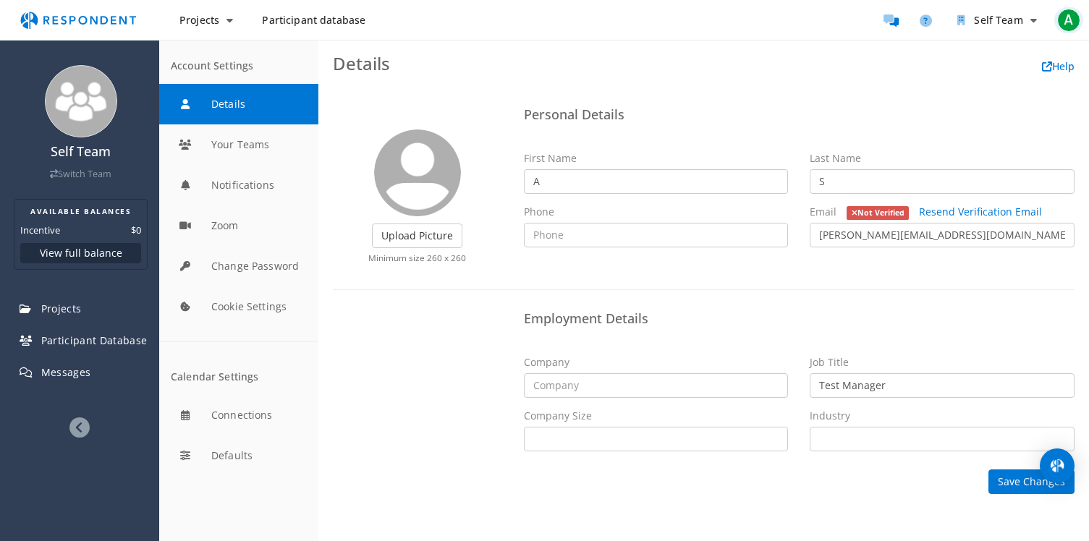
click at [1071, 30] on span "A" at bounding box center [1068, 20] width 23 height 23
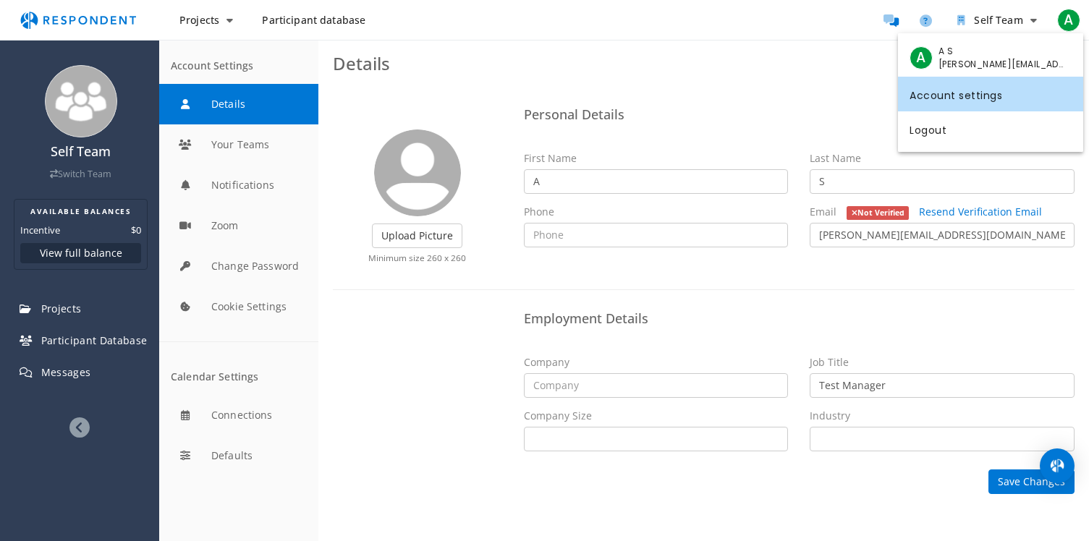
click at [763, 88] on md-backdrop at bounding box center [544, 270] width 1089 height 541
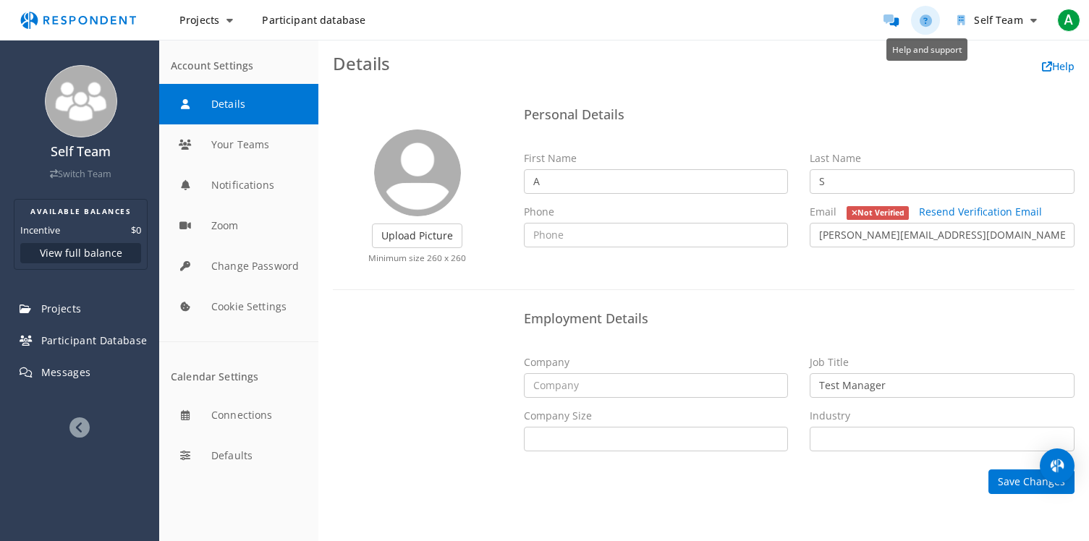
click at [925, 20] on icon "Help and support" at bounding box center [926, 20] width 12 height 12
click at [1056, 468] on img "Open Intercom Messenger" at bounding box center [1057, 466] width 19 height 19
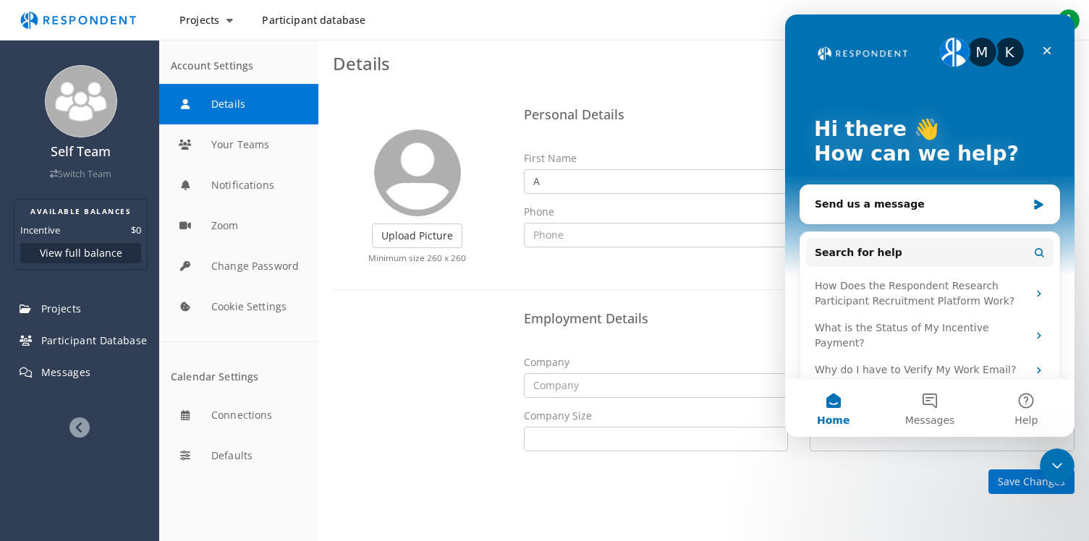
click at [636, 47] on md-toolbar "Details Help" at bounding box center [703, 63] width 771 height 46
click at [1048, 54] on icon "Close" at bounding box center [1047, 51] width 12 height 12
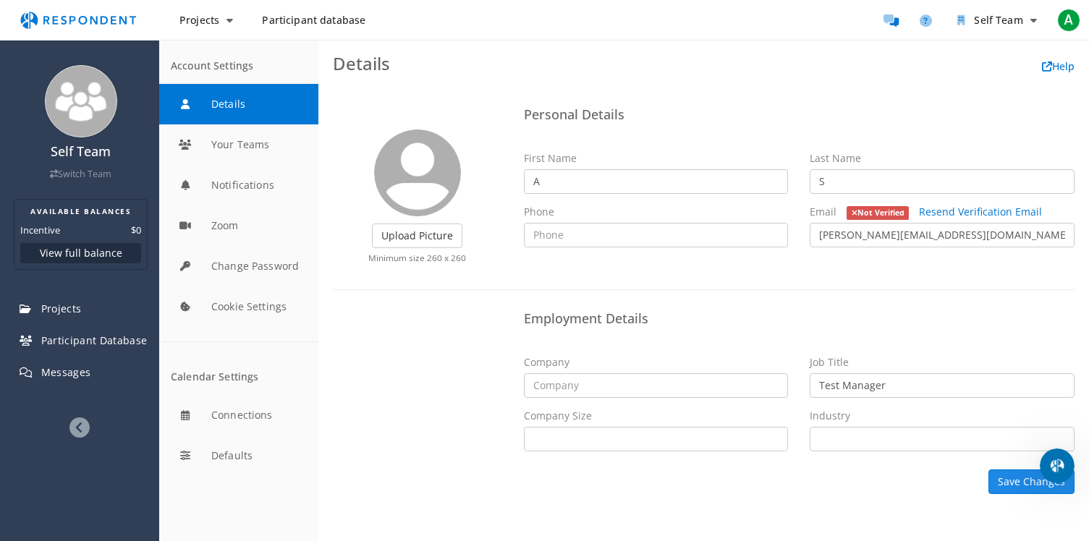
click at [1024, 479] on button "Save Changes" at bounding box center [1032, 482] width 86 height 25
click at [1049, 459] on icon "Open Intercom Messenger" at bounding box center [1056, 464] width 24 height 24
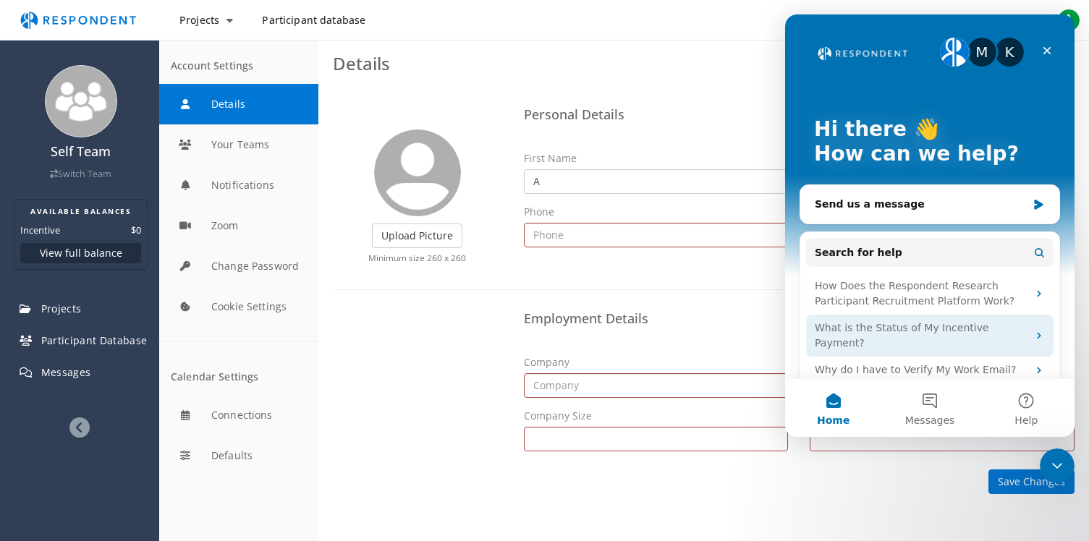
scroll to position [46, 0]
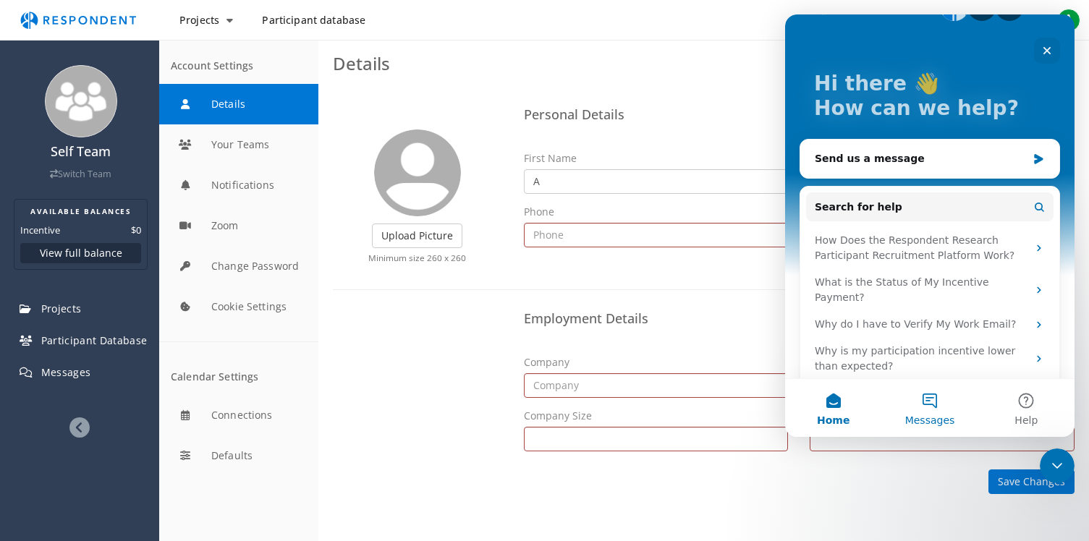
click at [955, 409] on button "Messages" at bounding box center [929, 408] width 96 height 58
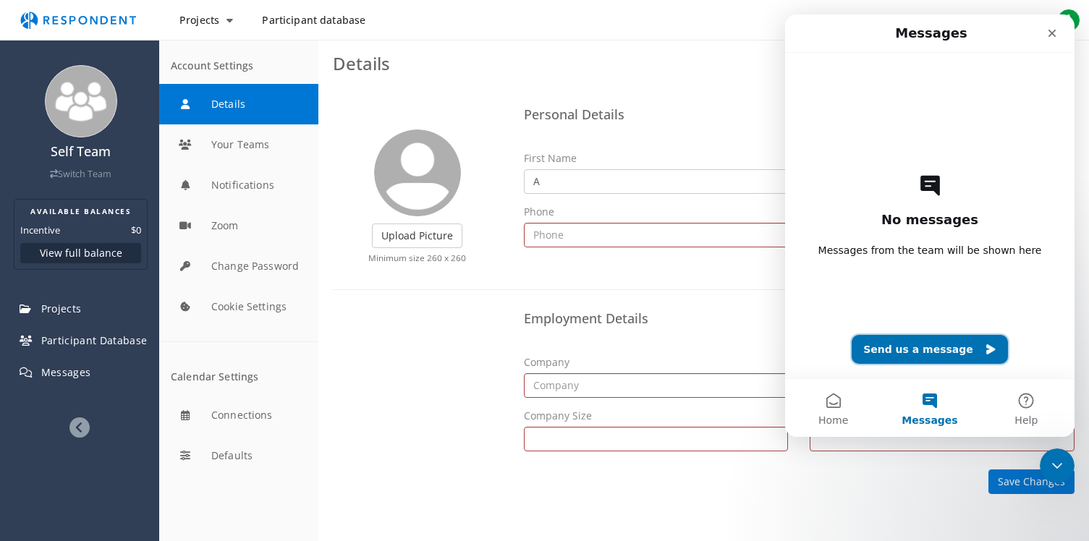
click at [936, 352] on button "Send us a message" at bounding box center [930, 349] width 156 height 29
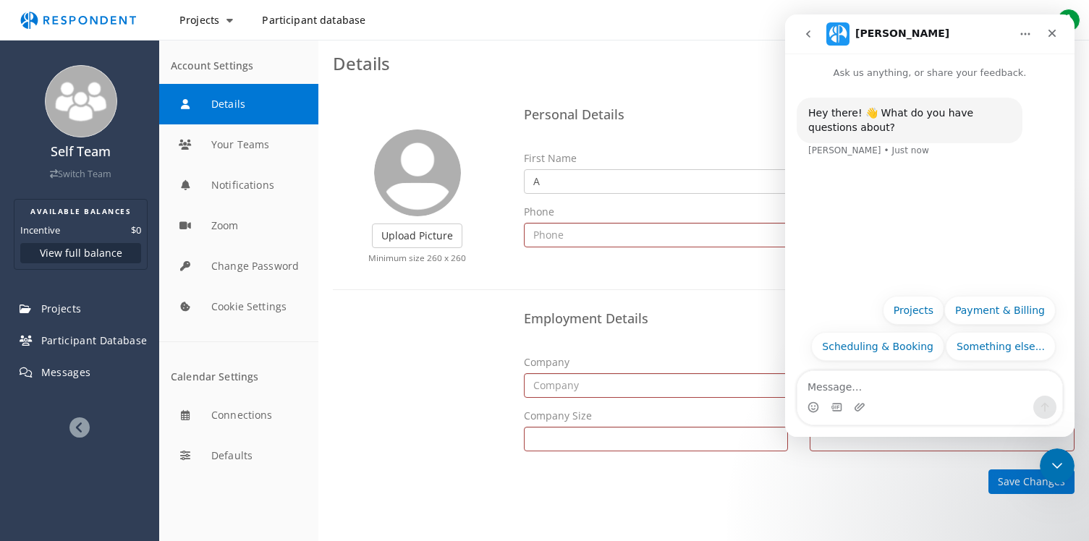
click at [920, 399] on div "Intercom messenger" at bounding box center [929, 407] width 265 height 23
click at [997, 340] on button "Something else..." at bounding box center [1001, 346] width 110 height 29
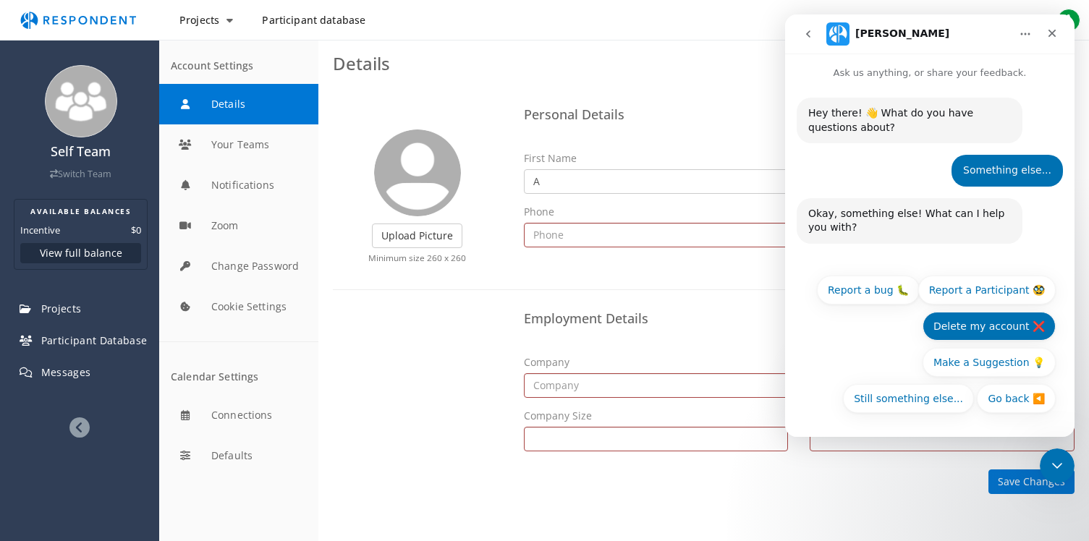
click at [997, 331] on button "Delete my account ❌" at bounding box center [989, 326] width 133 height 29
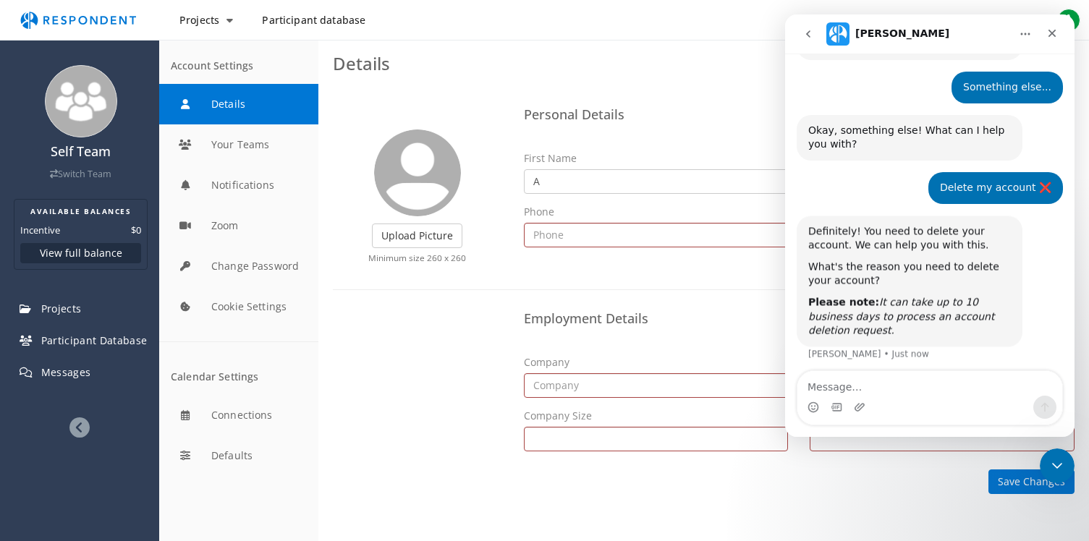
scroll to position [88, 0]
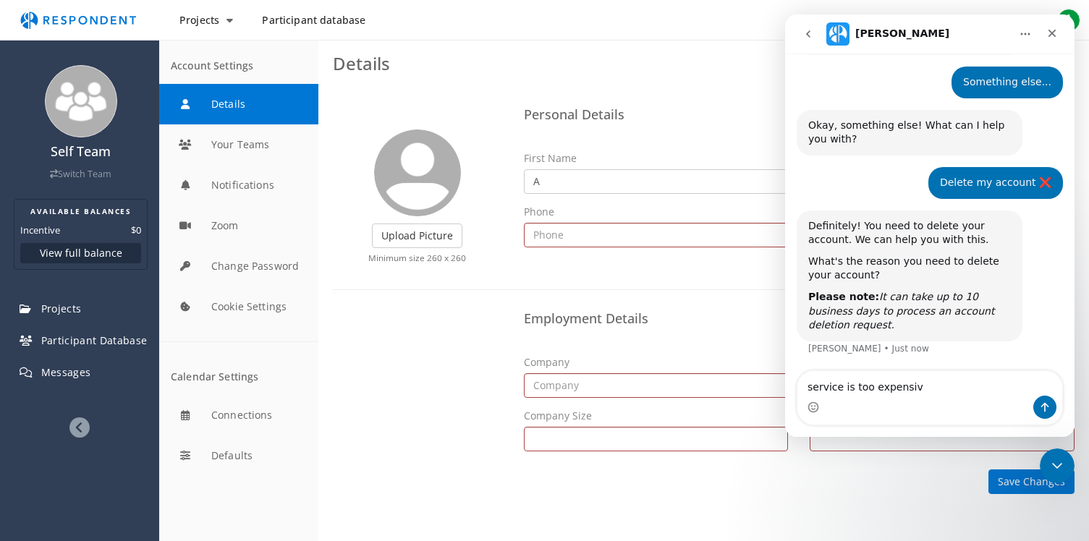
type textarea "service is too expensive"
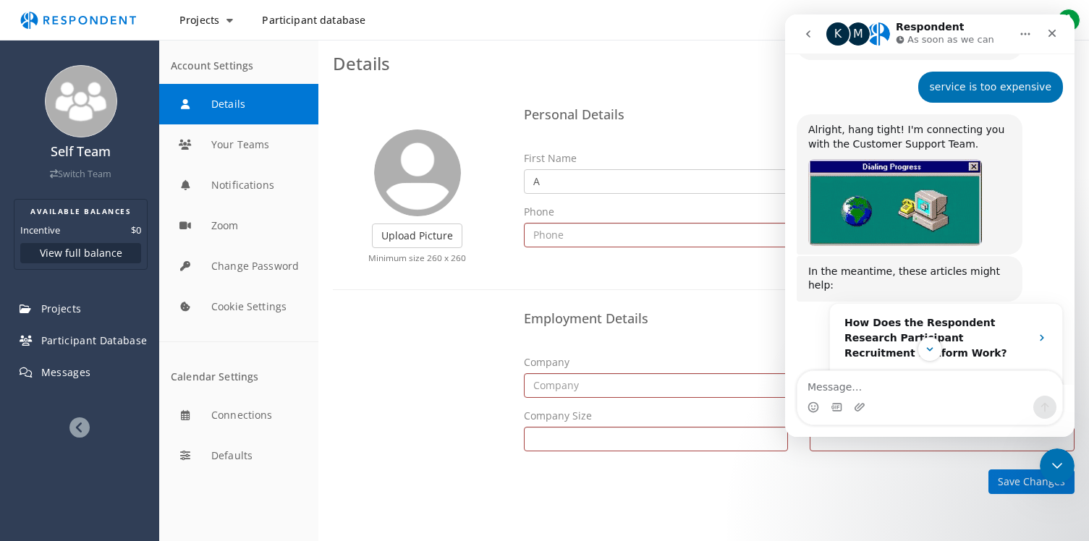
scroll to position [501, 0]
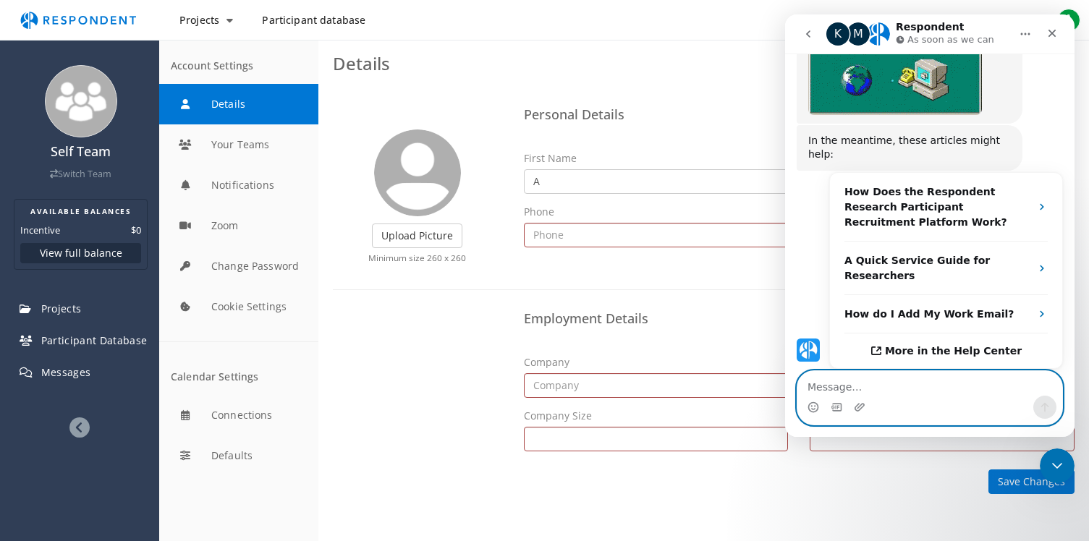
click at [900, 391] on textarea "Message…" at bounding box center [929, 383] width 265 height 25
type textarea "hi i want to delete my account"
